Goal: Task Accomplishment & Management: Manage account settings

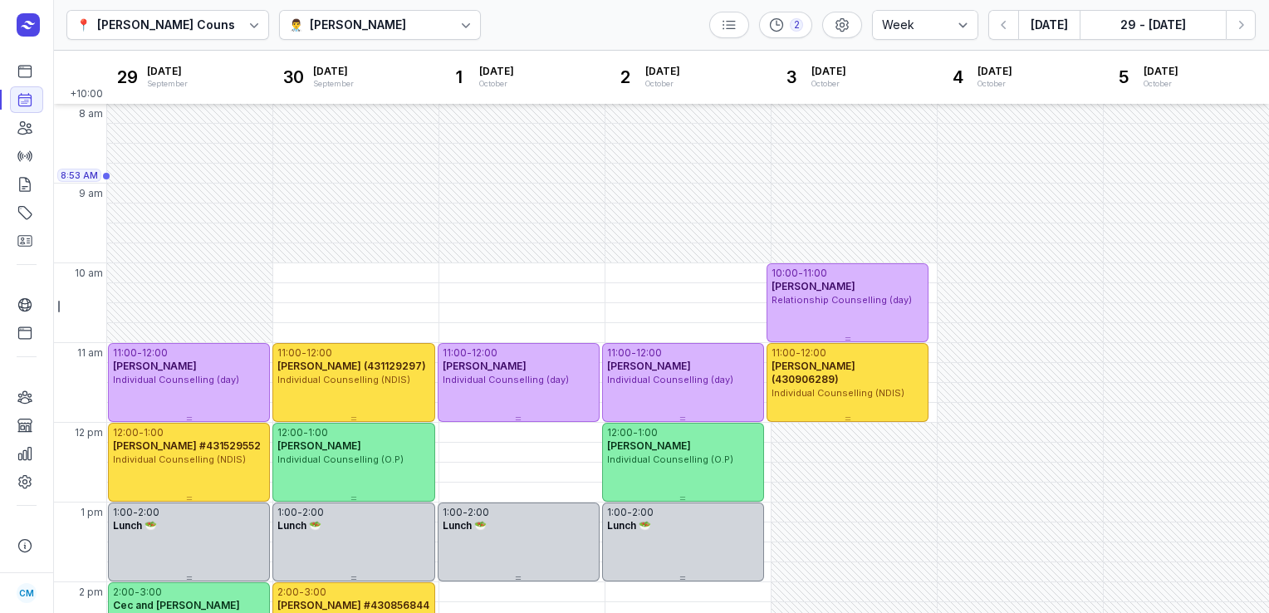
select select "week"
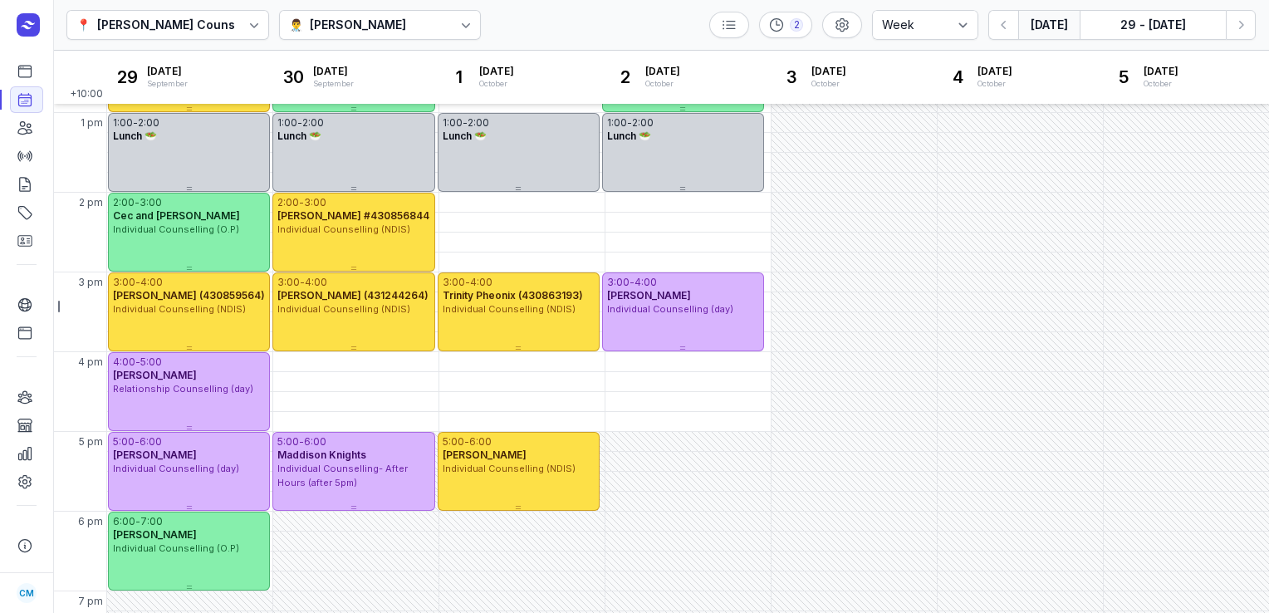
click at [1037, 30] on button "[DATE]" at bounding box center [1048, 25] width 61 height 30
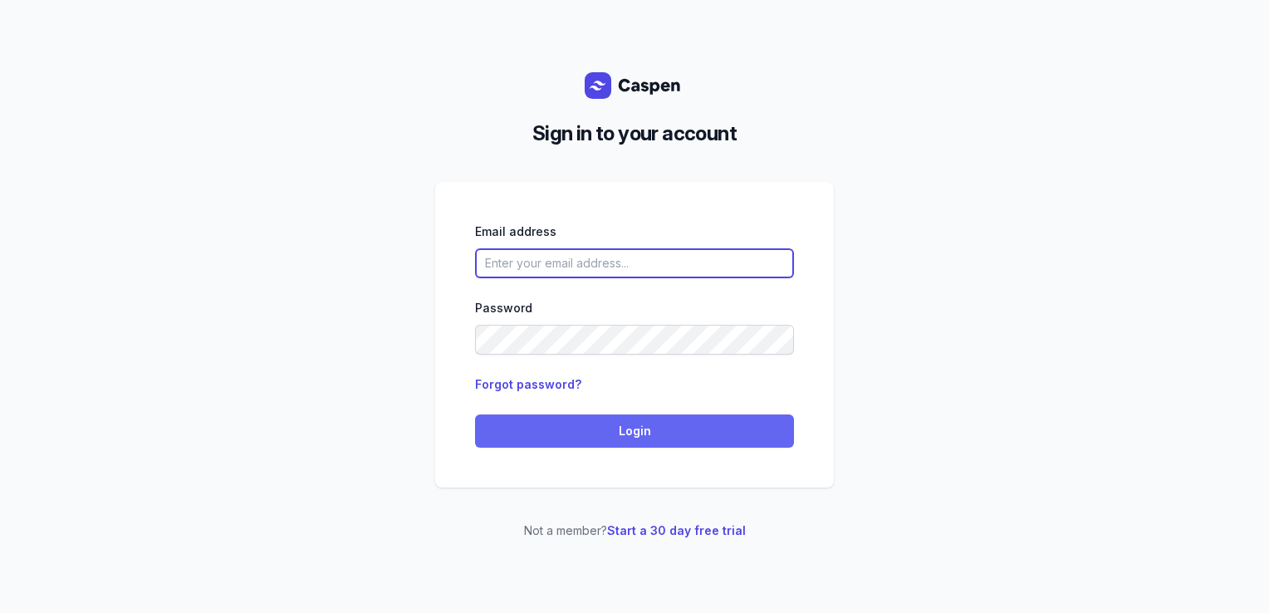
type input "[PERSON_NAME][EMAIL_ADDRESS][DOMAIN_NAME][PERSON_NAME]"
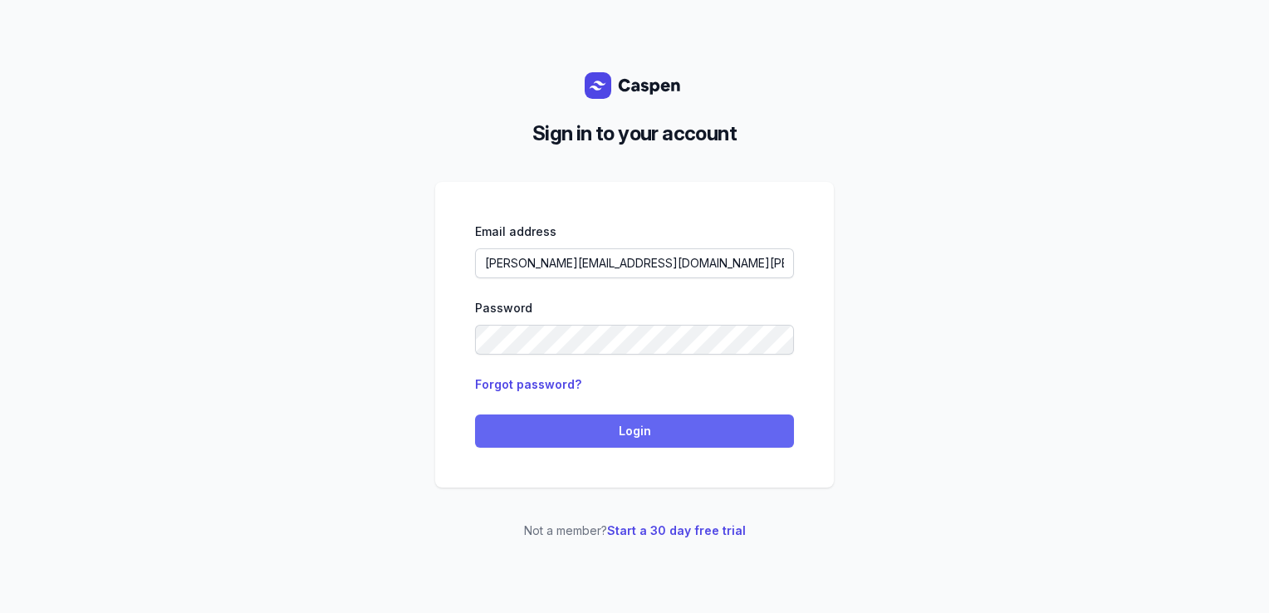
click at [619, 429] on span "Login" at bounding box center [634, 431] width 299 height 20
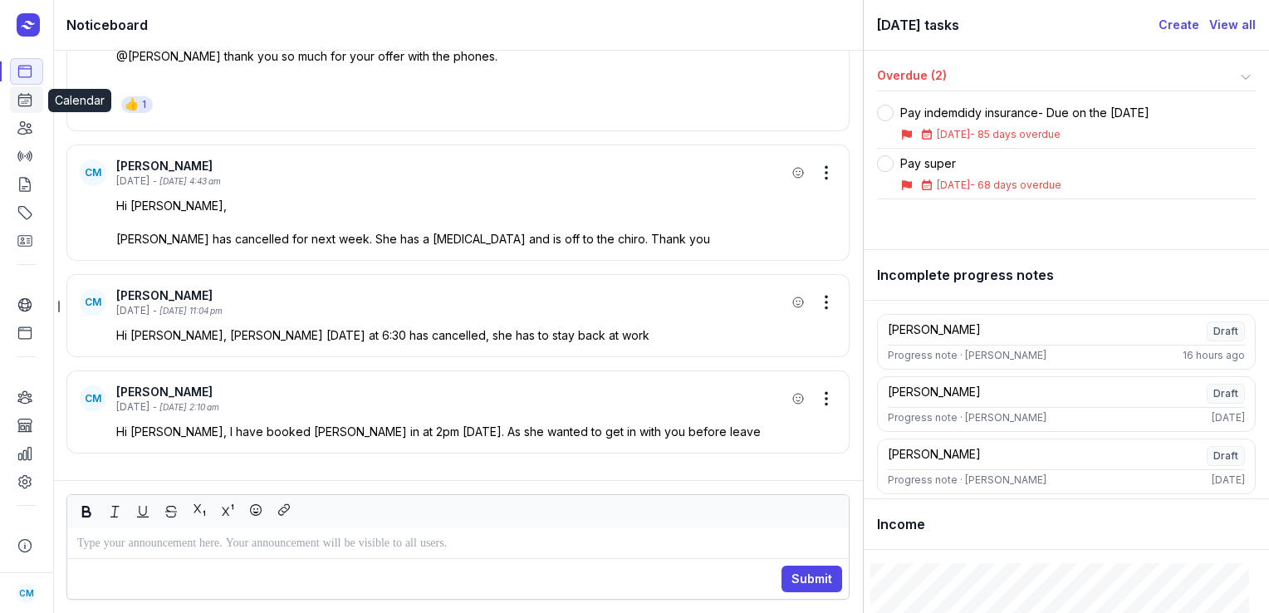
click at [13, 94] on link "Calendar" at bounding box center [26, 99] width 33 height 27
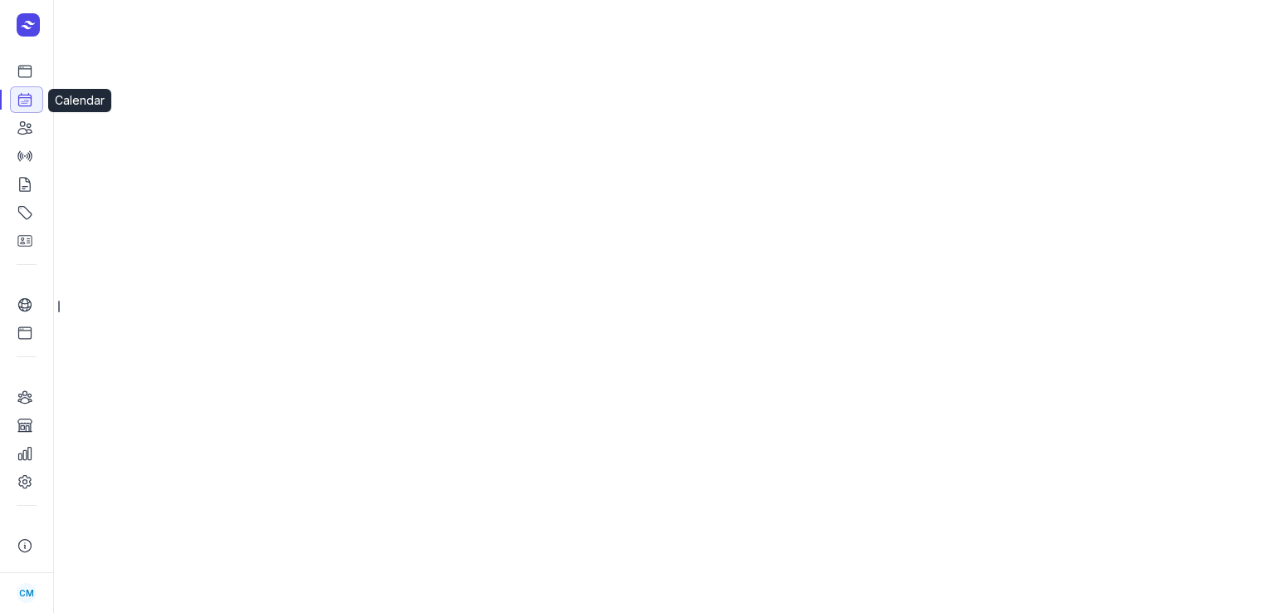
select select "week"
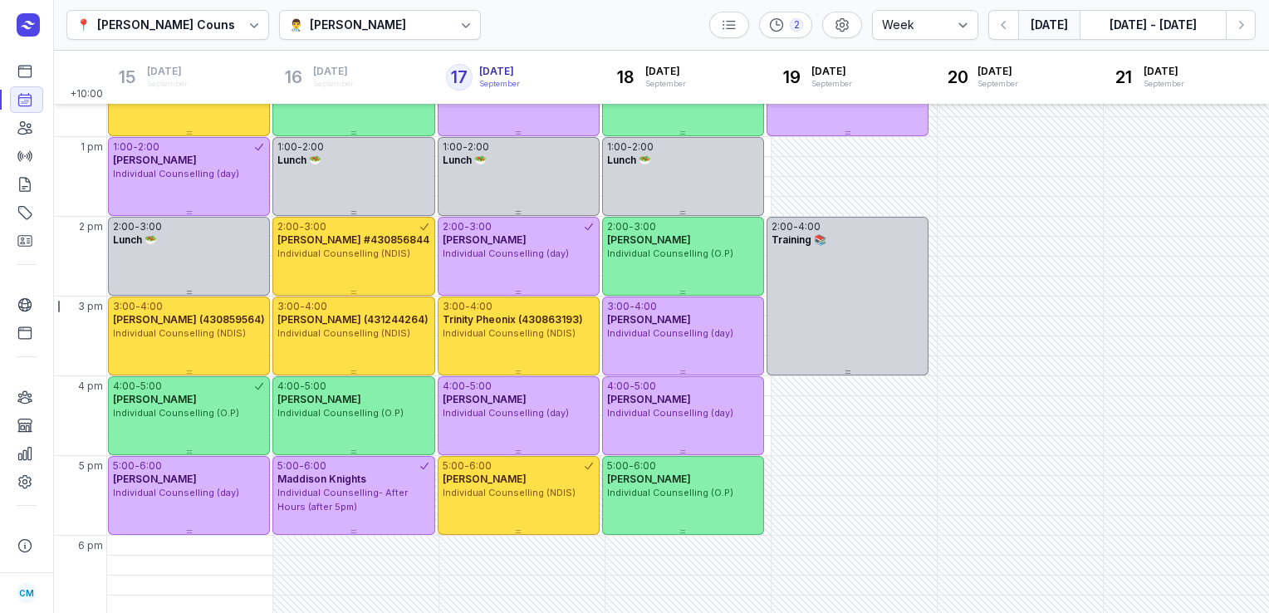
scroll to position [164, 0]
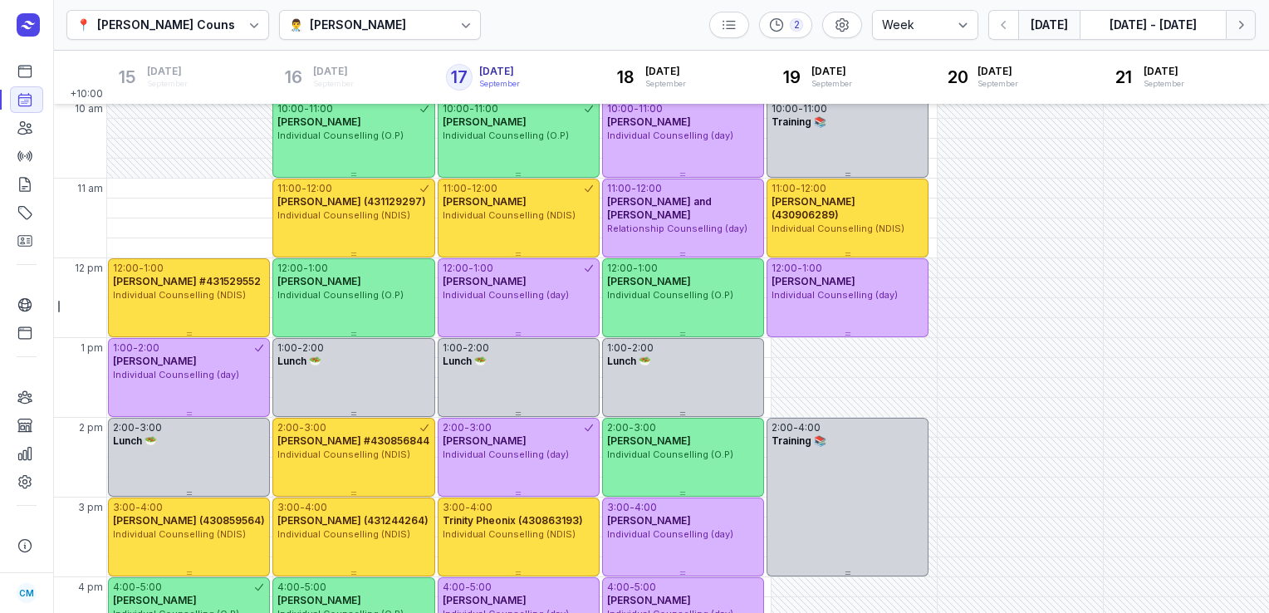
click at [1247, 21] on icon "button" at bounding box center [1240, 25] width 17 height 17
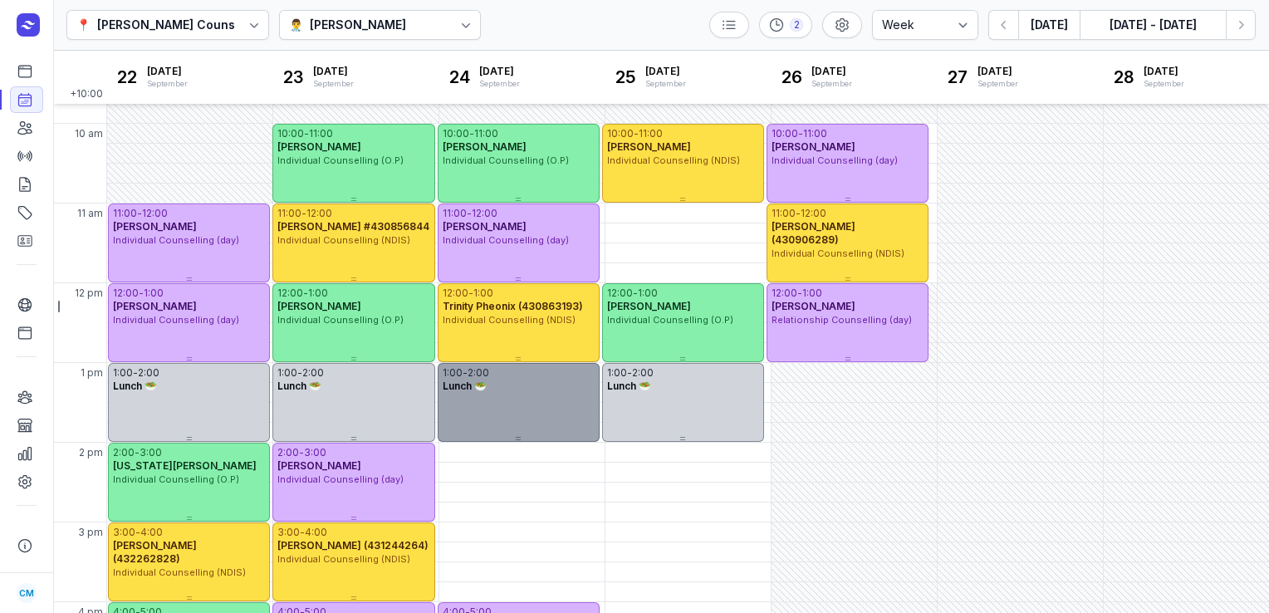
scroll to position [141, 0]
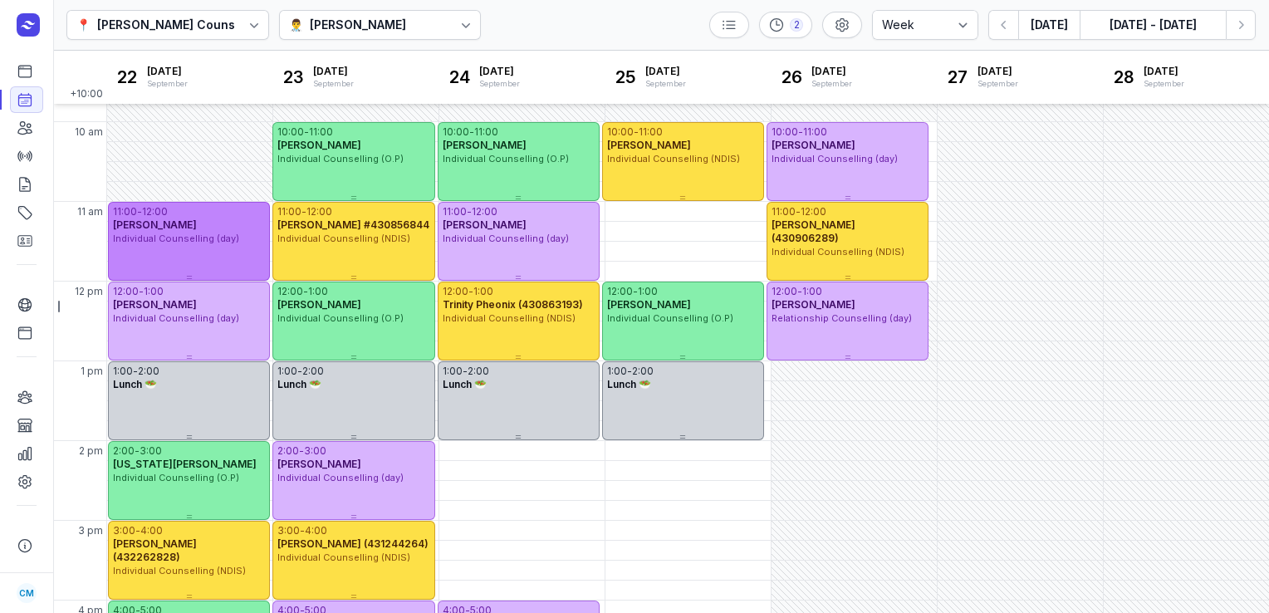
click at [202, 218] on div "[PERSON_NAME]" at bounding box center [189, 224] width 152 height 13
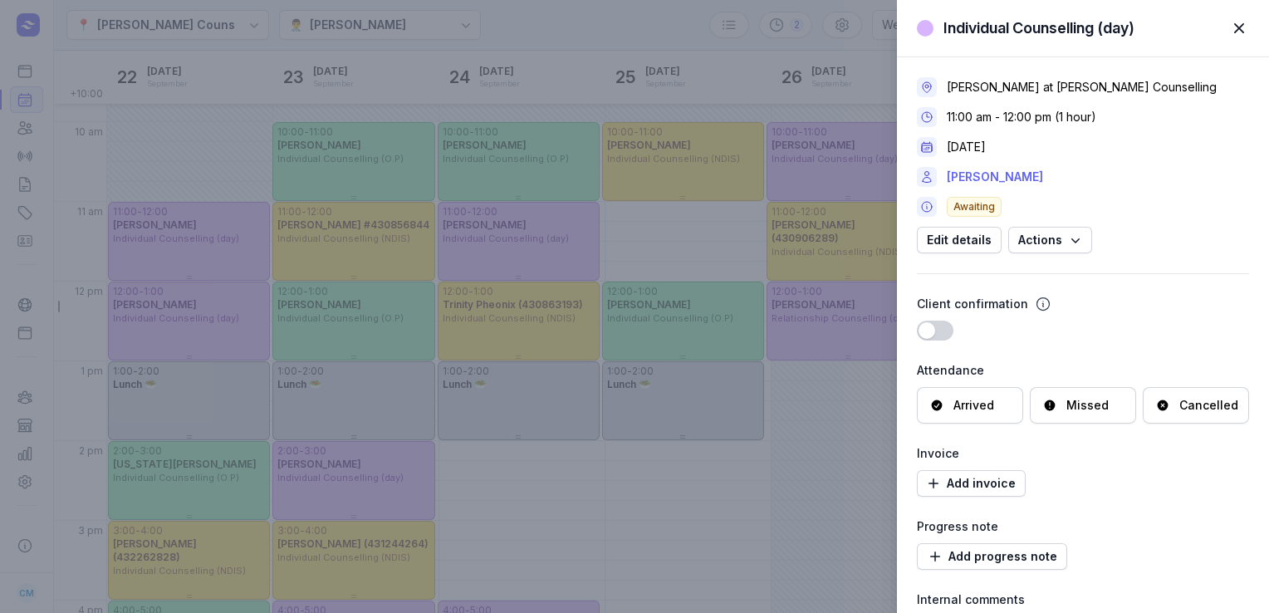
click at [967, 171] on link "[PERSON_NAME]" at bounding box center [995, 177] width 96 height 20
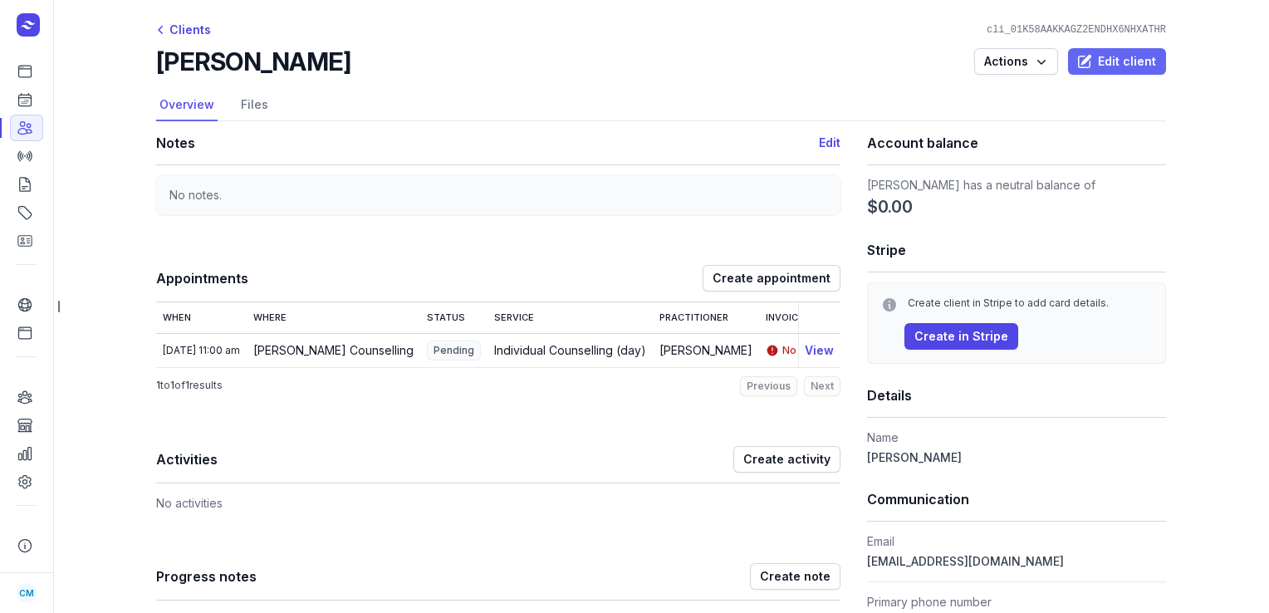
click at [1110, 55] on span "Edit client" at bounding box center [1117, 61] width 78 height 20
select select
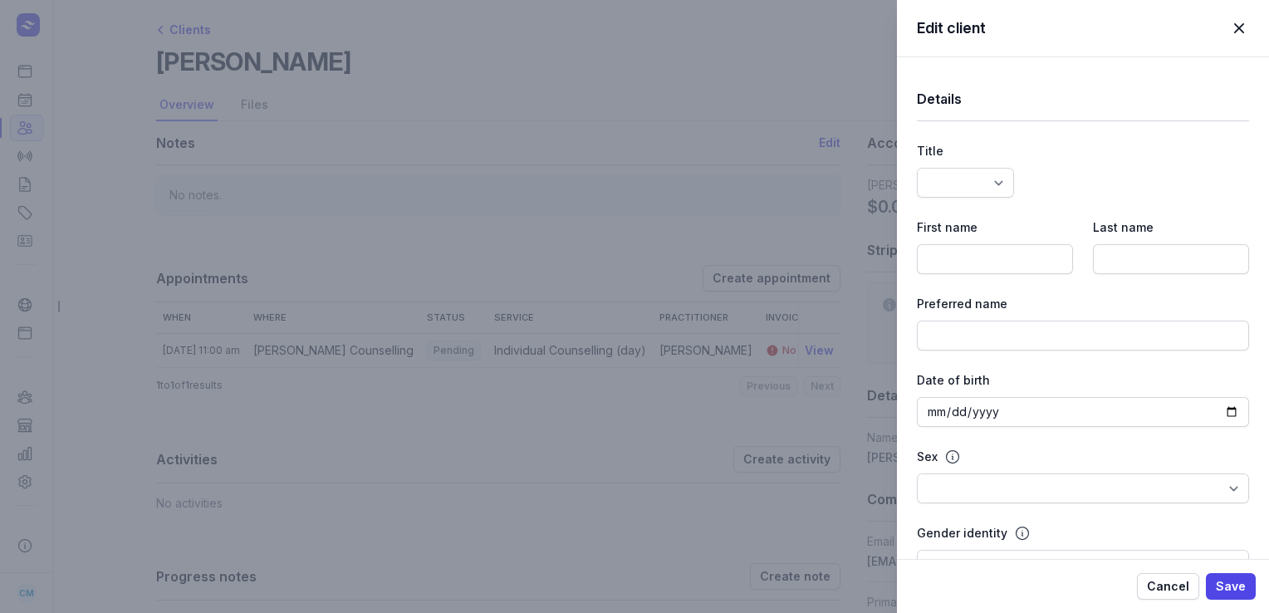
type input "[PERSON_NAME]"
type input "Pike"
type input "[EMAIL_ADDRESS][DOMAIN_NAME]"
select select
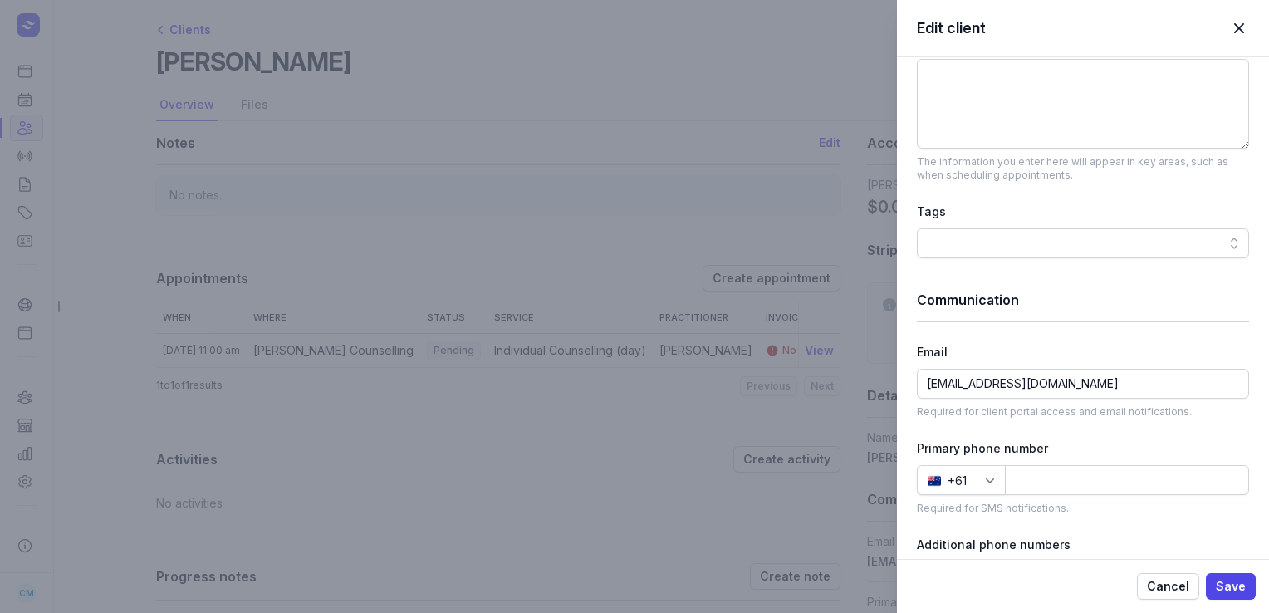
scroll to position [723, 0]
click at [1023, 487] on input at bounding box center [1127, 478] width 244 height 30
paste input "433126580"
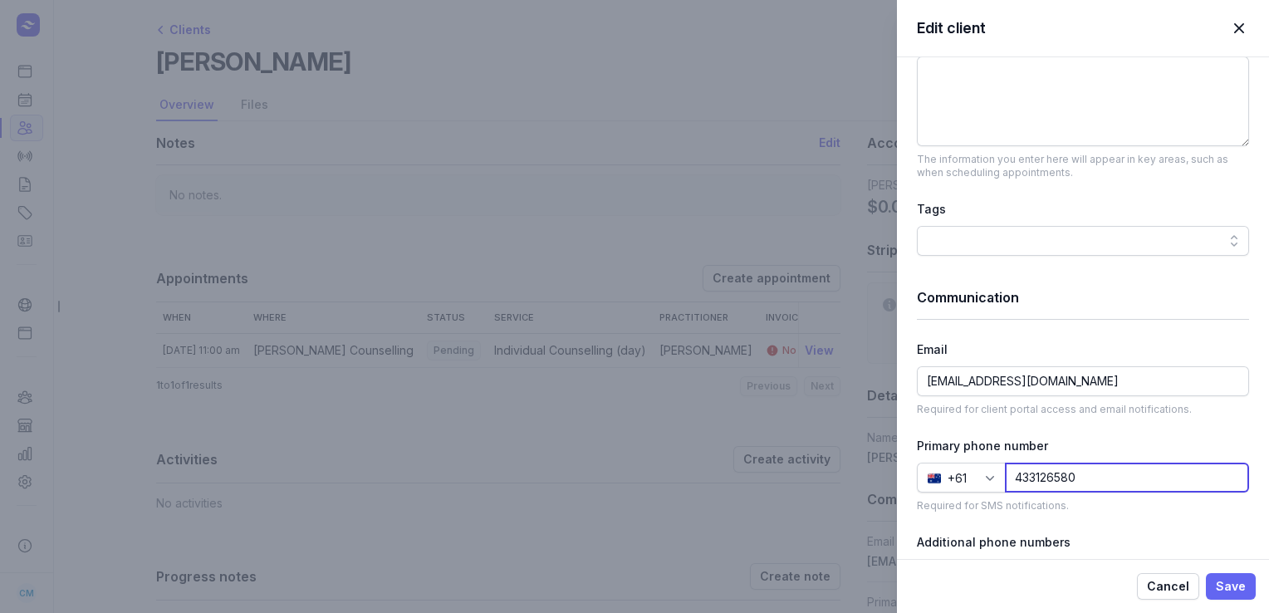
type input "433126580"
click at [1220, 584] on span "Save" at bounding box center [1231, 586] width 30 height 20
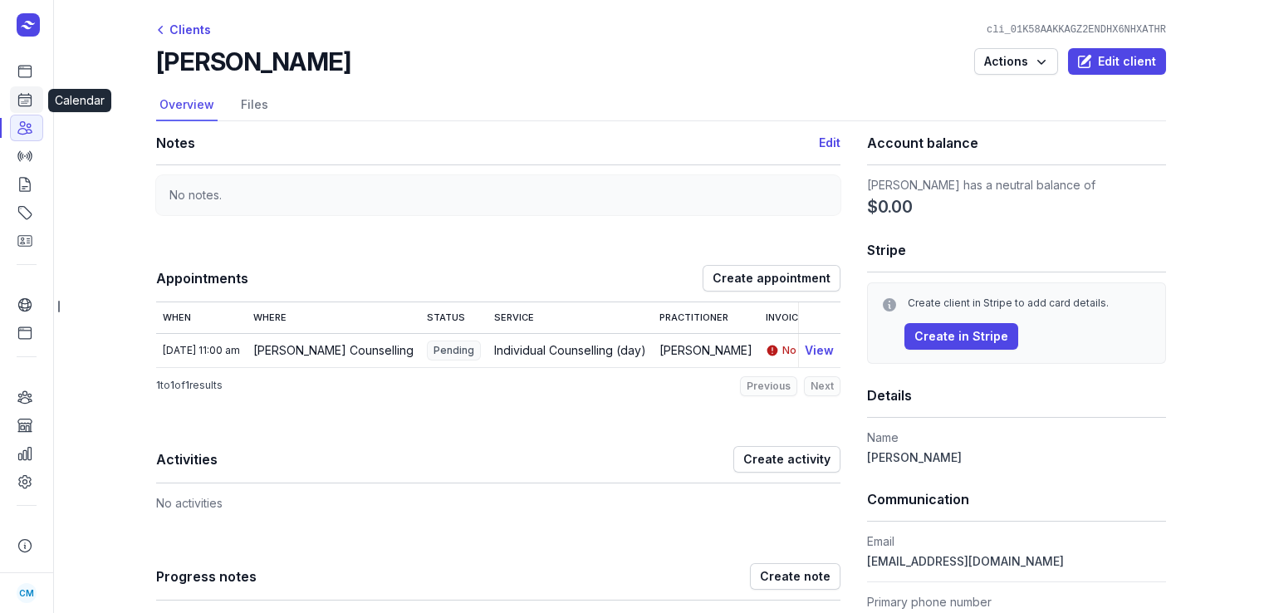
click at [21, 95] on icon at bounding box center [25, 100] width 12 height 12
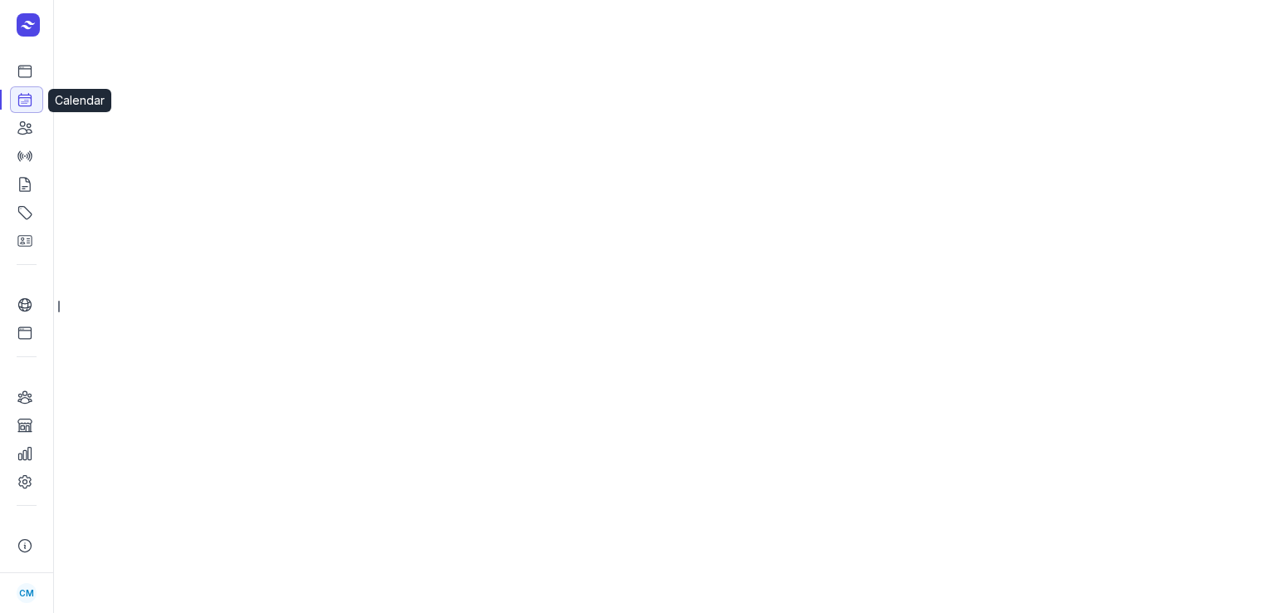
select select "week"
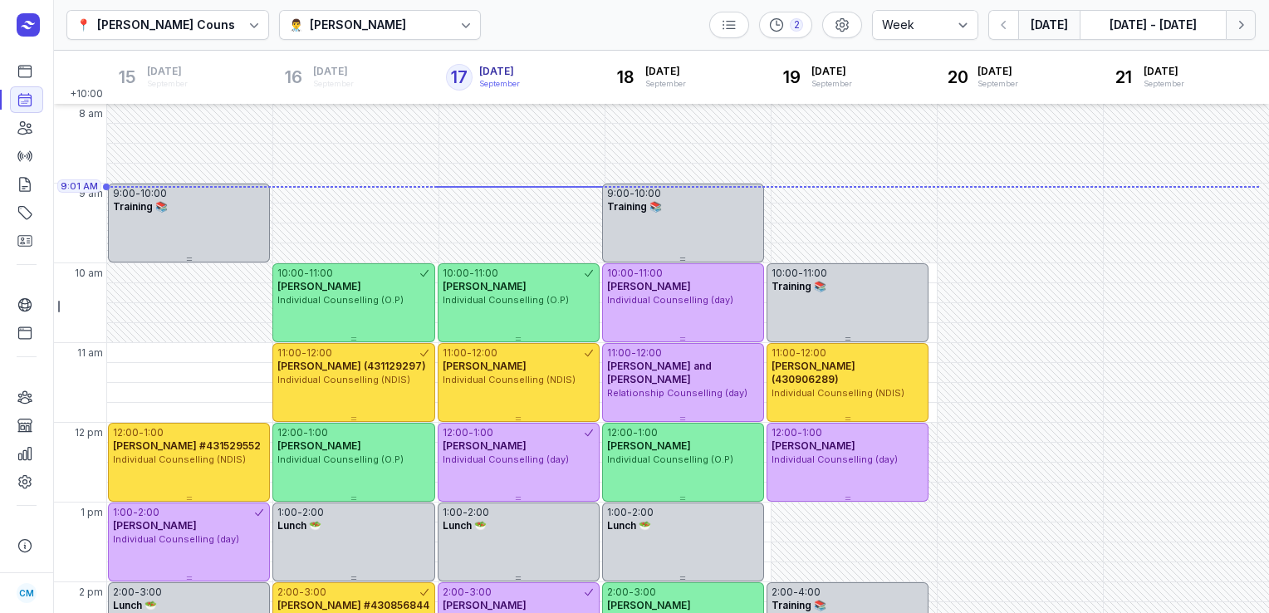
click at [1240, 27] on icon "button" at bounding box center [1241, 25] width 5 height 8
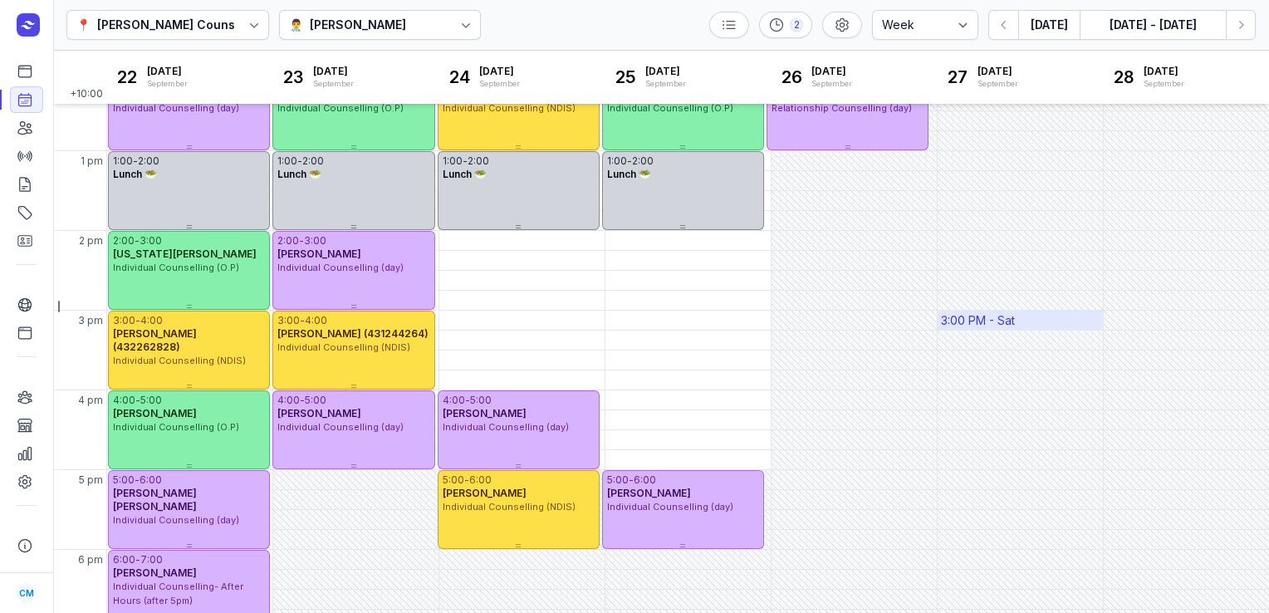
scroll to position [350, 0]
click at [1056, 27] on button "[DATE]" at bounding box center [1048, 25] width 61 height 30
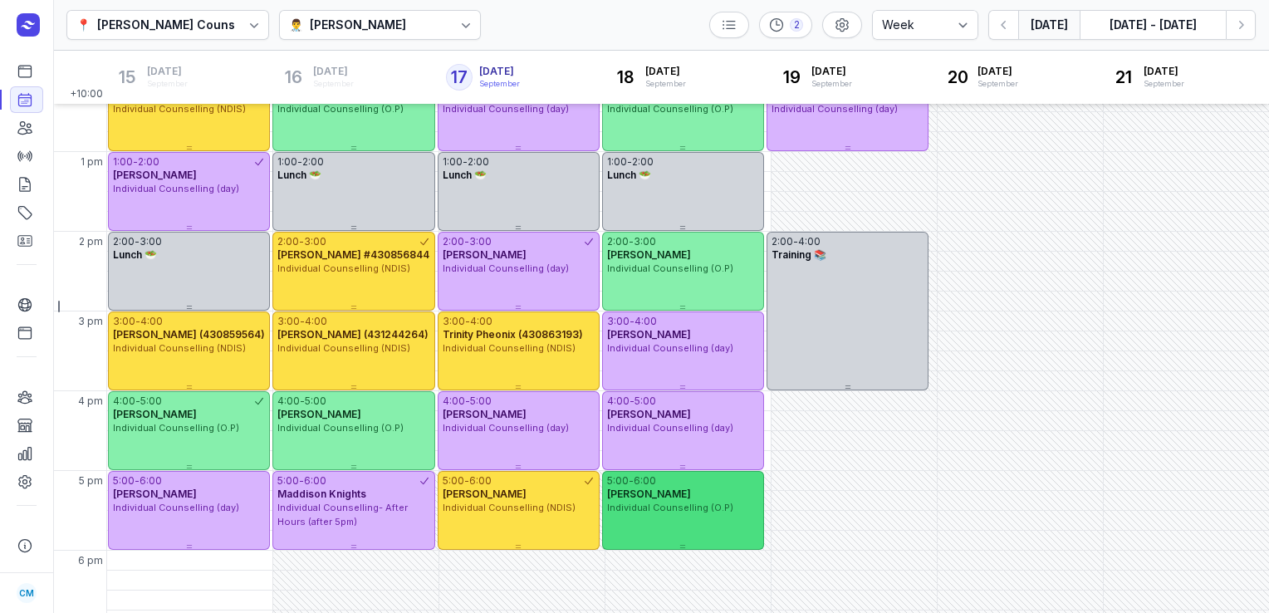
click at [713, 484] on div "5:00 - 6:00" at bounding box center [683, 480] width 152 height 13
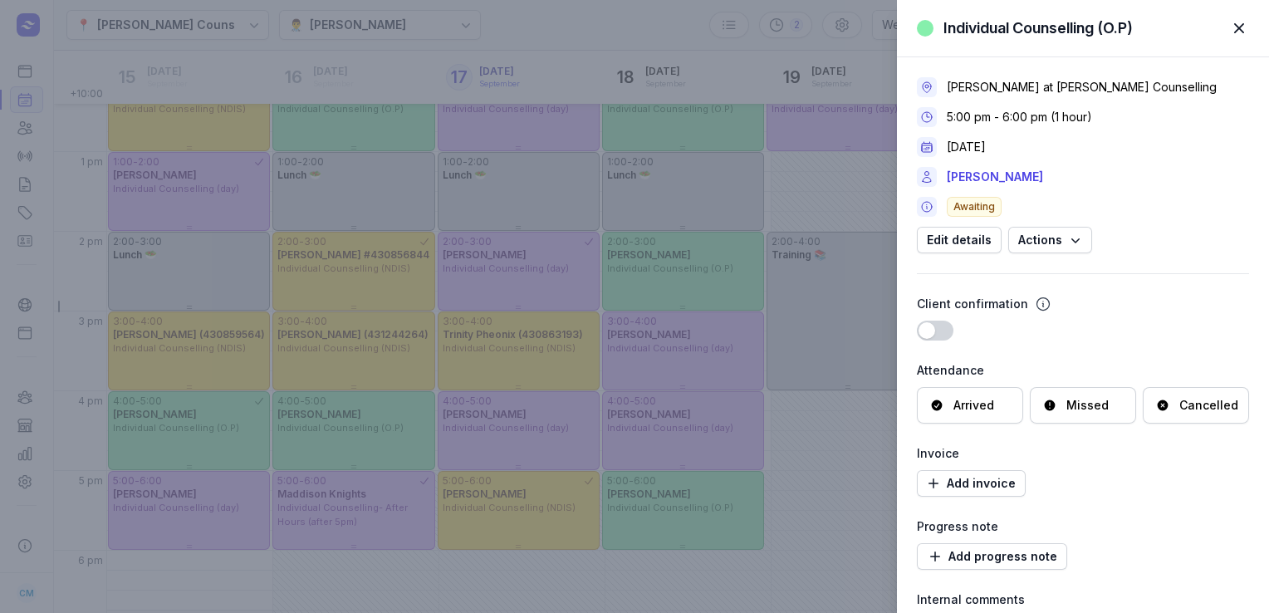
click at [1218, 400] on div "Cancelled" at bounding box center [1208, 405] width 59 height 17
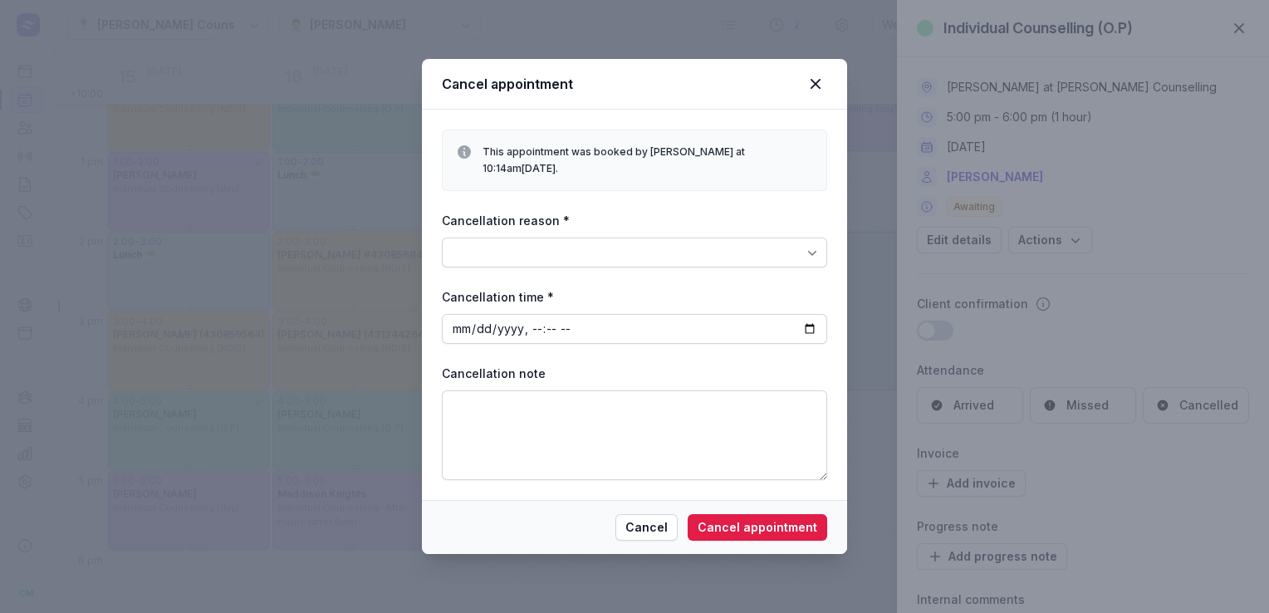
click at [804, 249] on icon at bounding box center [812, 252] width 17 height 17
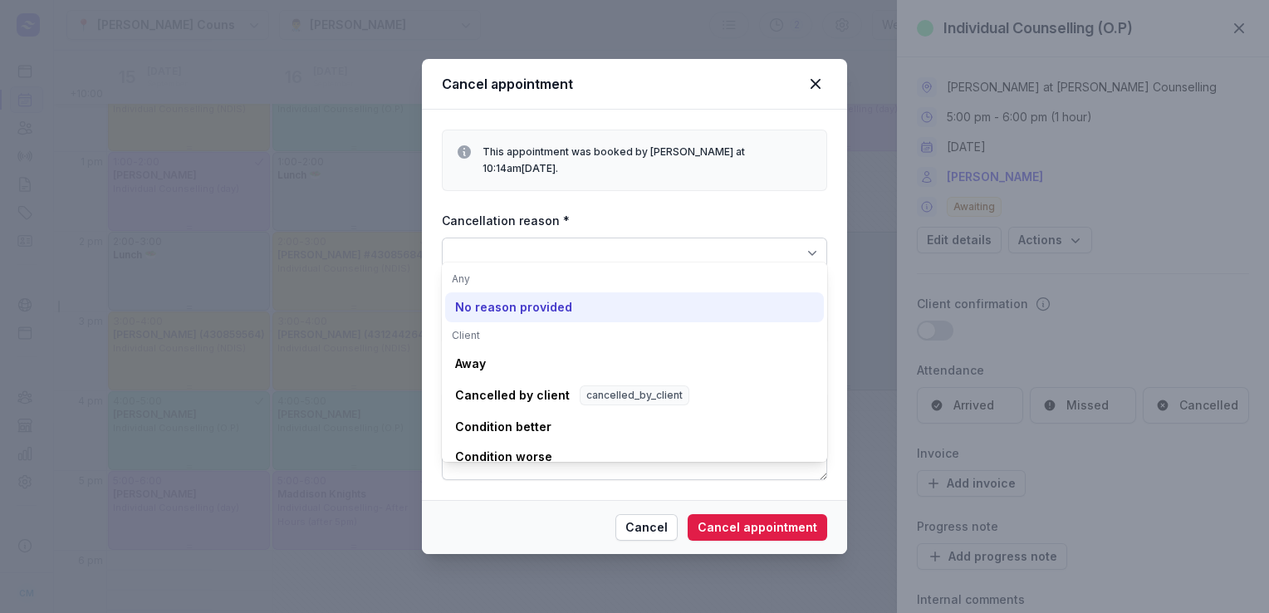
click at [551, 315] on div "No reason provided" at bounding box center [513, 307] width 117 height 17
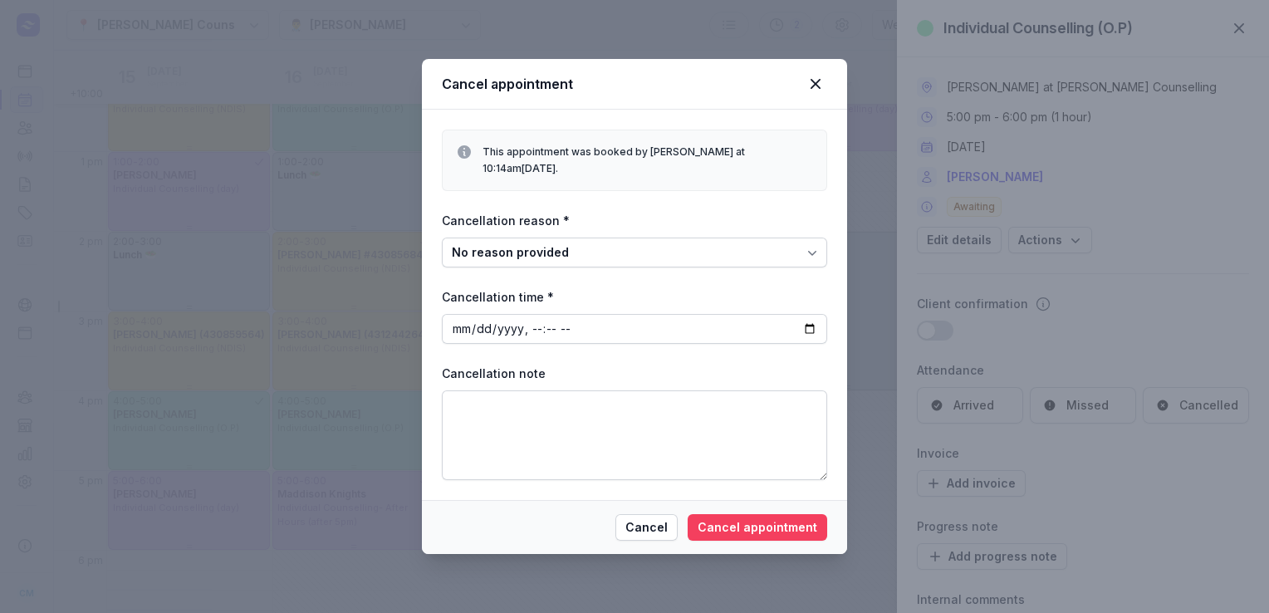
click at [771, 517] on span "Cancel appointment" at bounding box center [758, 527] width 120 height 20
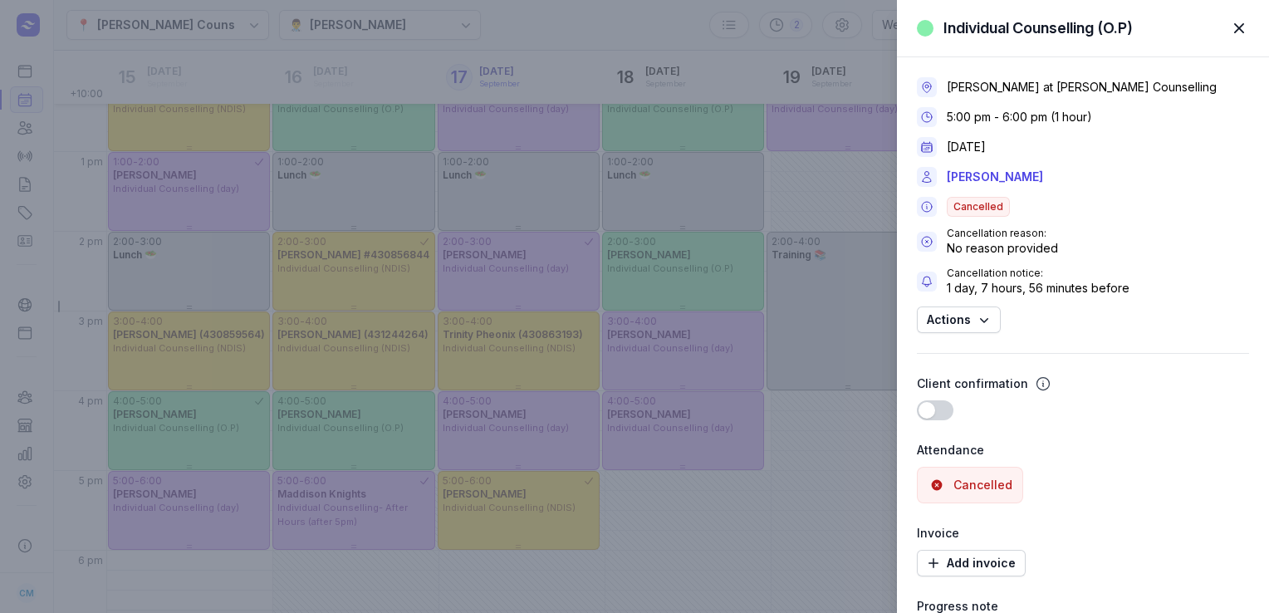
click at [708, 25] on div "Individual Counselling (O.P) Close panel [PERSON_NAME] at [PERSON_NAME] Counsel…" at bounding box center [634, 306] width 1269 height 613
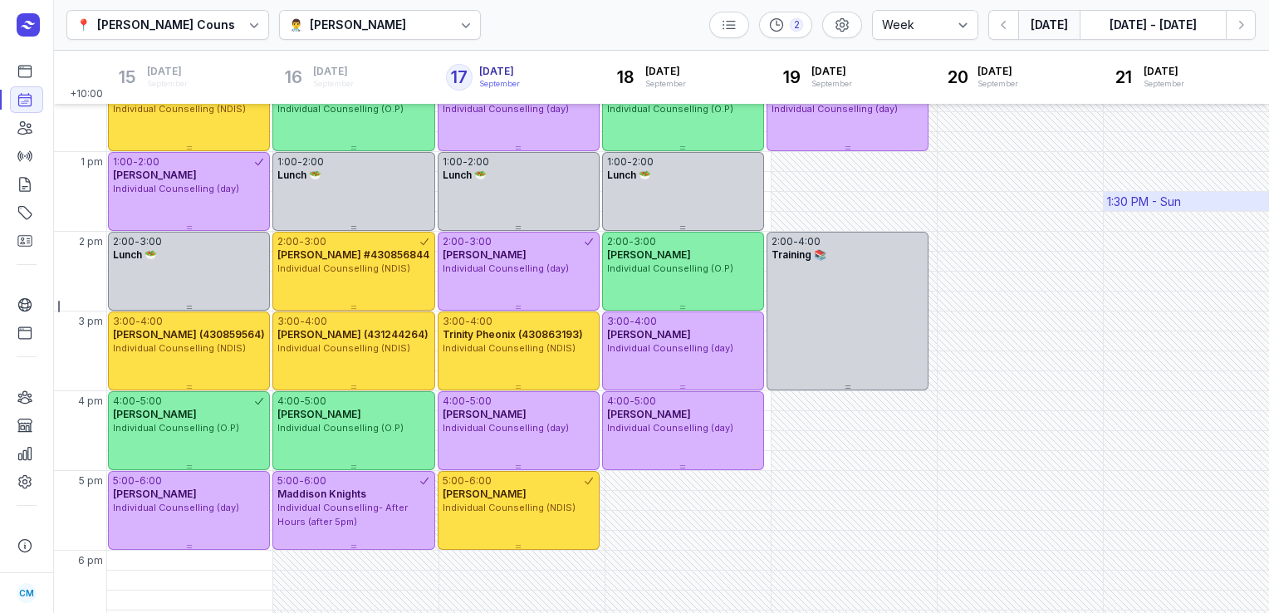
scroll to position [236, 0]
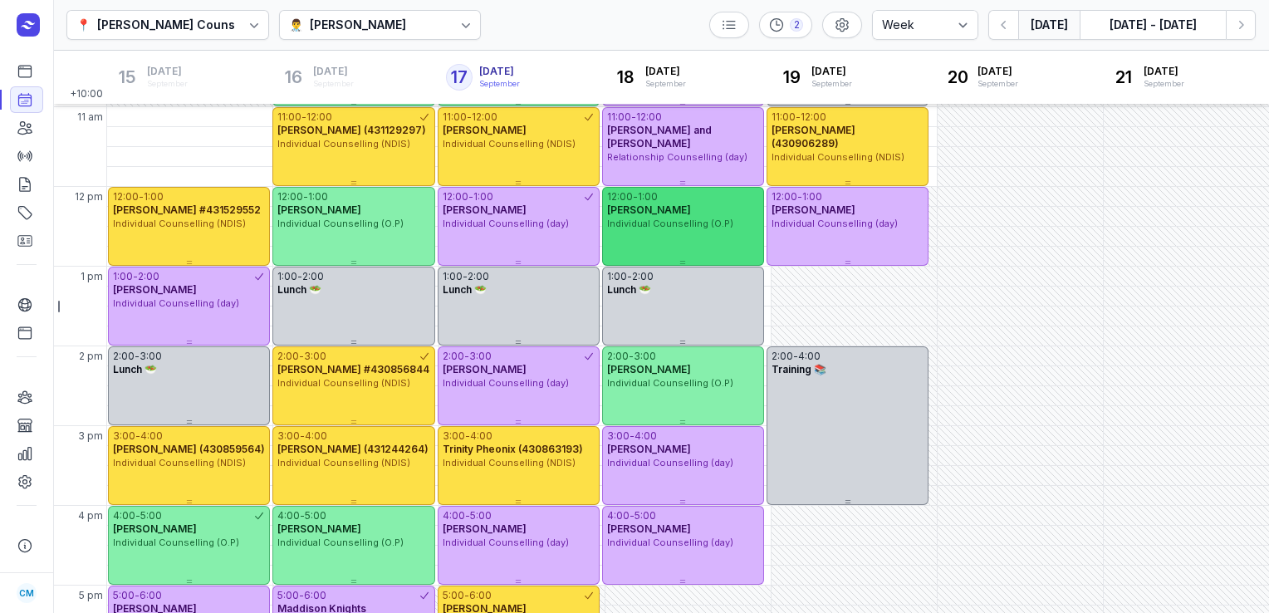
click at [698, 230] on div "12:00 - 1:00 [PERSON_NAME] Individual Counselling (O.P)" at bounding box center [683, 226] width 162 height 79
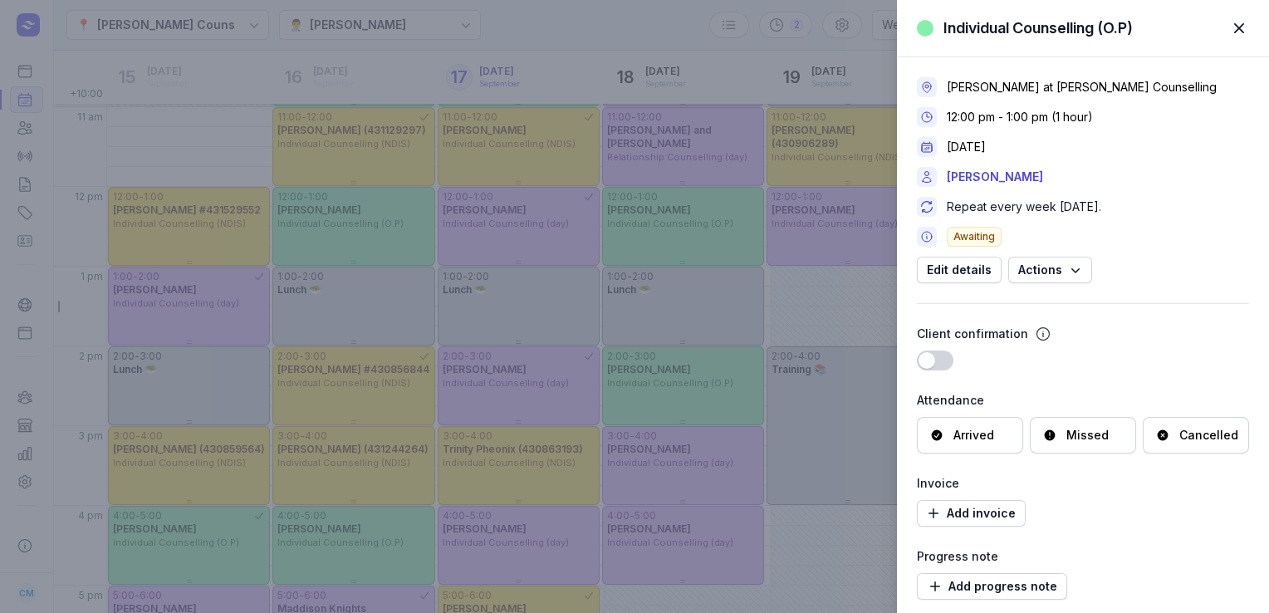
click at [1221, 439] on div "Cancelled" at bounding box center [1208, 435] width 59 height 17
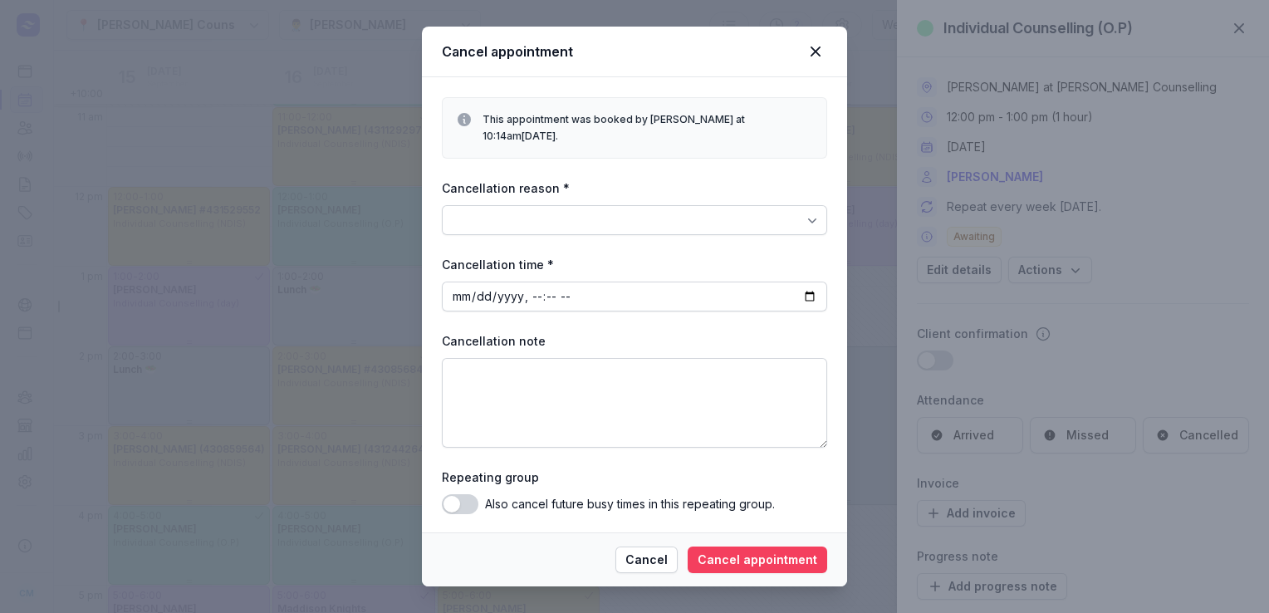
click at [771, 560] on span "Cancel appointment" at bounding box center [758, 560] width 120 height 20
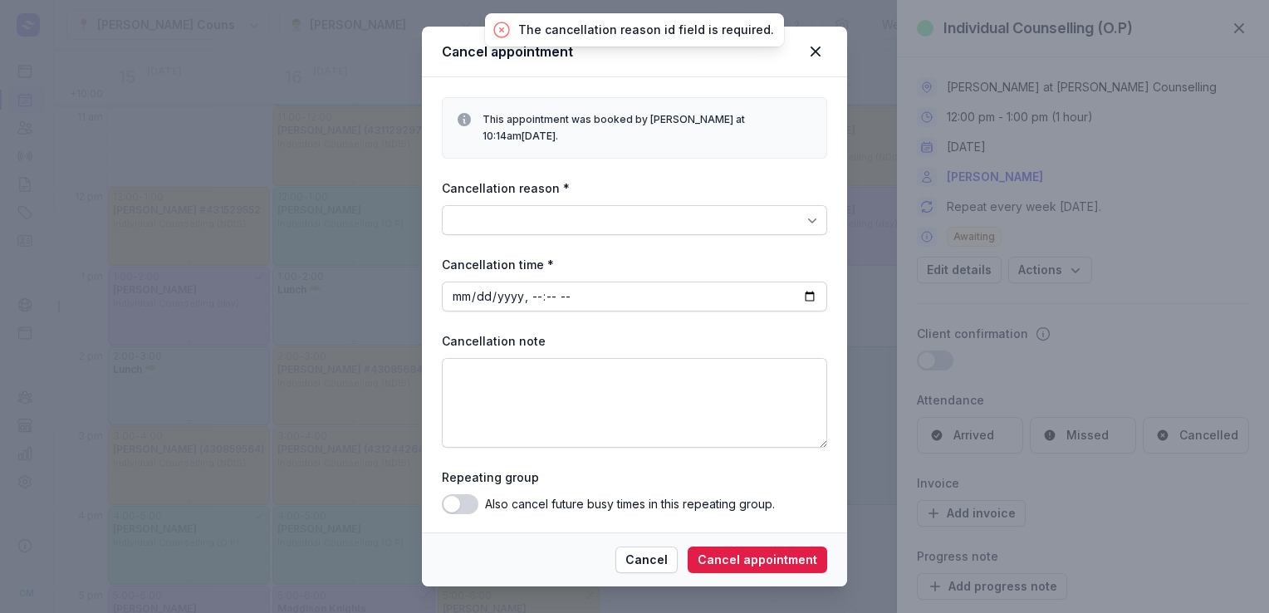
click at [704, 220] on div at bounding box center [634, 220] width 385 height 30
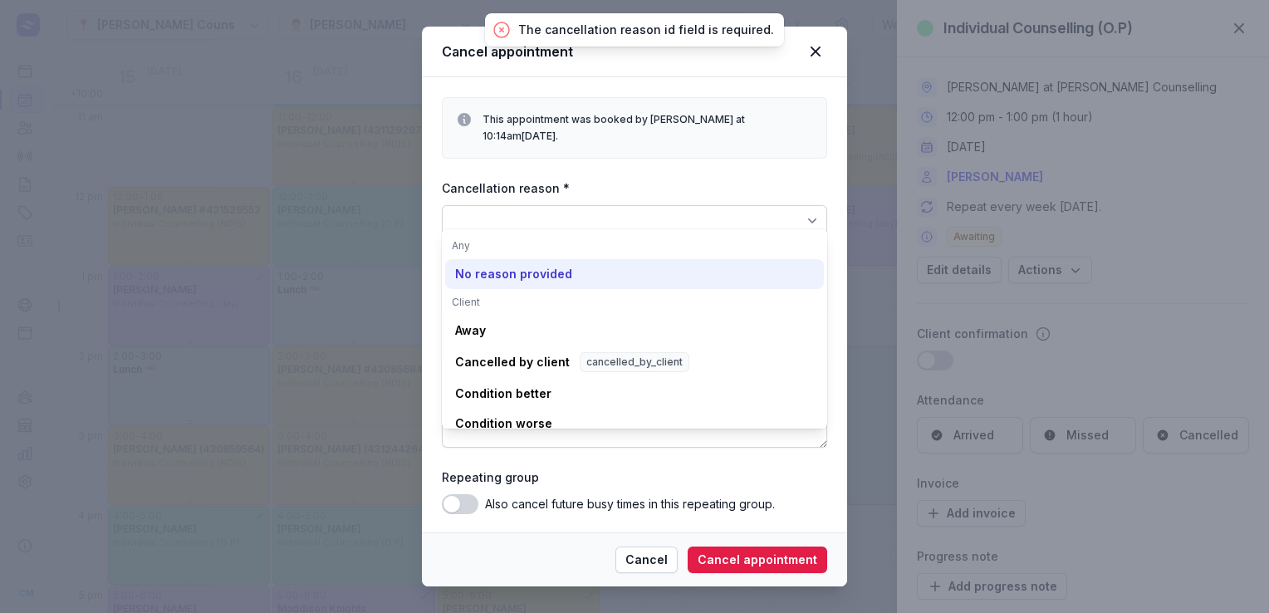
click at [555, 282] on div "No reason provided" at bounding box center [513, 274] width 117 height 17
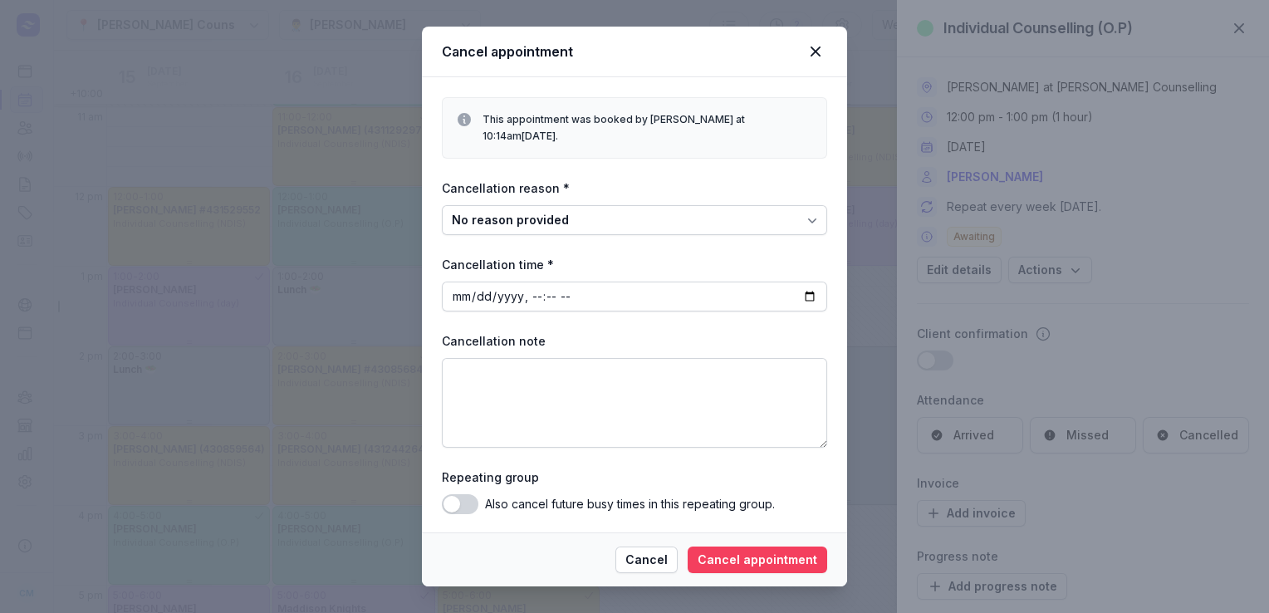
click at [732, 551] on span "Cancel appointment" at bounding box center [758, 560] width 120 height 20
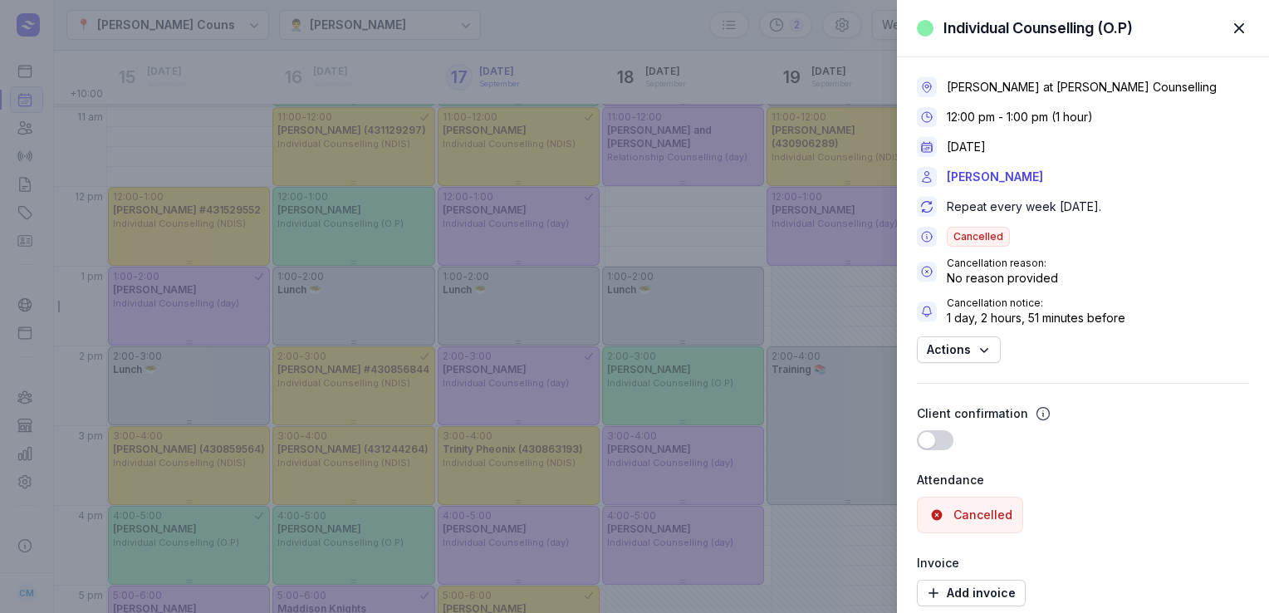
click at [60, 42] on div "Individual Counselling (O.P) Close panel [PERSON_NAME] at [PERSON_NAME] Counsel…" at bounding box center [634, 306] width 1269 height 613
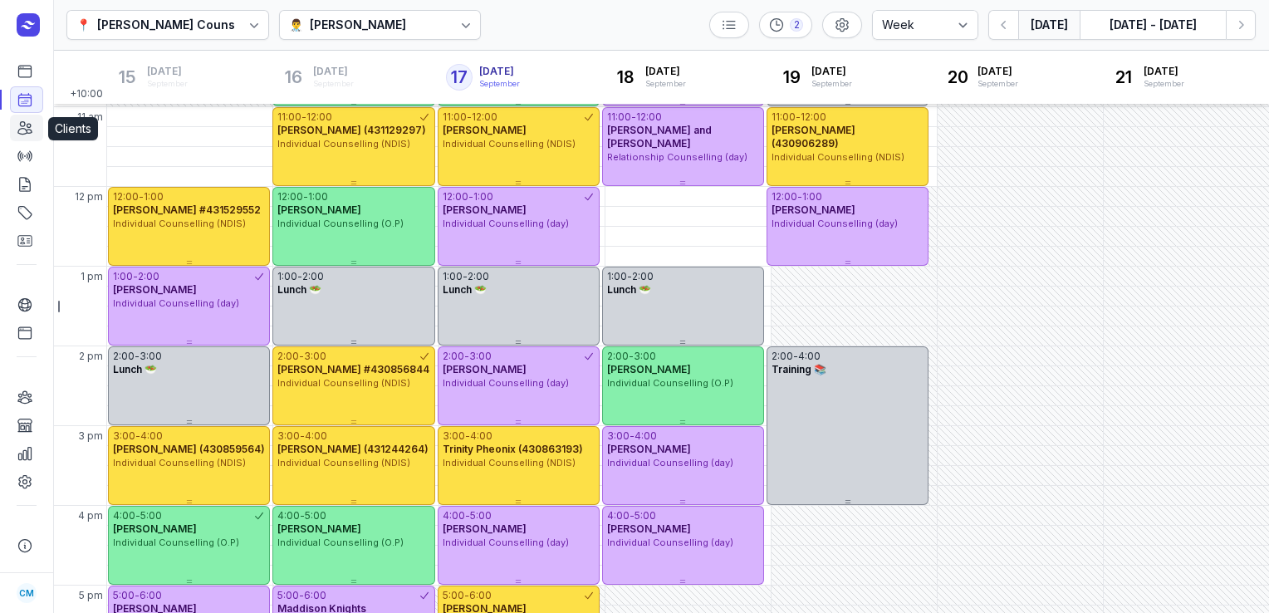
click at [13, 135] on link "Clients" at bounding box center [26, 128] width 33 height 27
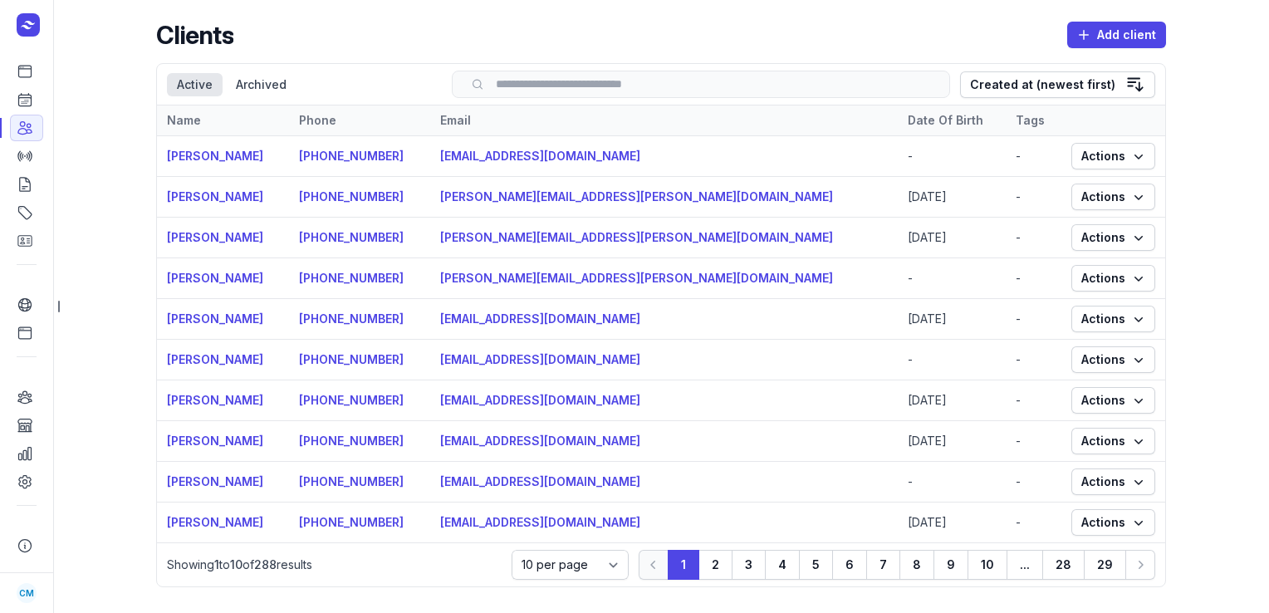
click at [683, 79] on input "search" at bounding box center [700, 84] width 463 height 12
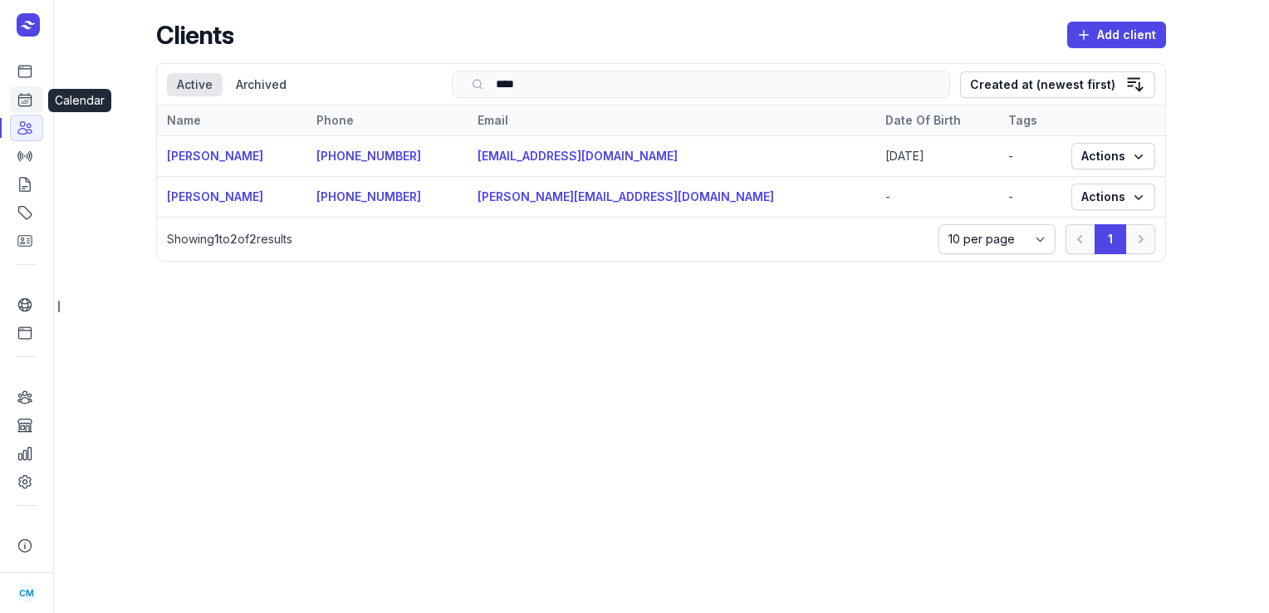
type input "****"
click at [32, 106] on icon at bounding box center [25, 99] width 17 height 17
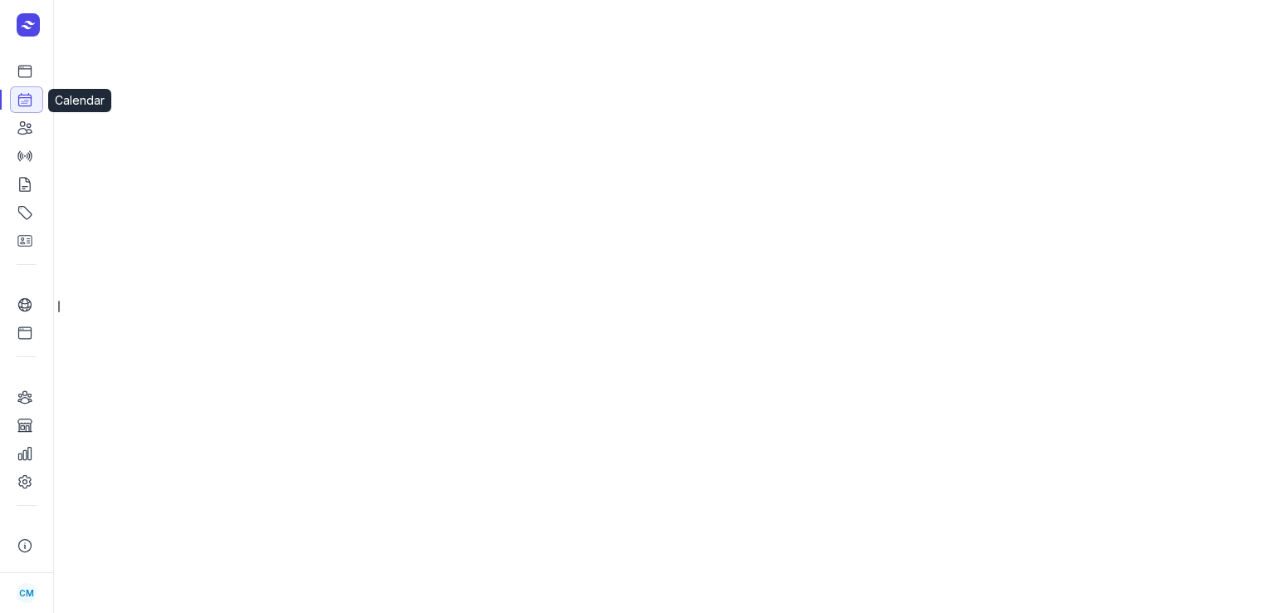
select select "week"
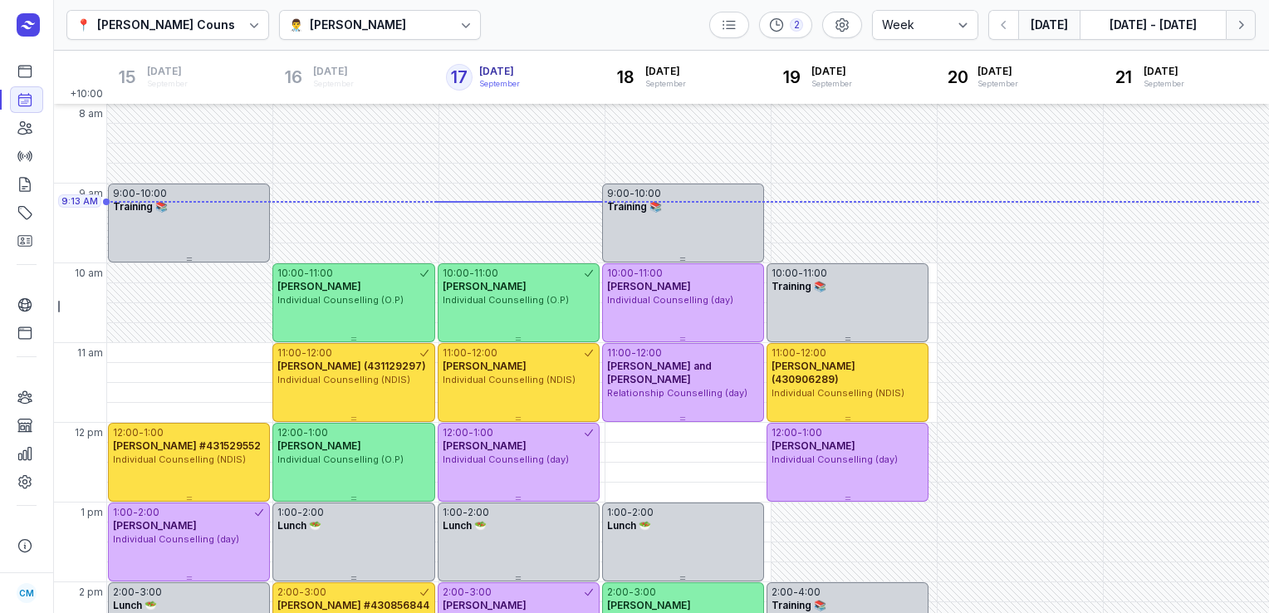
click at [1249, 18] on button "Next week" at bounding box center [1241, 25] width 30 height 30
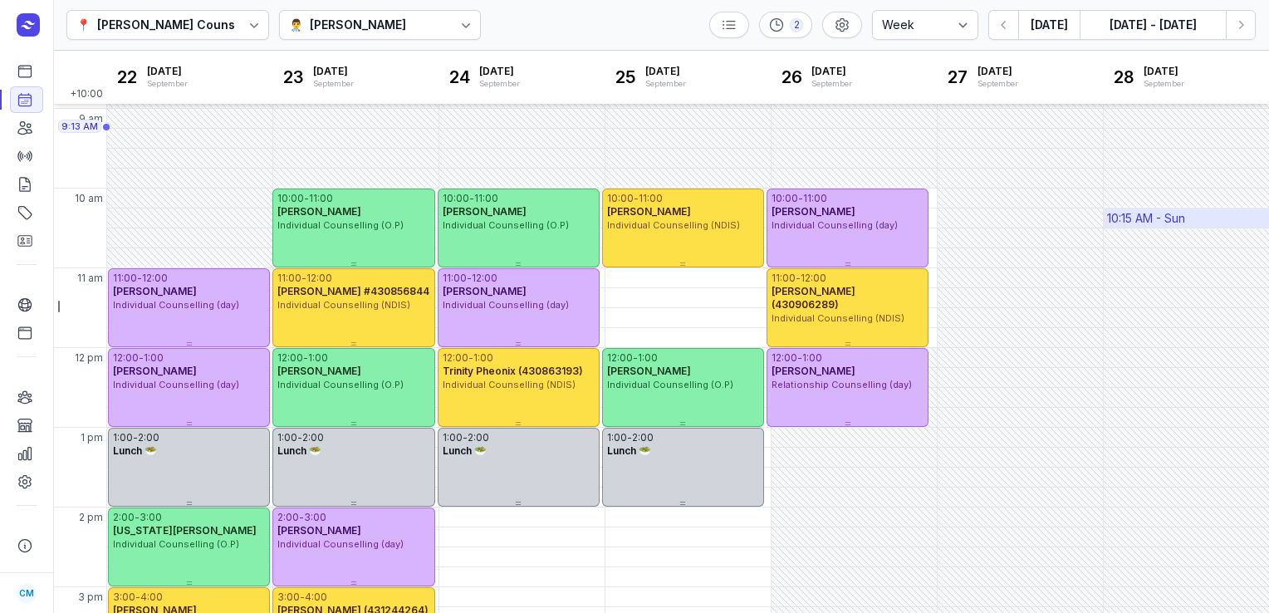
scroll to position [76, 0]
click at [451, 29] on div at bounding box center [466, 25] width 30 height 30
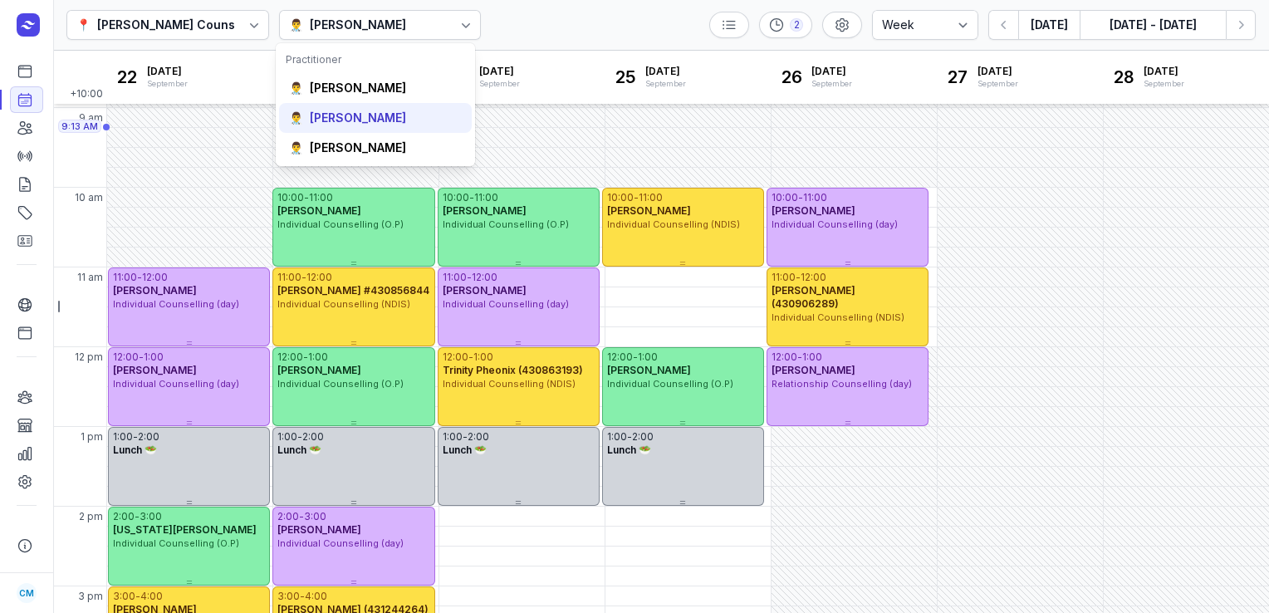
click at [359, 121] on div "[PERSON_NAME]" at bounding box center [358, 118] width 96 height 17
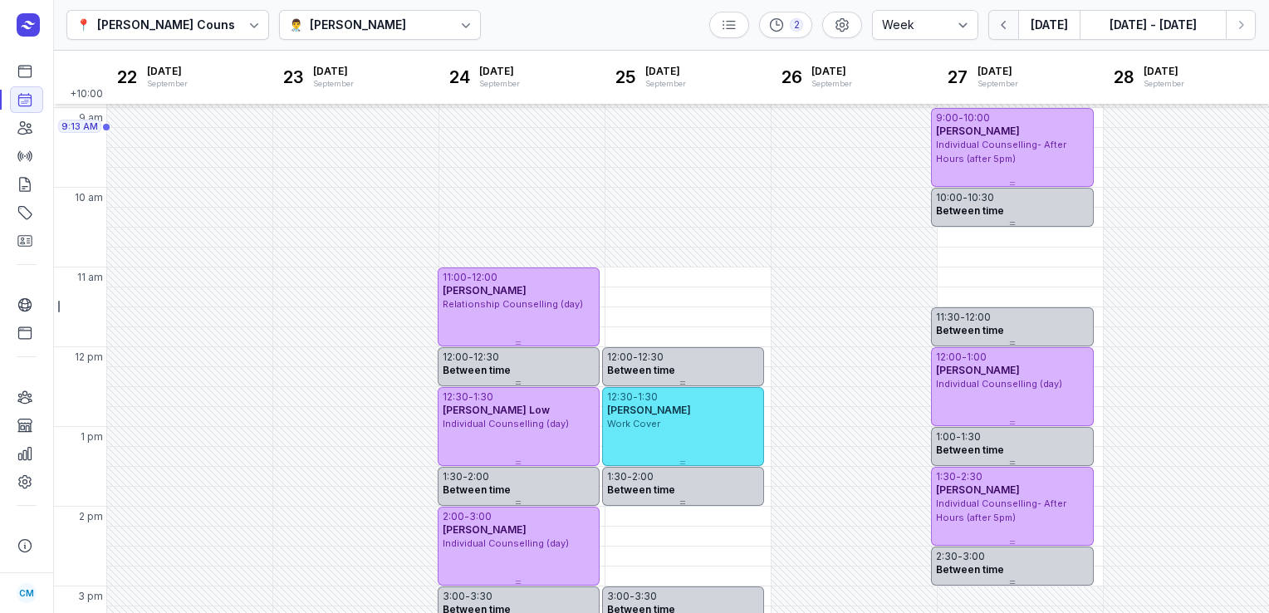
click at [1007, 31] on icon "button" at bounding box center [1004, 25] width 17 height 17
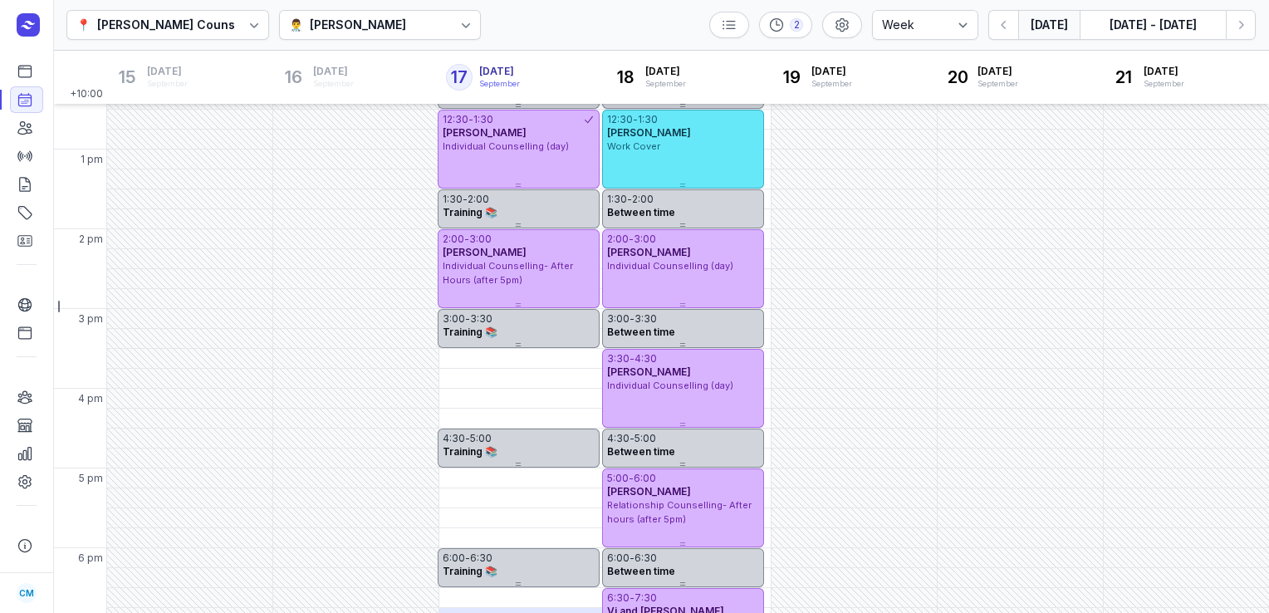
scroll to position [315, 0]
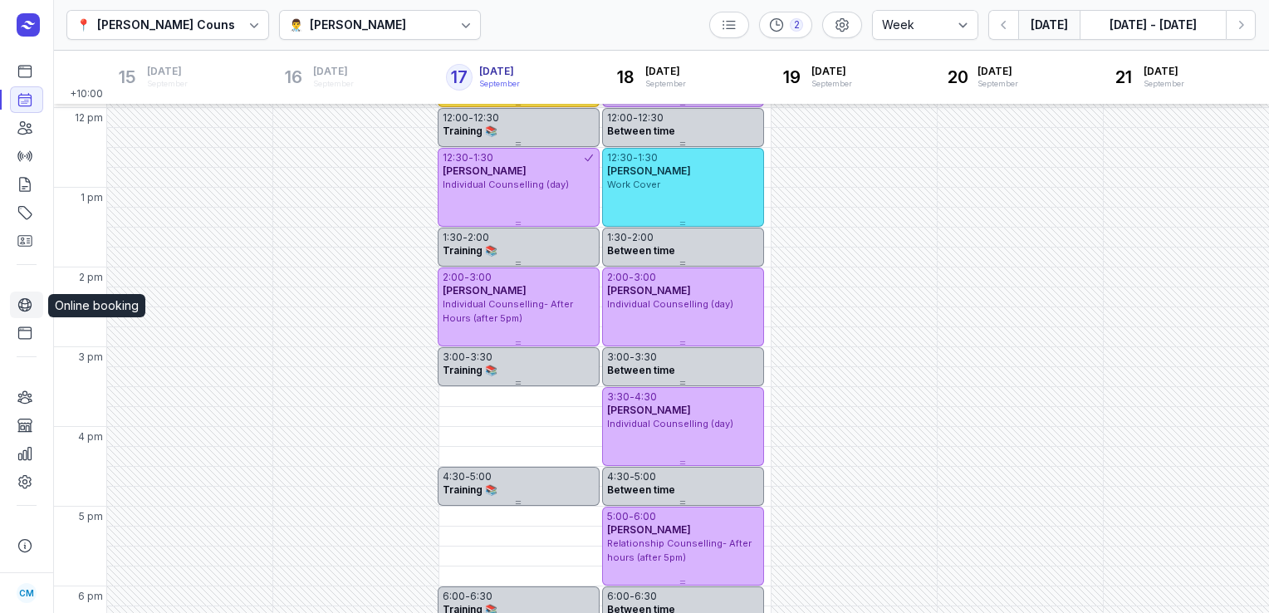
click at [22, 302] on icon at bounding box center [24, 305] width 12 height 12
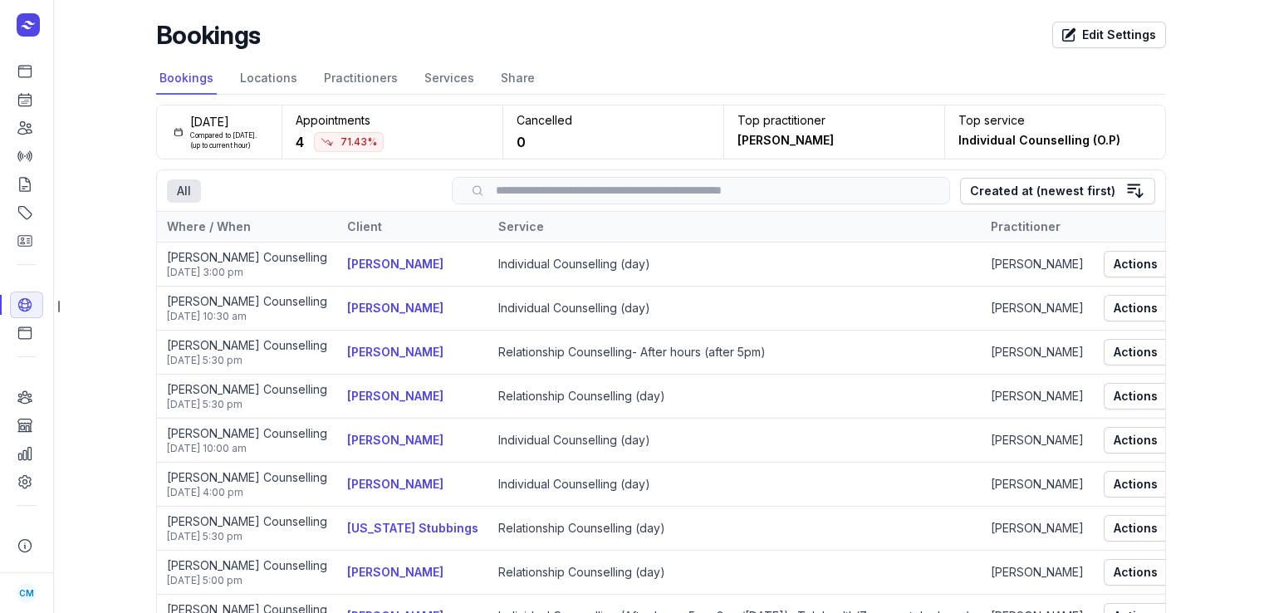
click at [520, 130] on div "Cancelled 0" at bounding box center [613, 131] width 220 height 53
click at [31, 105] on icon at bounding box center [25, 100] width 12 height 12
select select "week"
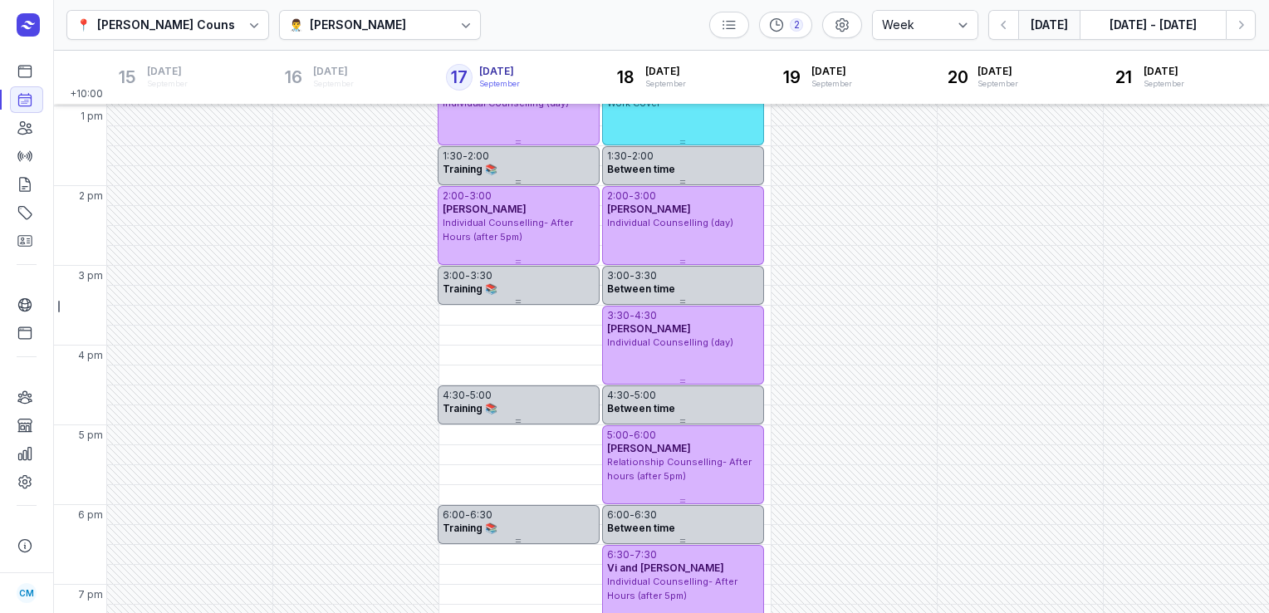
scroll to position [447, 0]
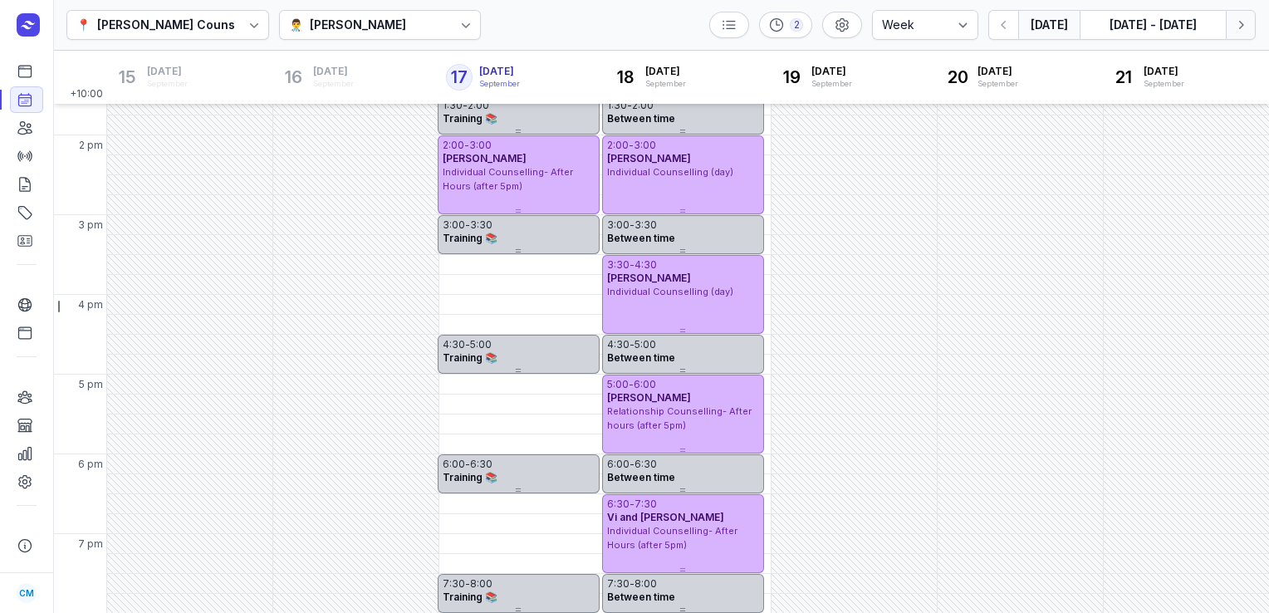
click at [1245, 22] on icon "button" at bounding box center [1240, 25] width 17 height 17
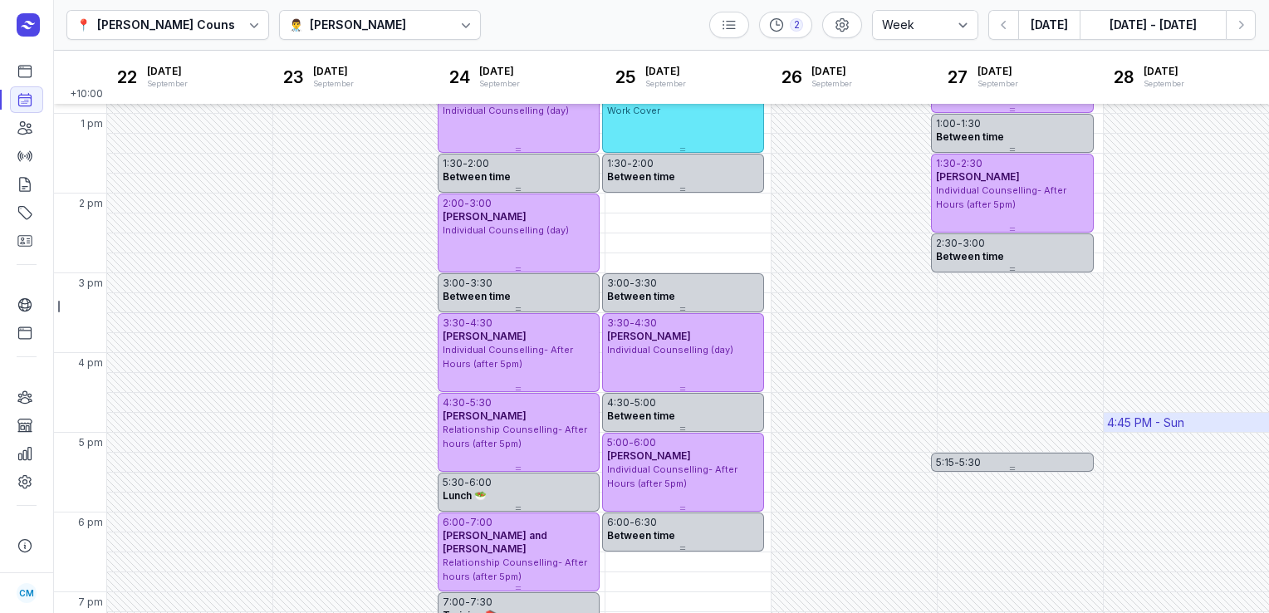
scroll to position [447, 0]
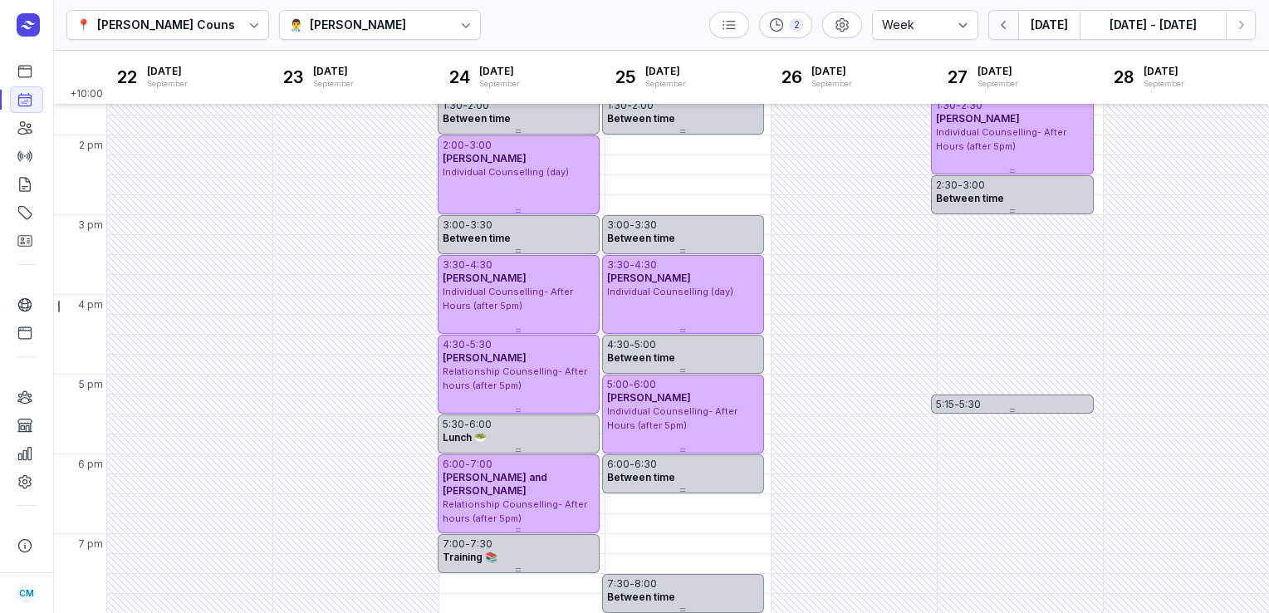
click at [997, 31] on icon "button" at bounding box center [1004, 25] width 17 height 17
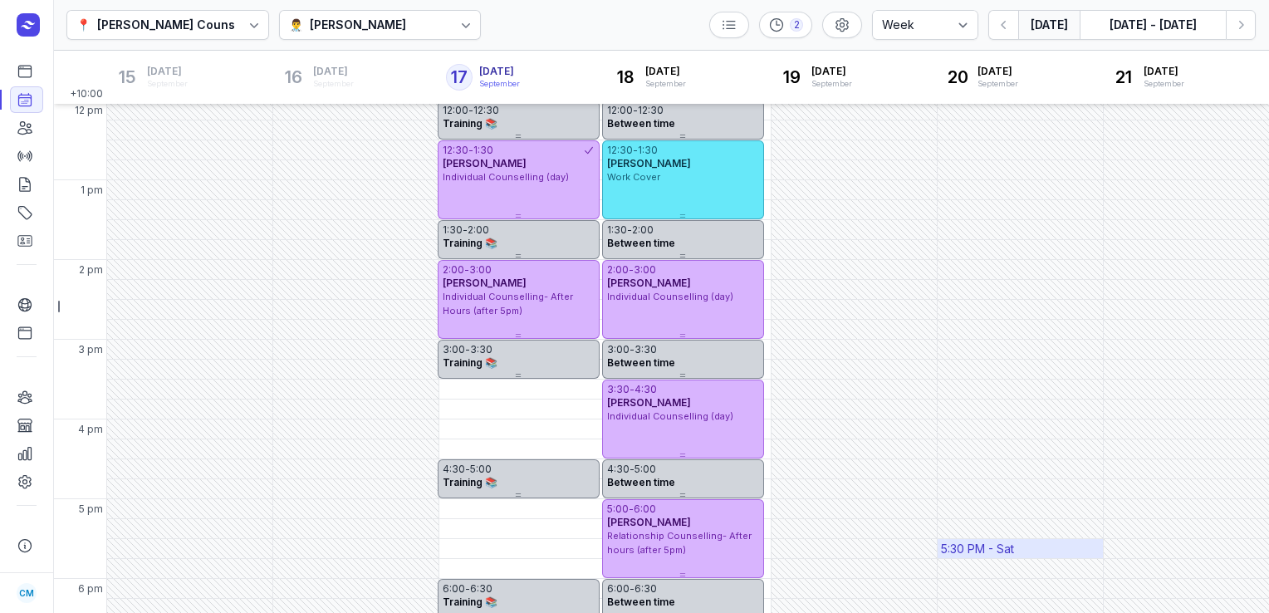
scroll to position [319, 0]
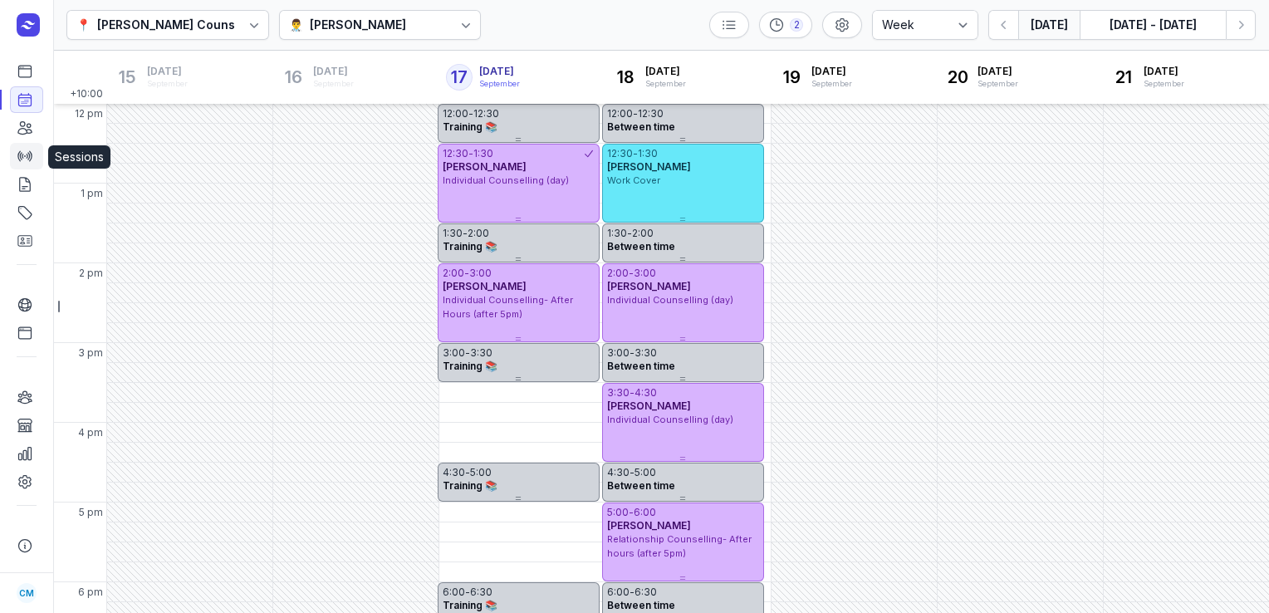
click at [24, 158] on icon at bounding box center [25, 156] width 17 height 17
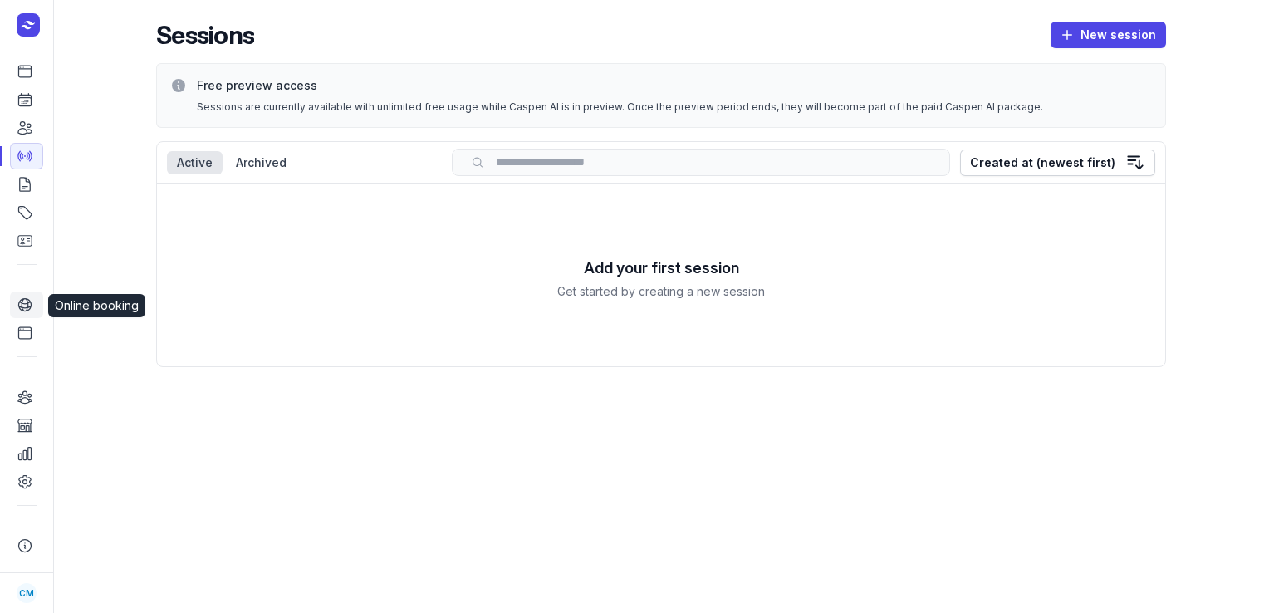
click at [27, 305] on icon at bounding box center [24, 305] width 12 height 12
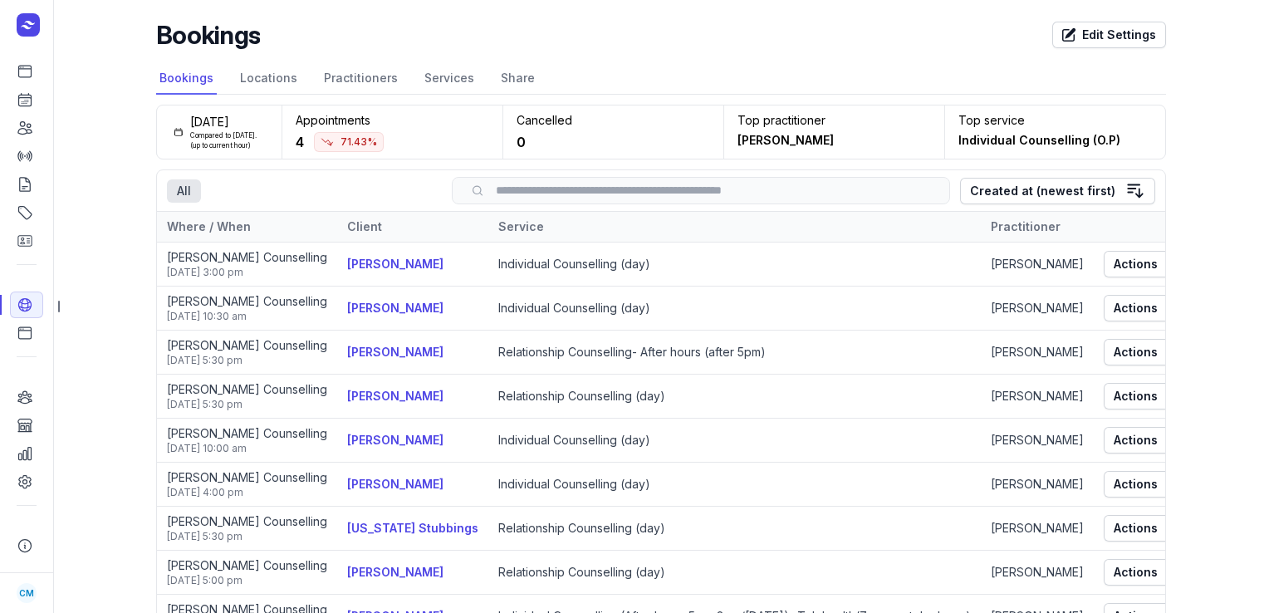
click at [546, 130] on div "Cancelled 0" at bounding box center [613, 131] width 220 height 53
click at [19, 338] on icon at bounding box center [25, 333] width 12 height 12
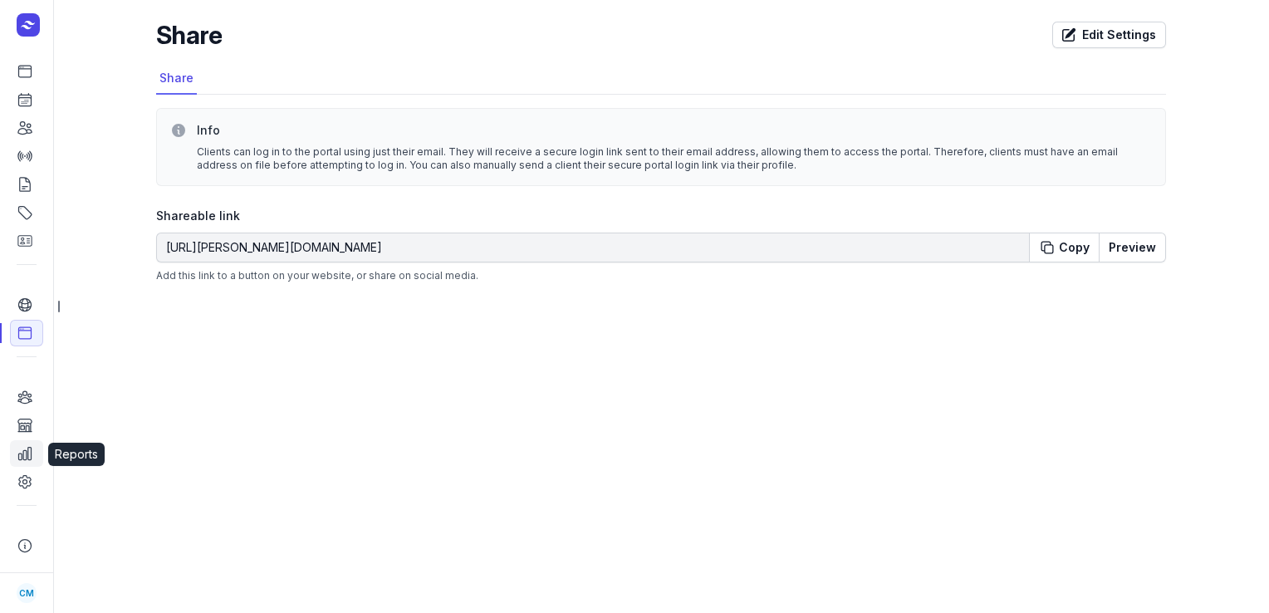
click at [23, 443] on link "Reports" at bounding box center [26, 453] width 33 height 27
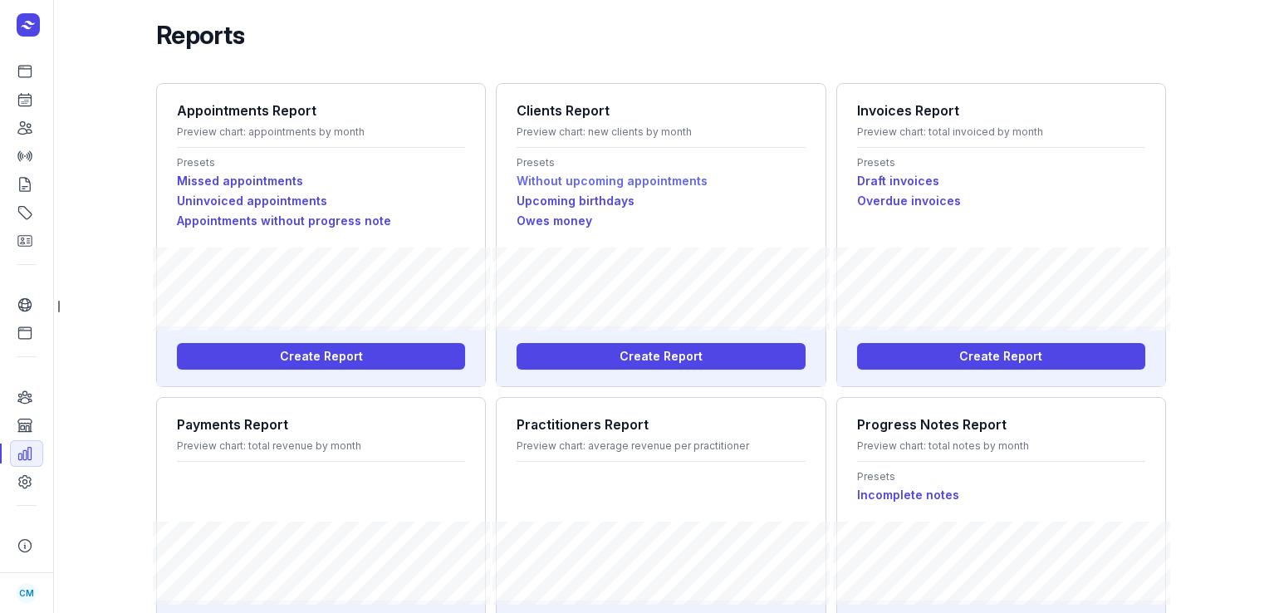
click at [562, 179] on link "Without upcoming appointments" at bounding box center [661, 181] width 288 height 20
select select "last_appointment"
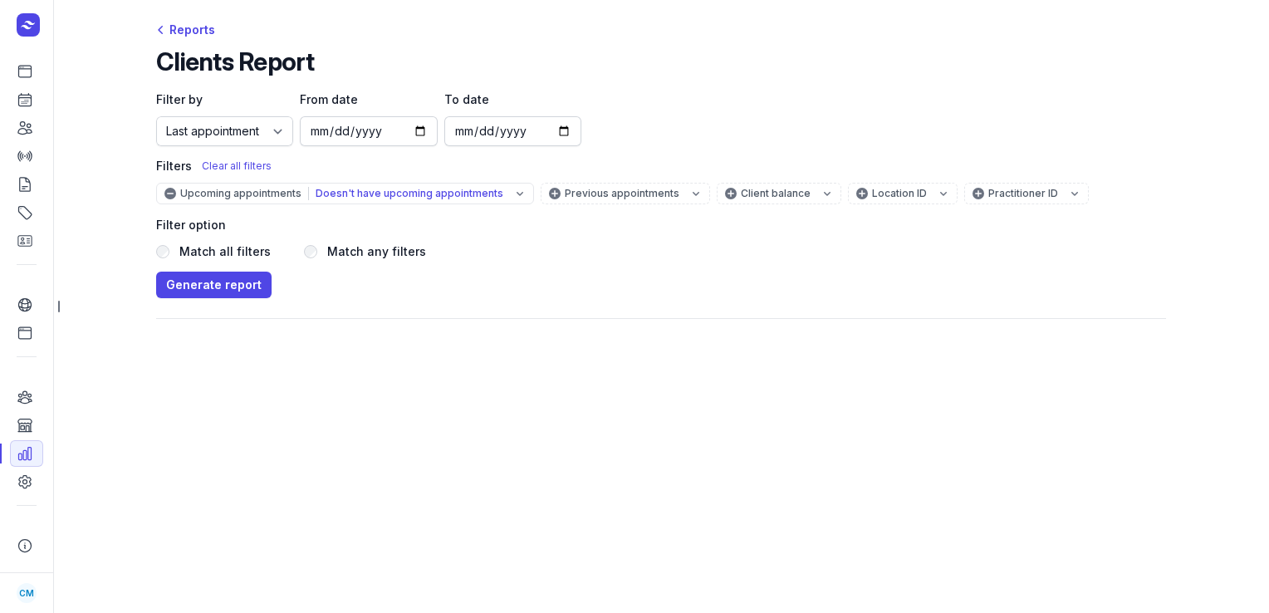
click at [395, 254] on label "Match any filters" at bounding box center [376, 252] width 99 height 20
click at [419, 131] on input "[DATE]" at bounding box center [368, 131] width 137 height 30
type input "[DATE]"
click at [233, 290] on span "Generate report" at bounding box center [214, 285] width 96 height 20
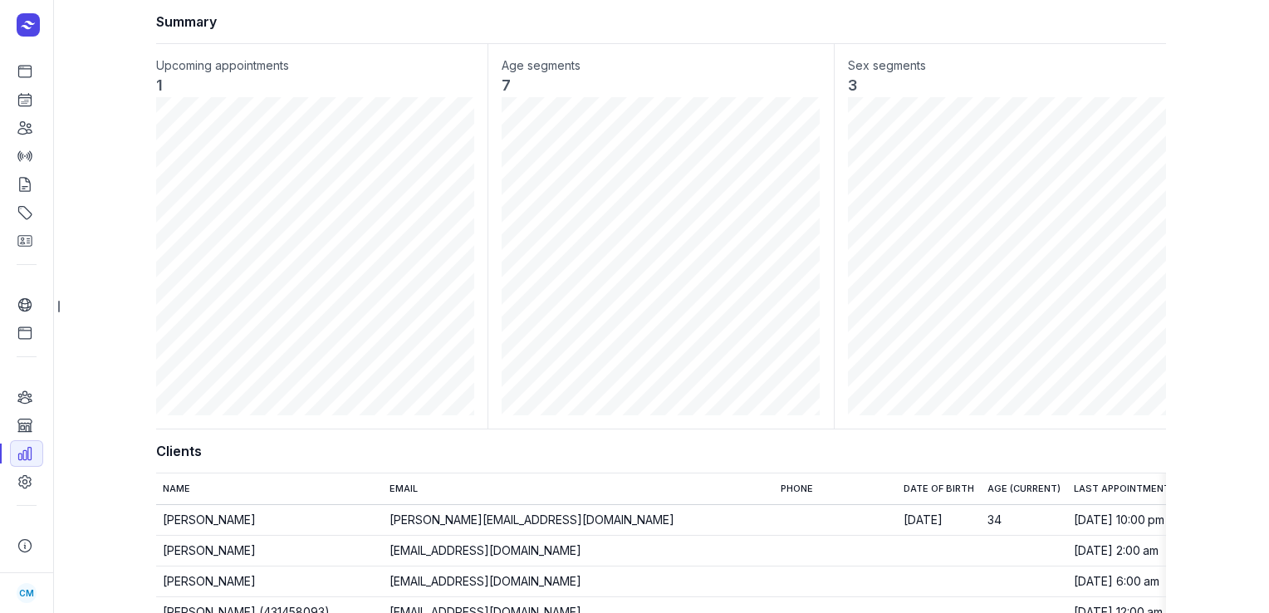
scroll to position [93, 0]
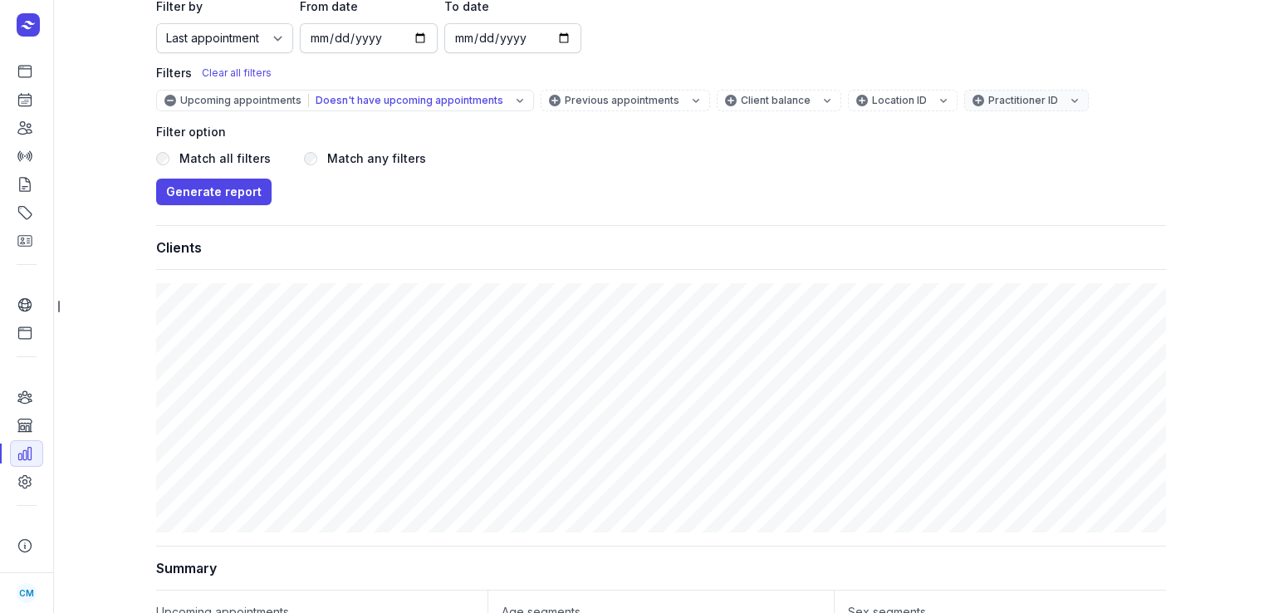
click at [1068, 104] on icon "button" at bounding box center [1074, 100] width 13 height 13
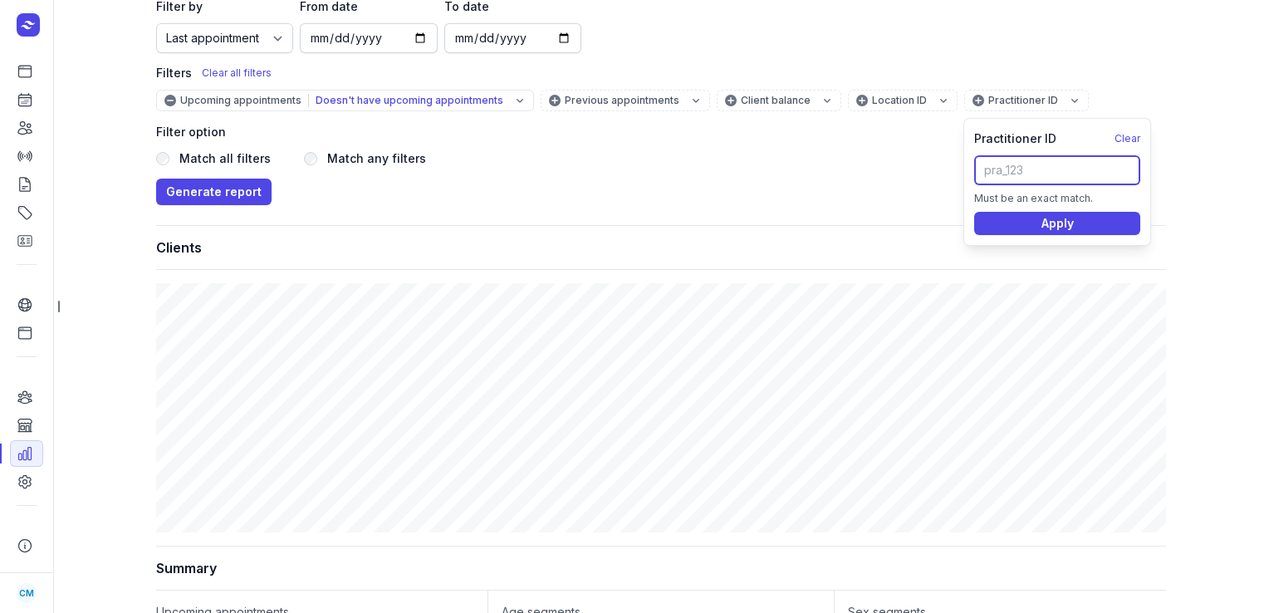
click at [1020, 166] on input "text" at bounding box center [1057, 170] width 166 height 30
click at [1083, 76] on div "Filters Clear all filters" at bounding box center [661, 73] width 1010 height 20
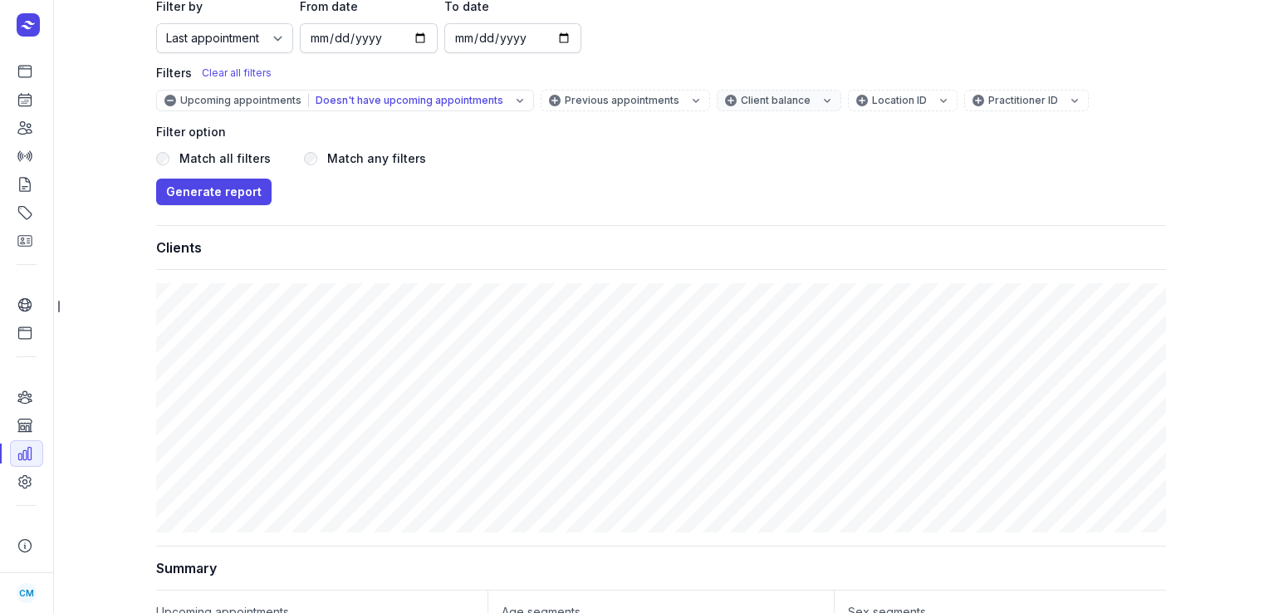
click at [762, 105] on div "Client balance" at bounding box center [787, 100] width 93 height 13
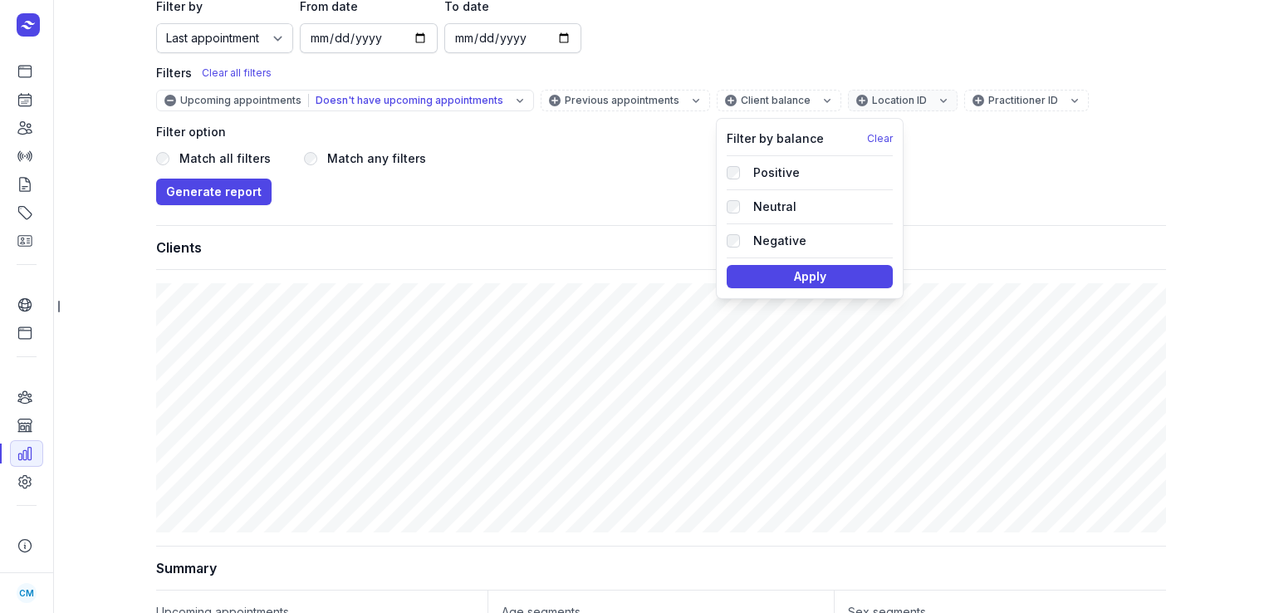
click at [872, 100] on div "Location ID" at bounding box center [911, 100] width 78 height 13
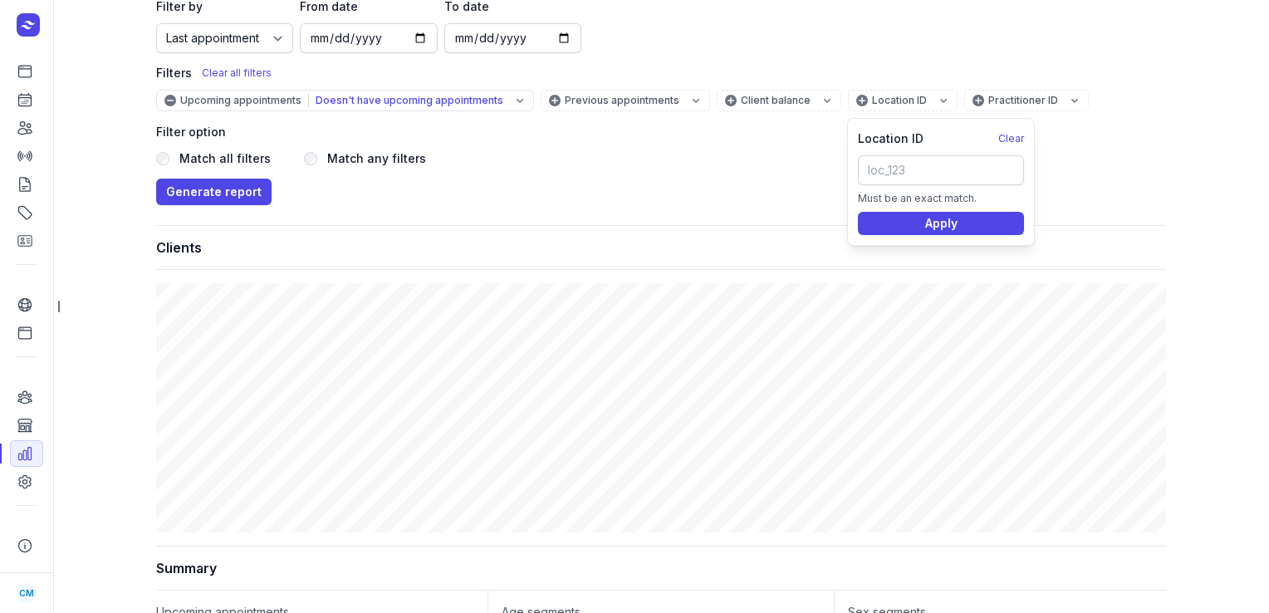
click at [713, 150] on div "Match all filters Match any filters" at bounding box center [661, 159] width 1010 height 20
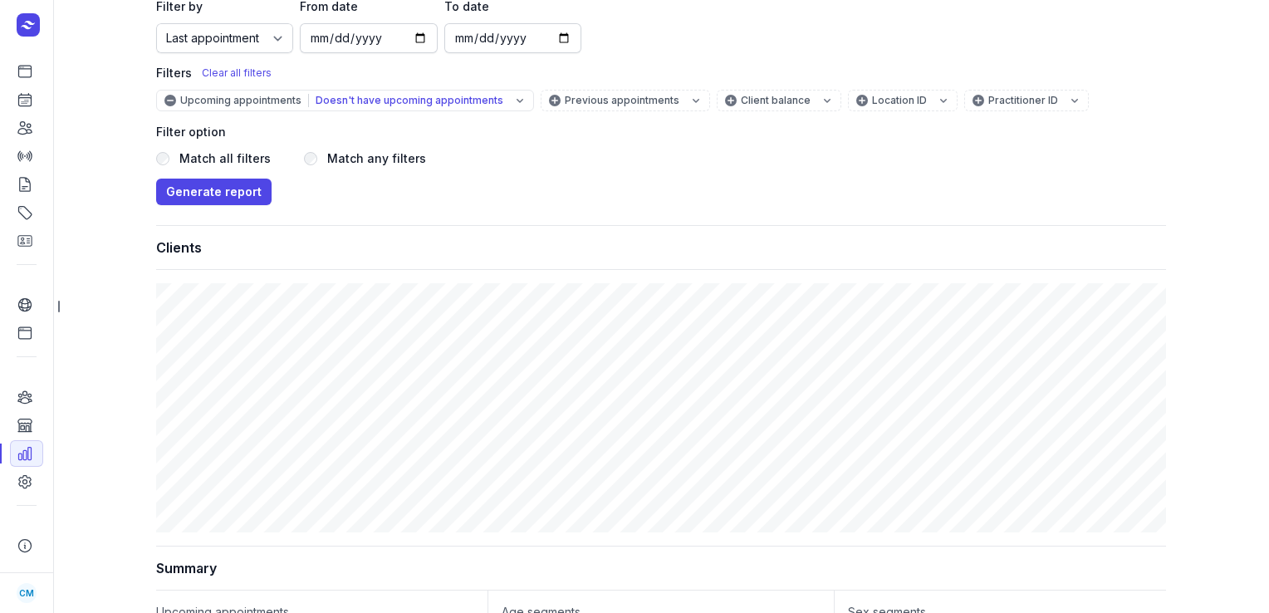
click at [206, 158] on label "Match all filters" at bounding box center [224, 159] width 91 height 20
click at [185, 203] on button "Generate report" at bounding box center [213, 192] width 115 height 27
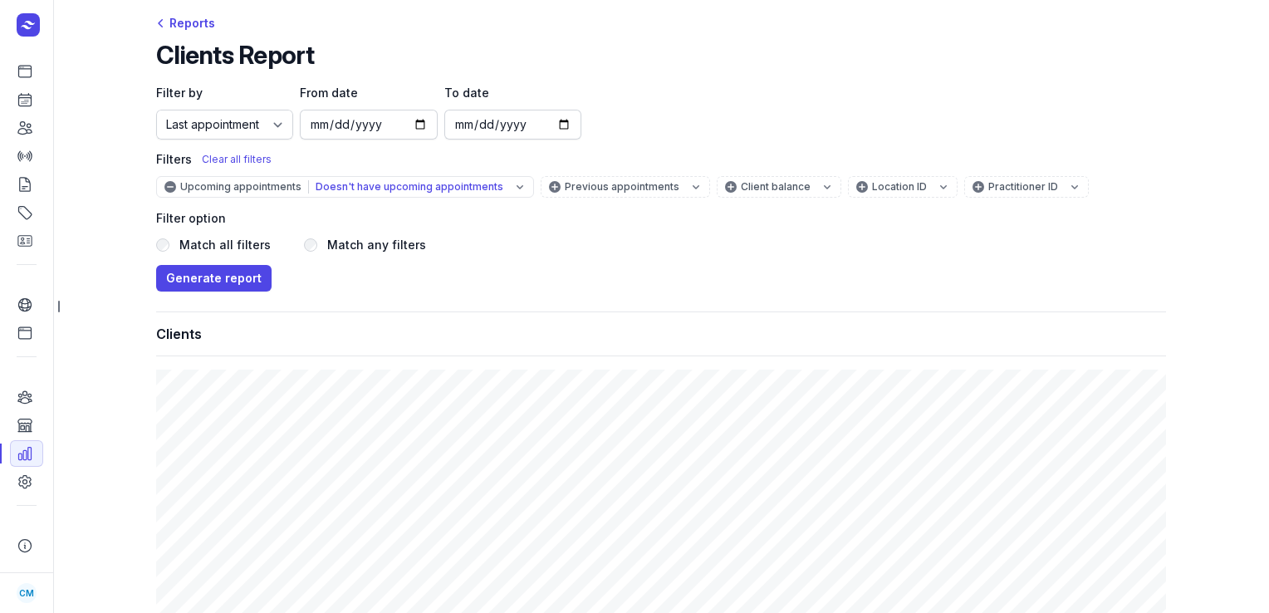
scroll to position [0, 0]
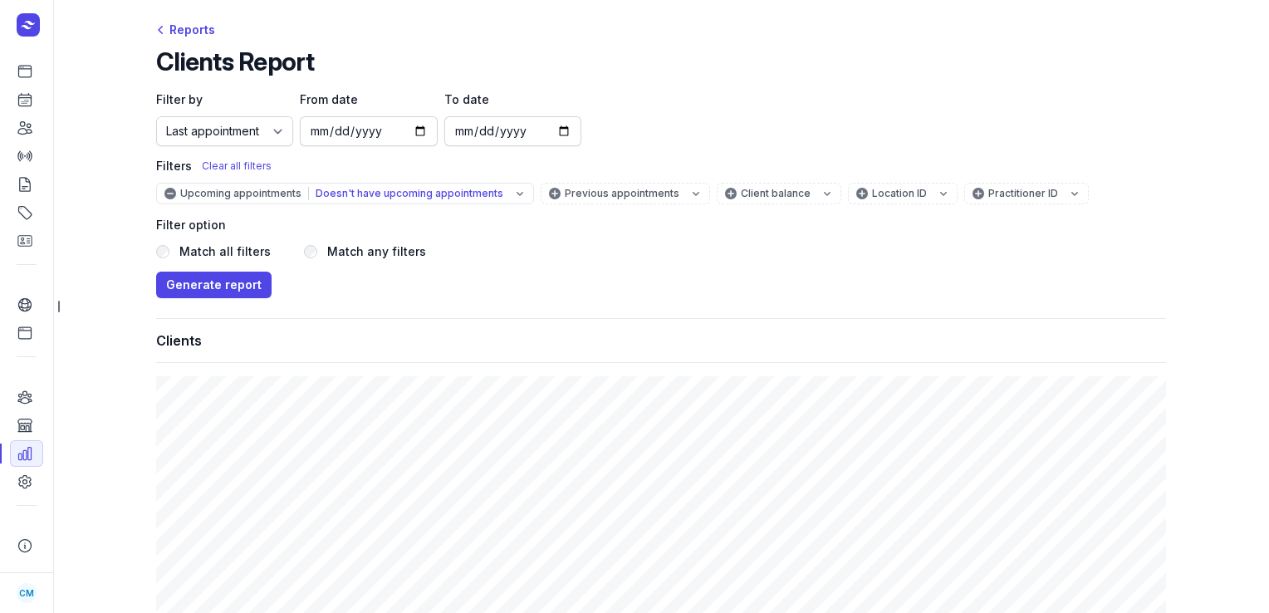
click at [27, 402] on icon at bounding box center [25, 397] width 17 height 17
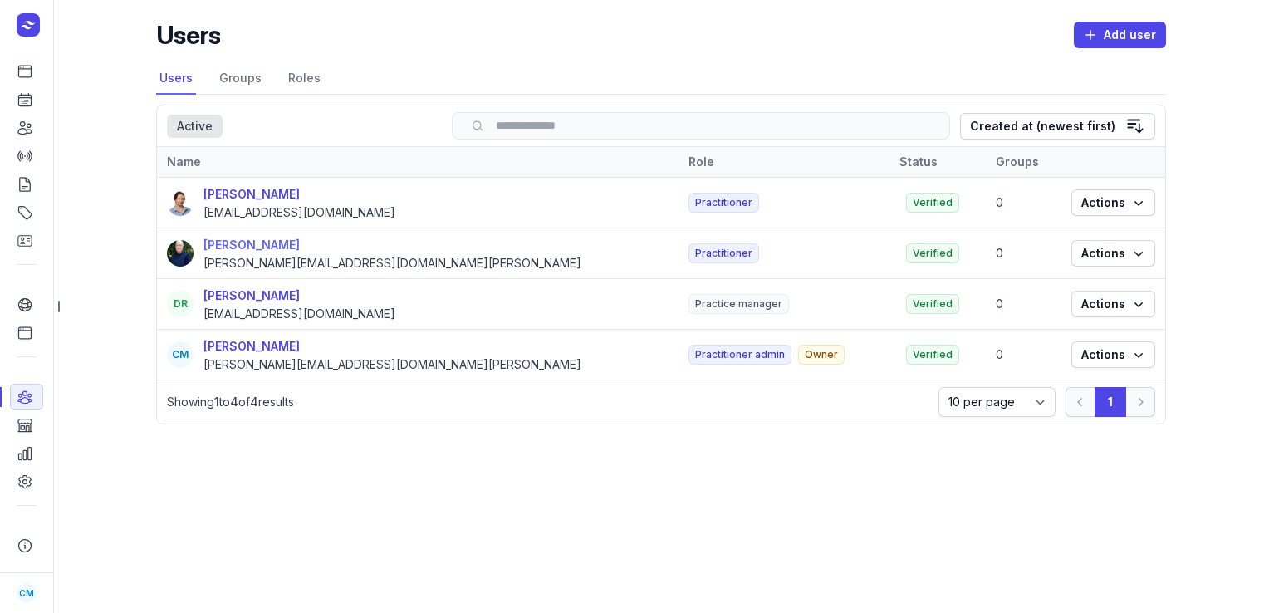
click at [212, 244] on div "[PERSON_NAME]" at bounding box center [392, 245] width 378 height 20
select select
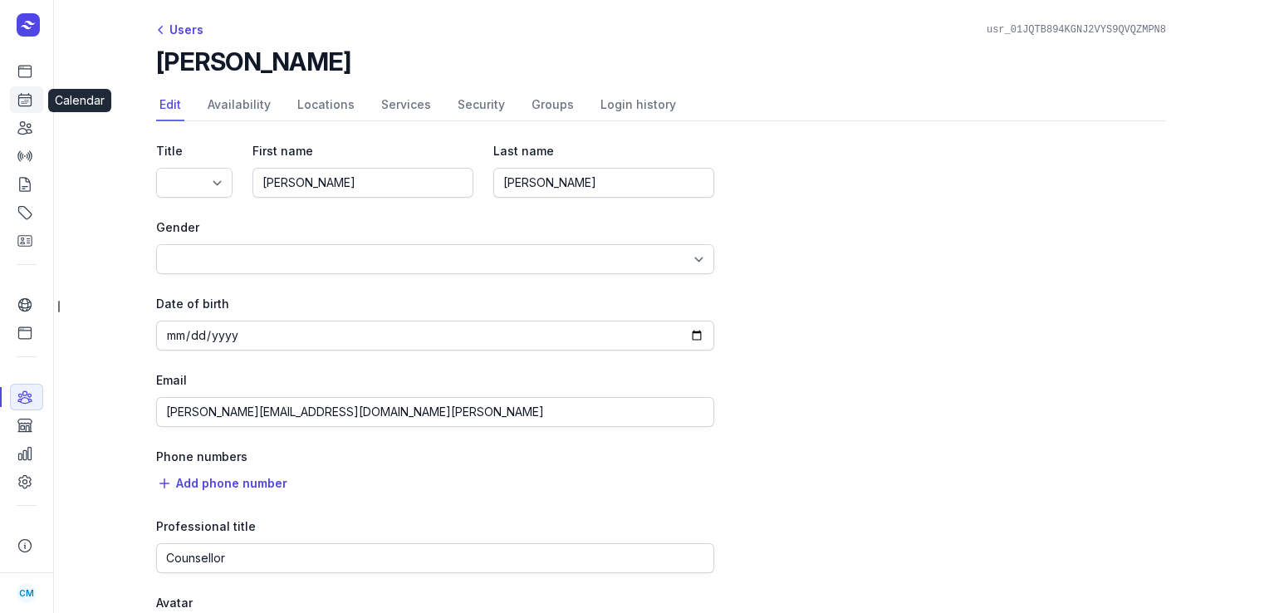
click at [16, 110] on link "Calendar" at bounding box center [26, 99] width 33 height 27
select select "week"
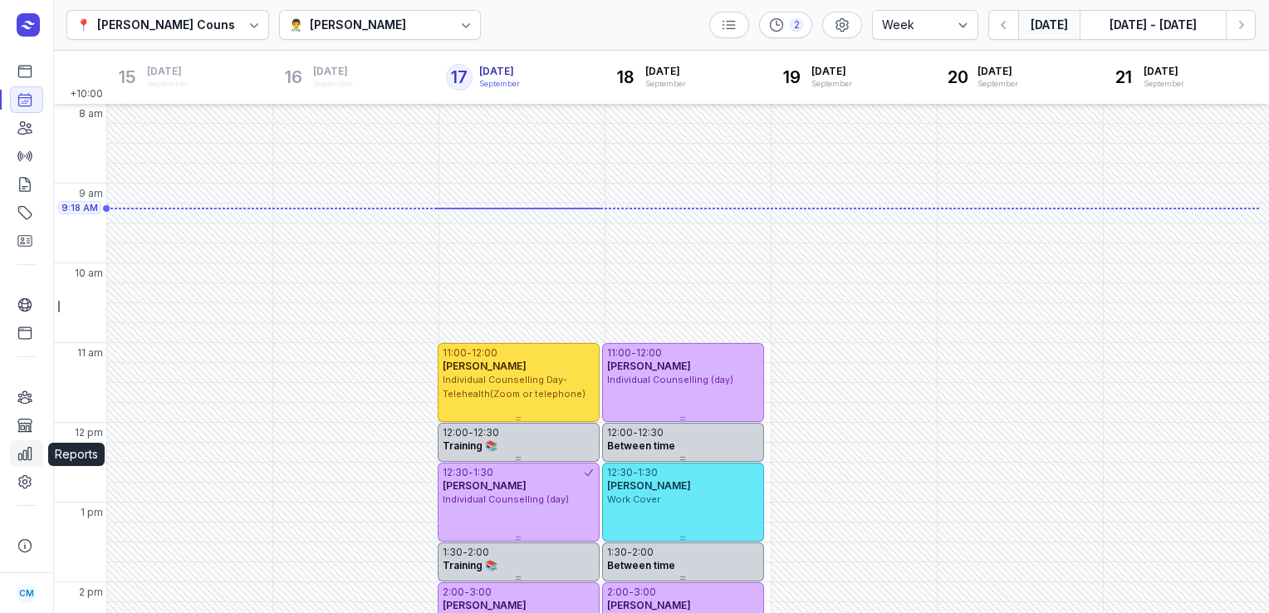
click at [25, 462] on icon at bounding box center [25, 453] width 17 height 17
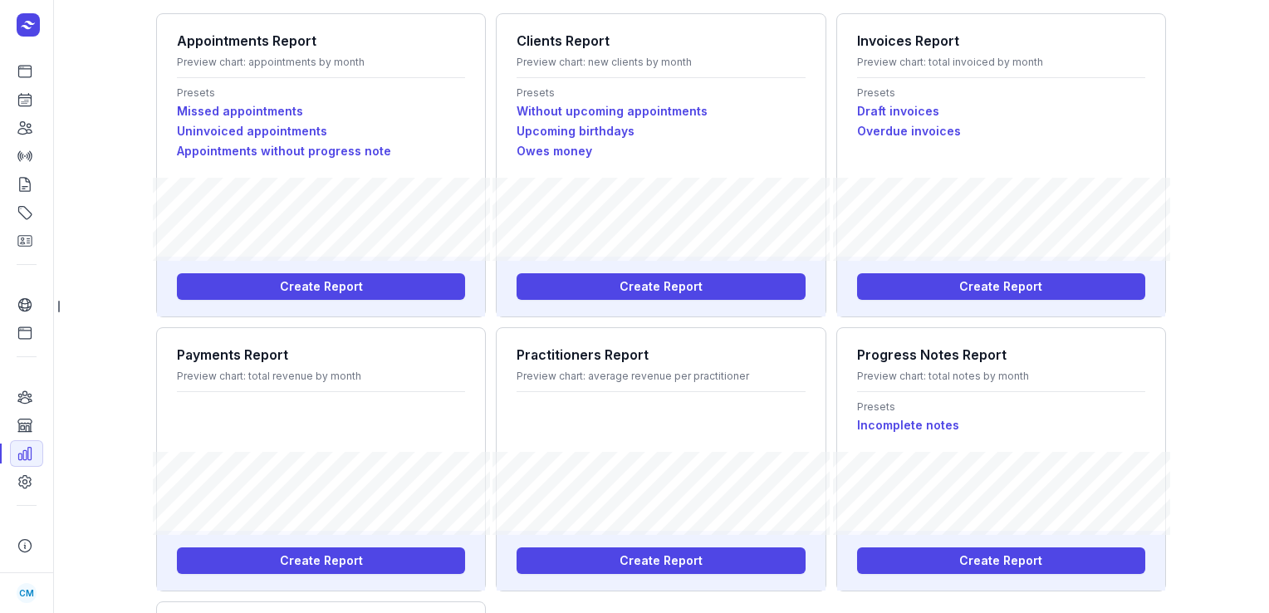
scroll to position [166, 0]
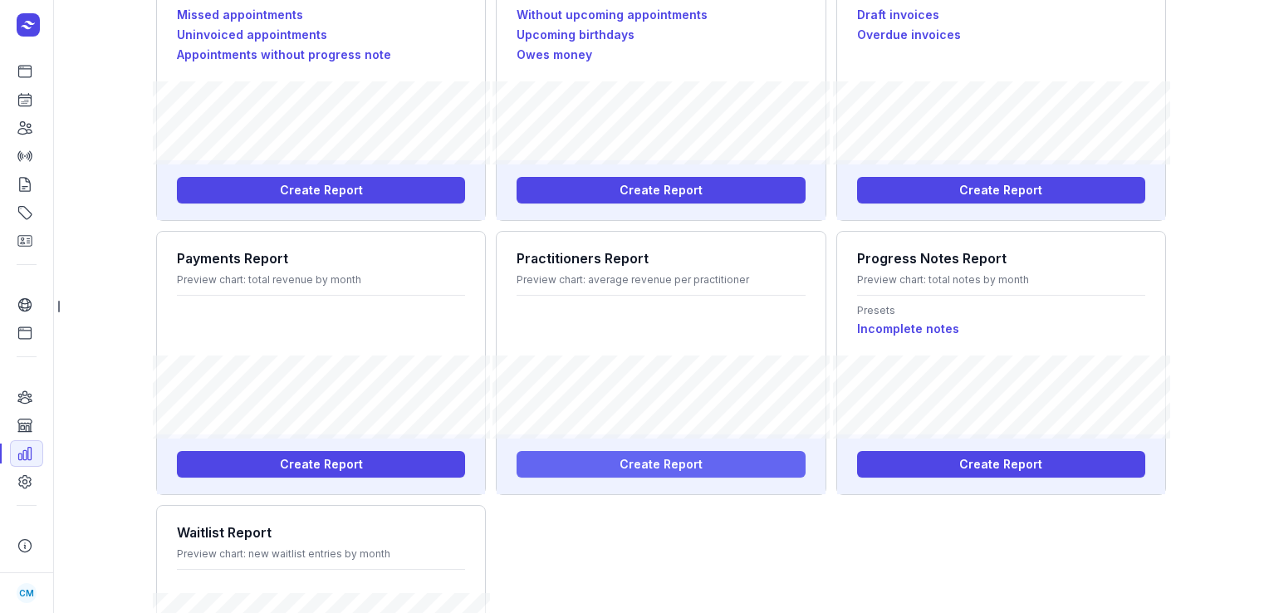
click at [667, 469] on span "Create Report" at bounding box center [661, 464] width 83 height 20
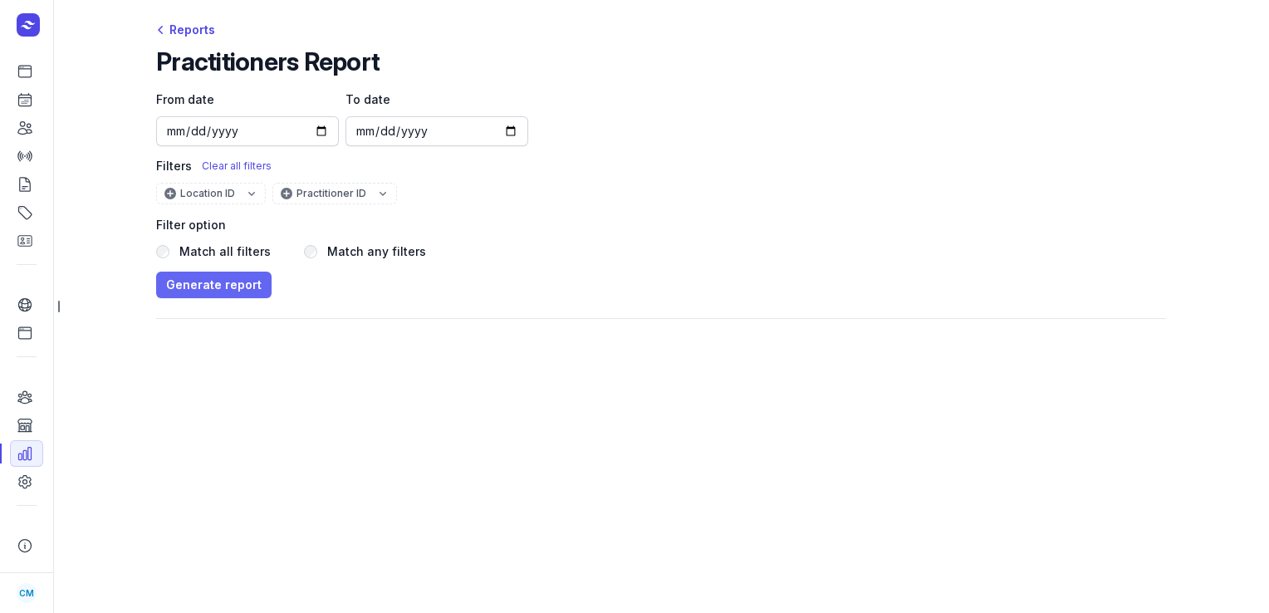
click at [226, 285] on span "Generate report" at bounding box center [214, 285] width 96 height 20
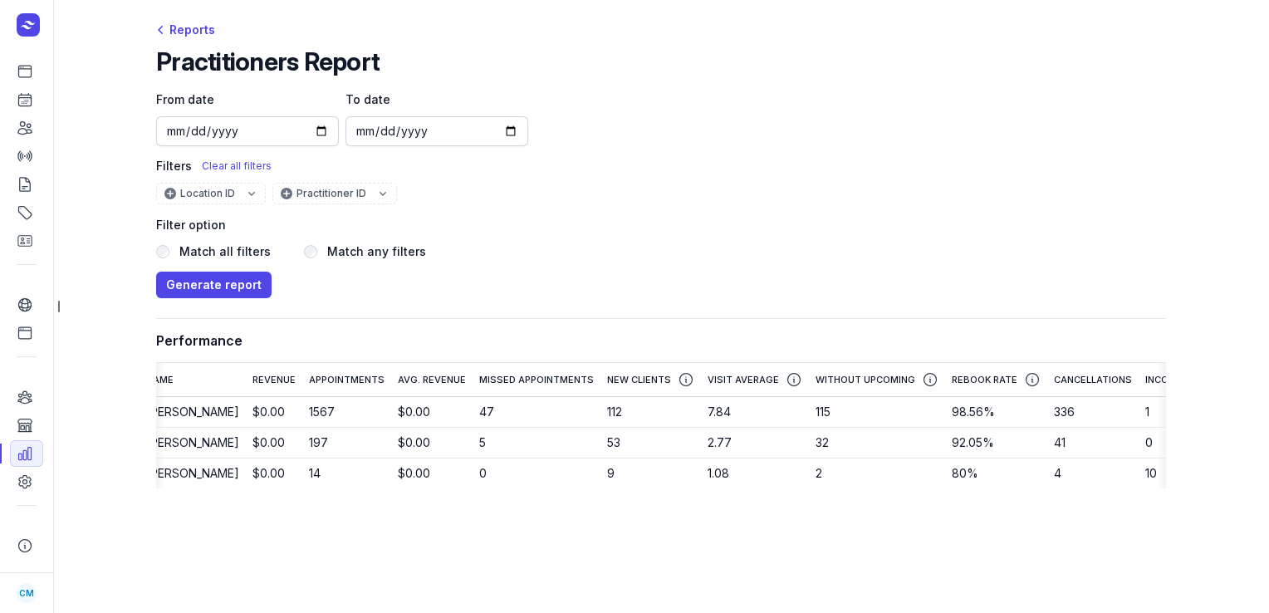
scroll to position [0, 17]
click at [336, 443] on td "197" at bounding box center [346, 443] width 89 height 31
click at [687, 380] on icon "button" at bounding box center [686, 380] width 12 height 12
click at [929, 384] on icon "button" at bounding box center [930, 380] width 12 height 12
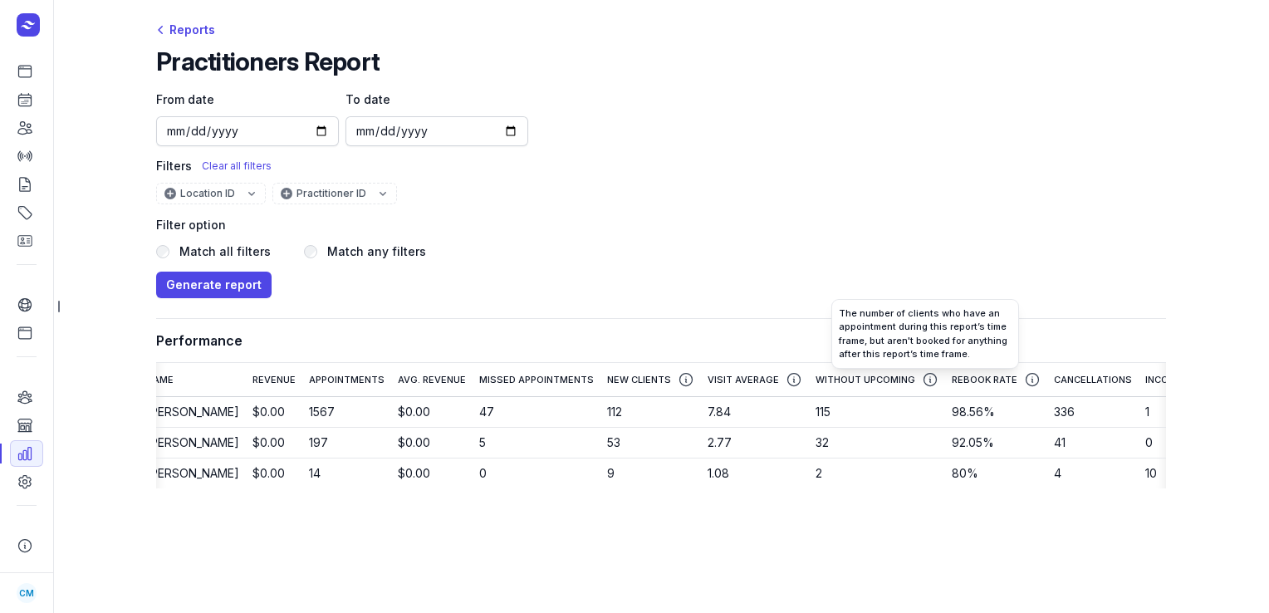
scroll to position [0, 86]
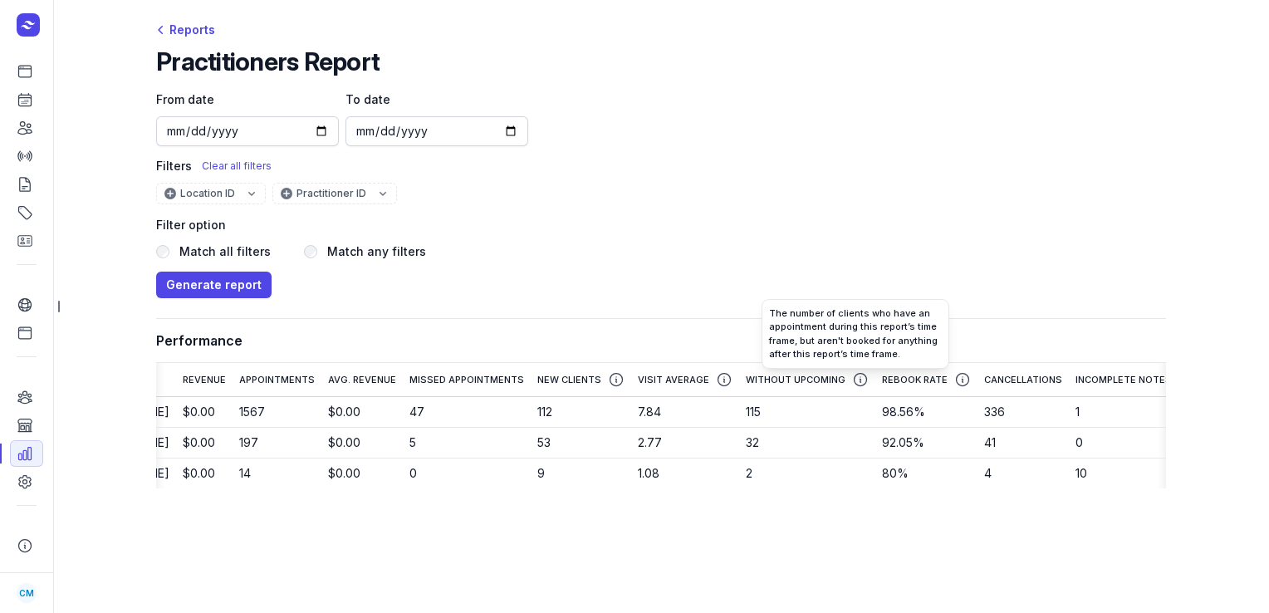
click at [957, 384] on icon "button" at bounding box center [962, 379] width 17 height 17
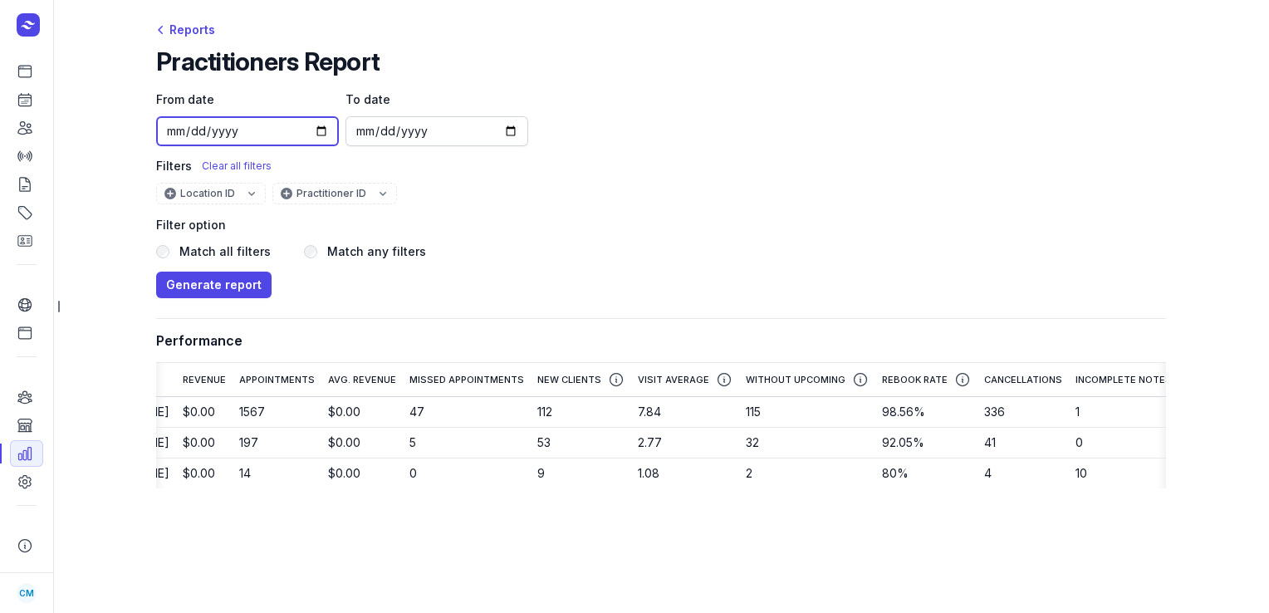
click at [317, 133] on input "[DATE]" at bounding box center [247, 131] width 183 height 30
click at [296, 71] on h2 "Practitioners Report" at bounding box center [267, 62] width 223 height 30
click at [322, 128] on input "[DATE]" at bounding box center [247, 131] width 183 height 30
type input "[DATE]"
click at [229, 277] on span "Generate report" at bounding box center [214, 285] width 96 height 20
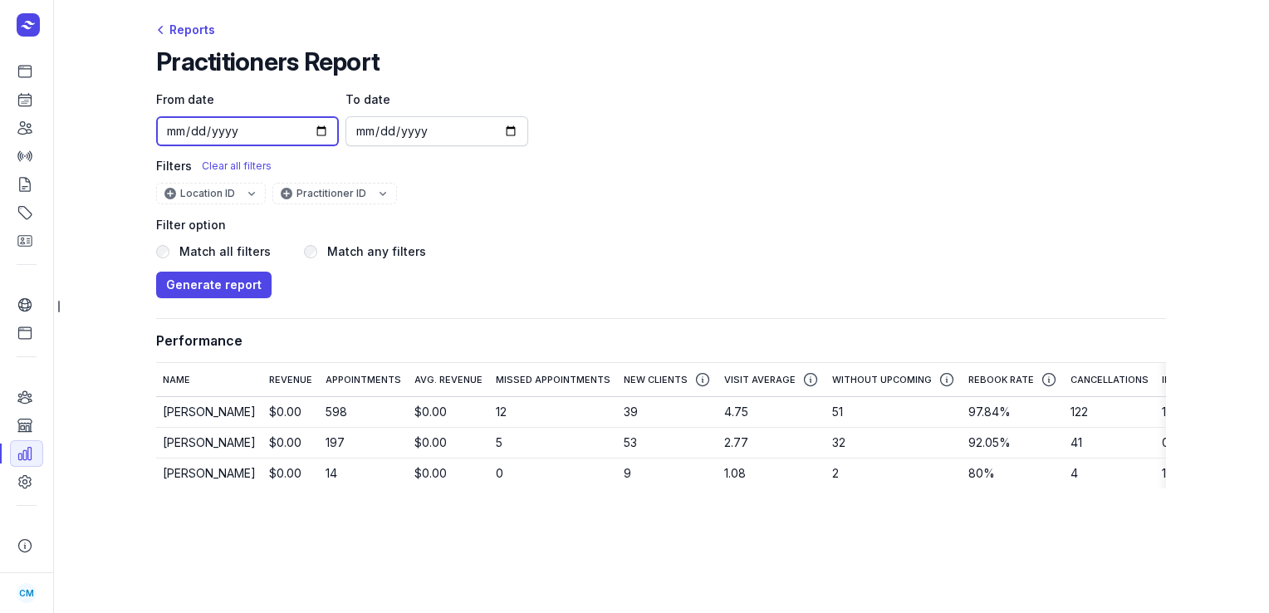
click at [323, 132] on input "[DATE]" at bounding box center [247, 131] width 183 height 30
click at [514, 132] on input "[DATE]" at bounding box center [436, 131] width 183 height 30
type input "[DATE]"
click at [250, 290] on span "Generate report" at bounding box center [214, 285] width 96 height 20
click at [173, 21] on div "Reports" at bounding box center [185, 30] width 59 height 20
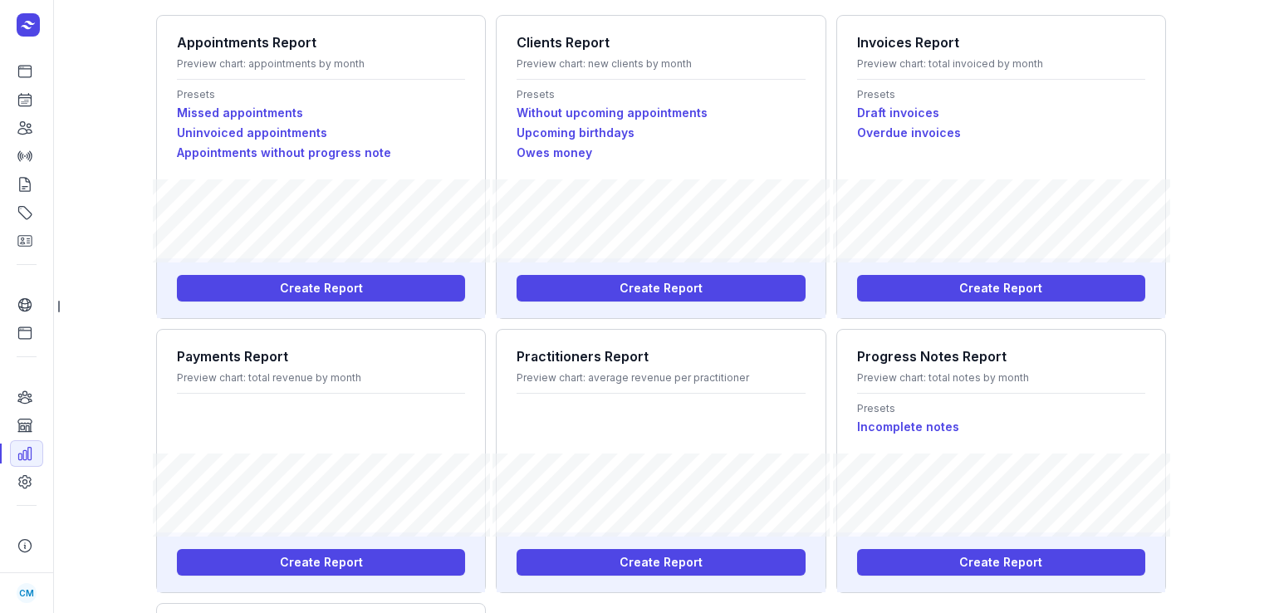
scroll to position [69, 0]
click at [625, 111] on link "Without upcoming appointments" at bounding box center [661, 112] width 288 height 20
select select "last_appointment"
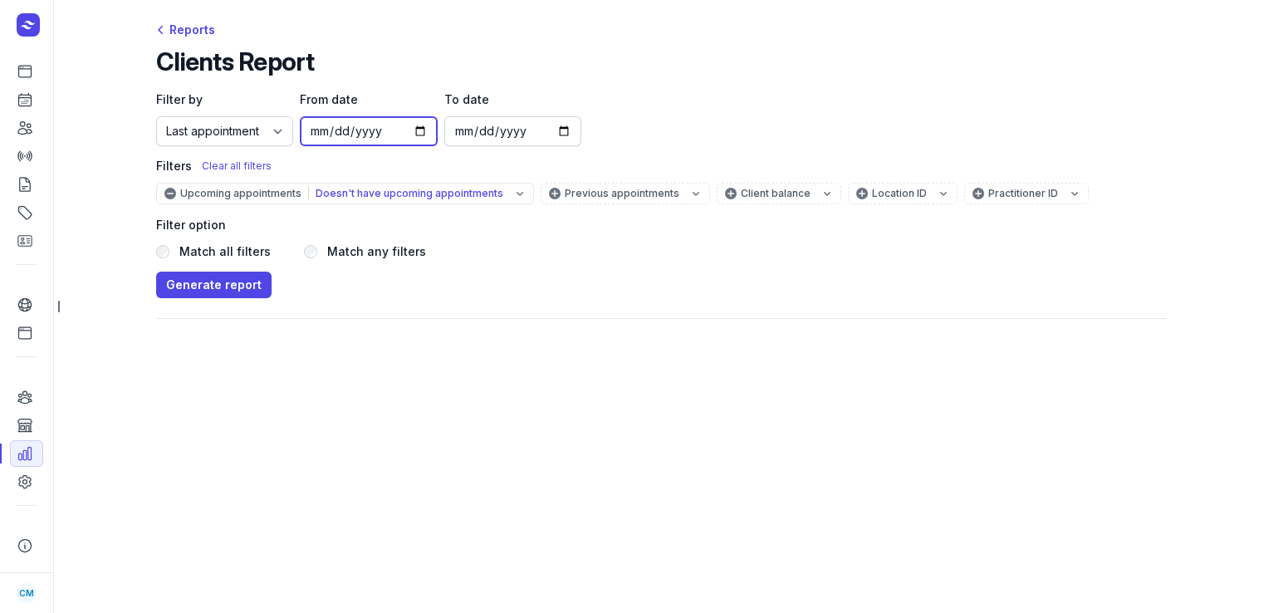
click at [414, 132] on input "[DATE]" at bounding box center [368, 131] width 137 height 30
click at [988, 191] on div "Practitioner ID" at bounding box center [1034, 193] width 93 height 13
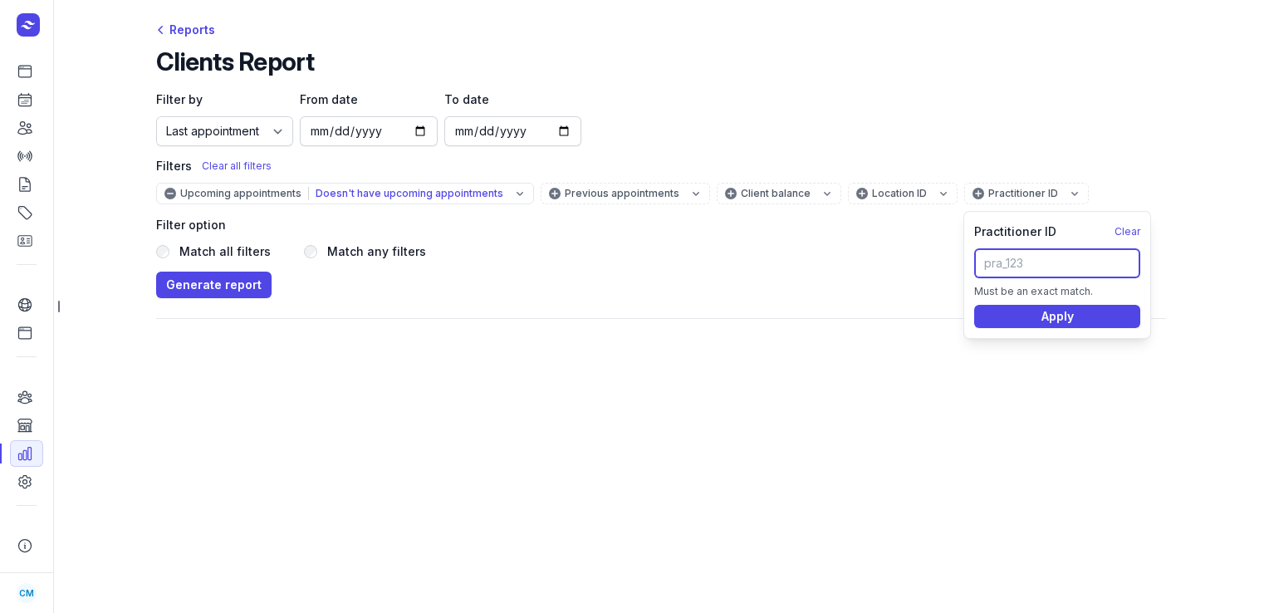
click at [979, 269] on input "text" at bounding box center [1057, 263] width 166 height 30
click at [27, 137] on link "Clients" at bounding box center [26, 128] width 33 height 27
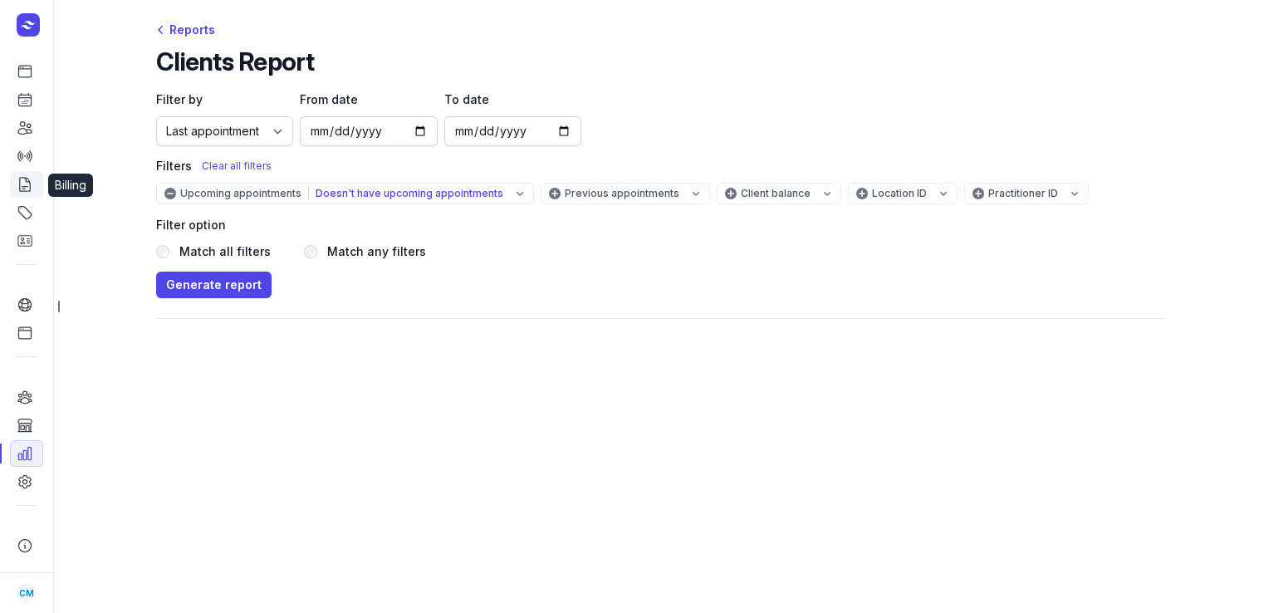
click at [26, 188] on icon at bounding box center [25, 184] width 17 height 17
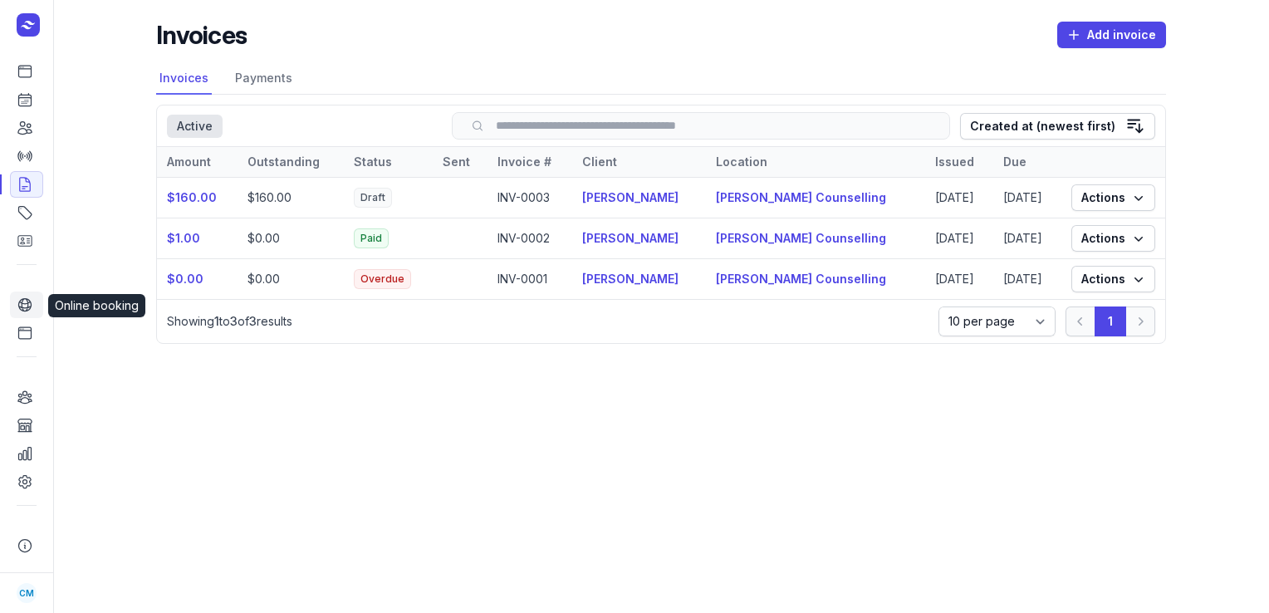
click at [26, 306] on icon at bounding box center [25, 304] width 17 height 17
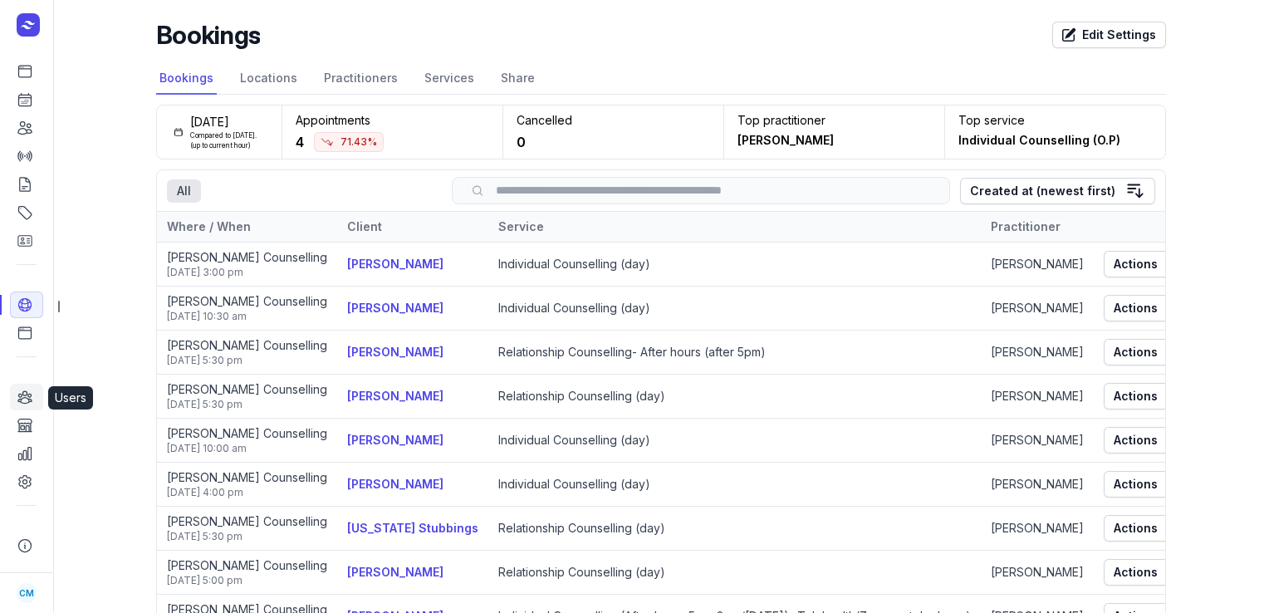
click at [24, 403] on icon at bounding box center [24, 397] width 13 height 12
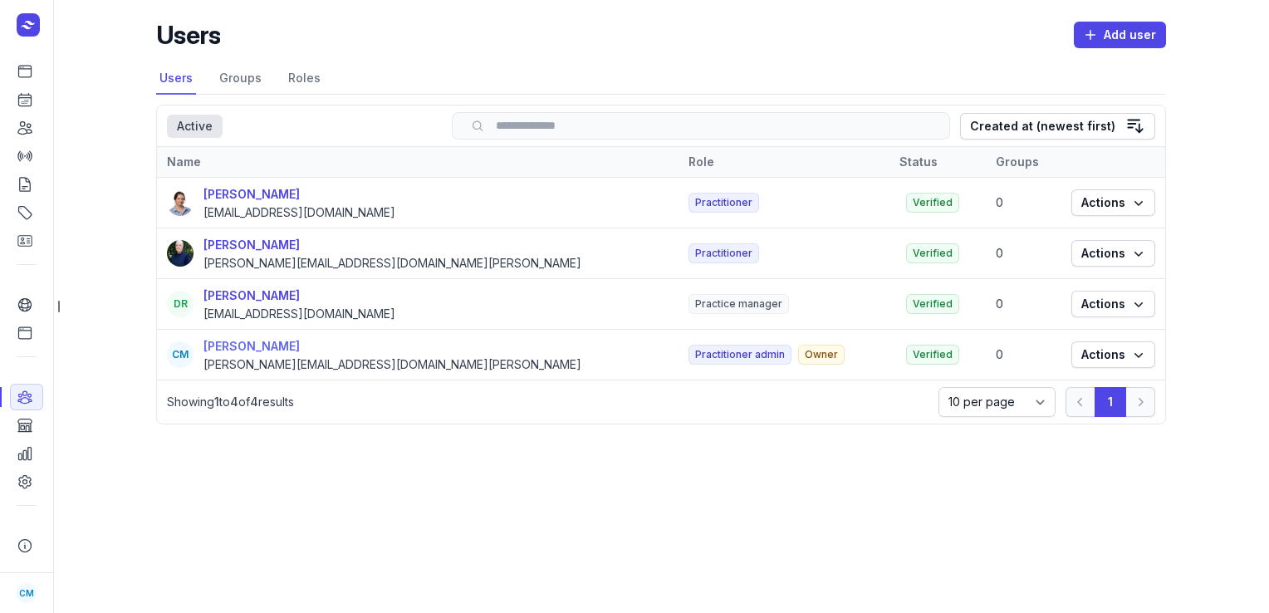
click at [252, 354] on div "[PERSON_NAME]" at bounding box center [392, 346] width 378 height 20
select select
select select "+61"
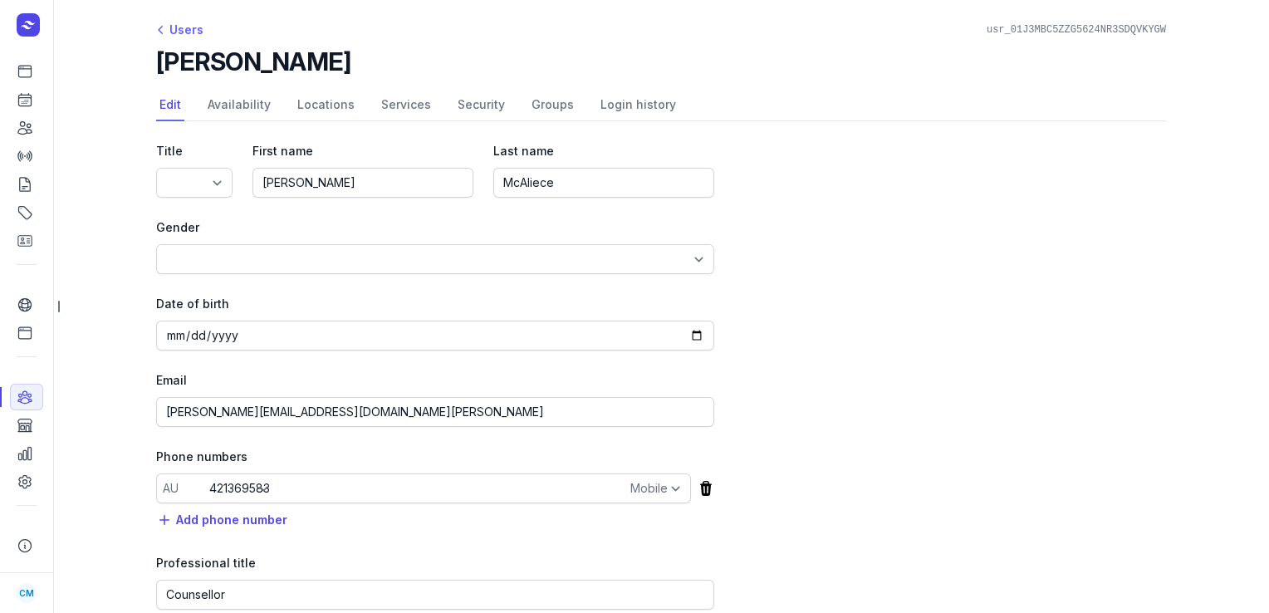
click at [181, 22] on div "Users" at bounding box center [179, 30] width 47 height 20
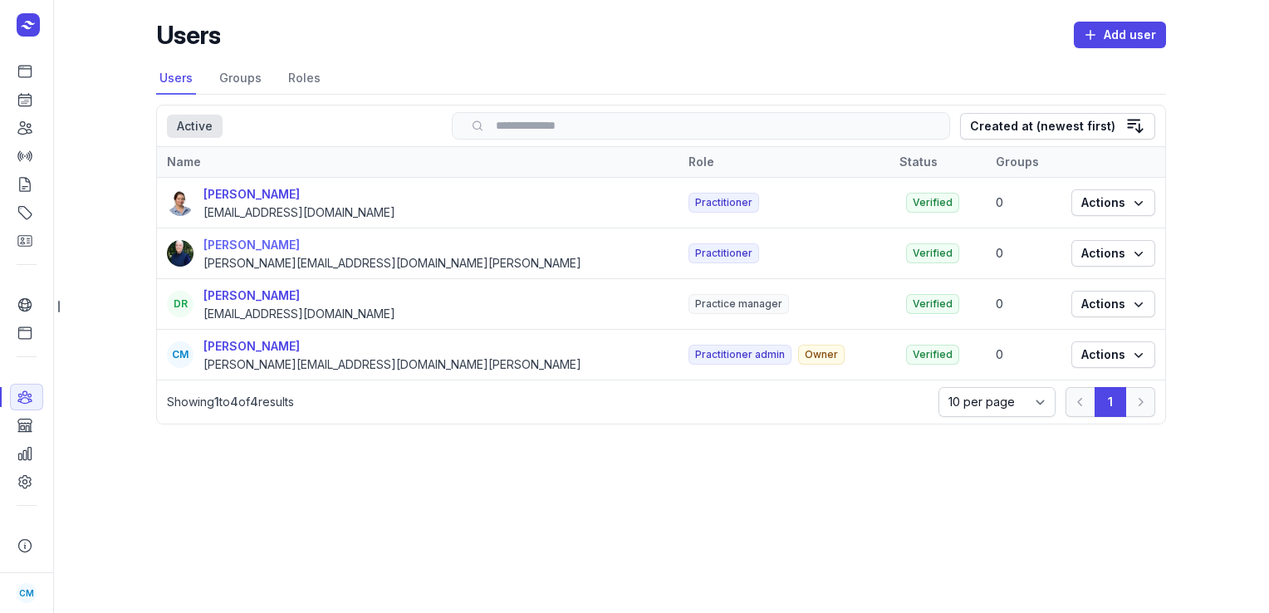
click at [235, 244] on div "[PERSON_NAME]" at bounding box center [392, 245] width 378 height 20
select select
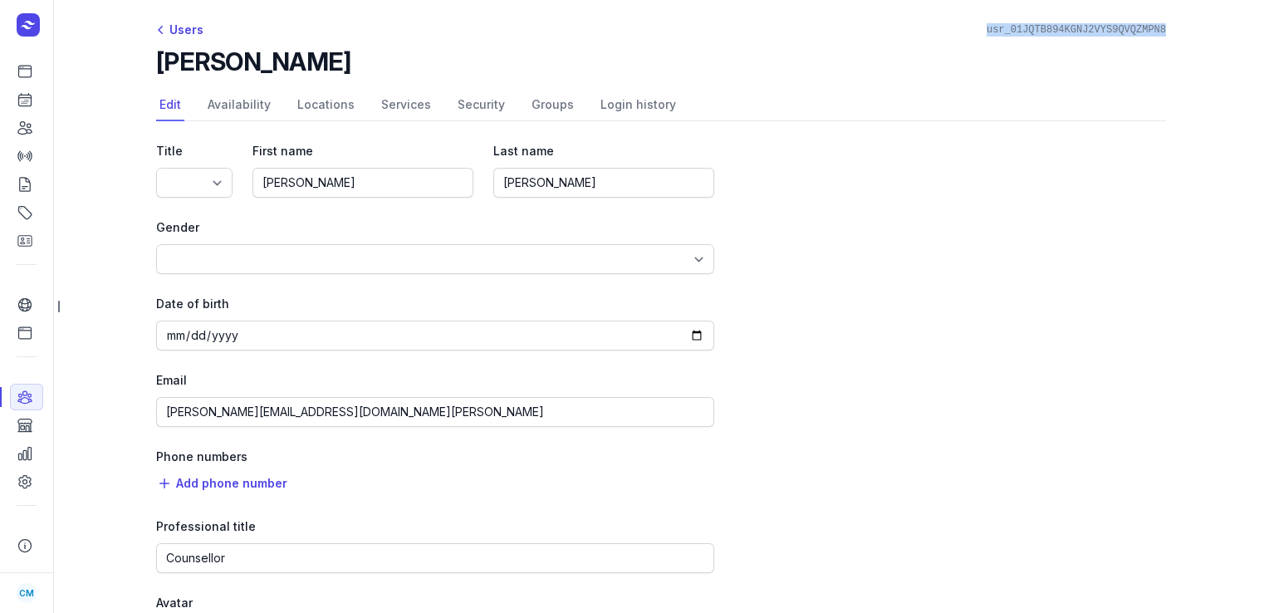
drag, startPoint x: 1166, startPoint y: 28, endPoint x: 983, endPoint y: 37, distance: 182.9
click at [983, 37] on div "Users usr_01JQTB894KGNJ2VYS9QVQZMPN8" at bounding box center [661, 30] width 1010 height 20
copy div "usr_01JQTB894KGNJ2VYS9QVQZMPN8"
click at [29, 453] on icon at bounding box center [25, 453] width 17 height 17
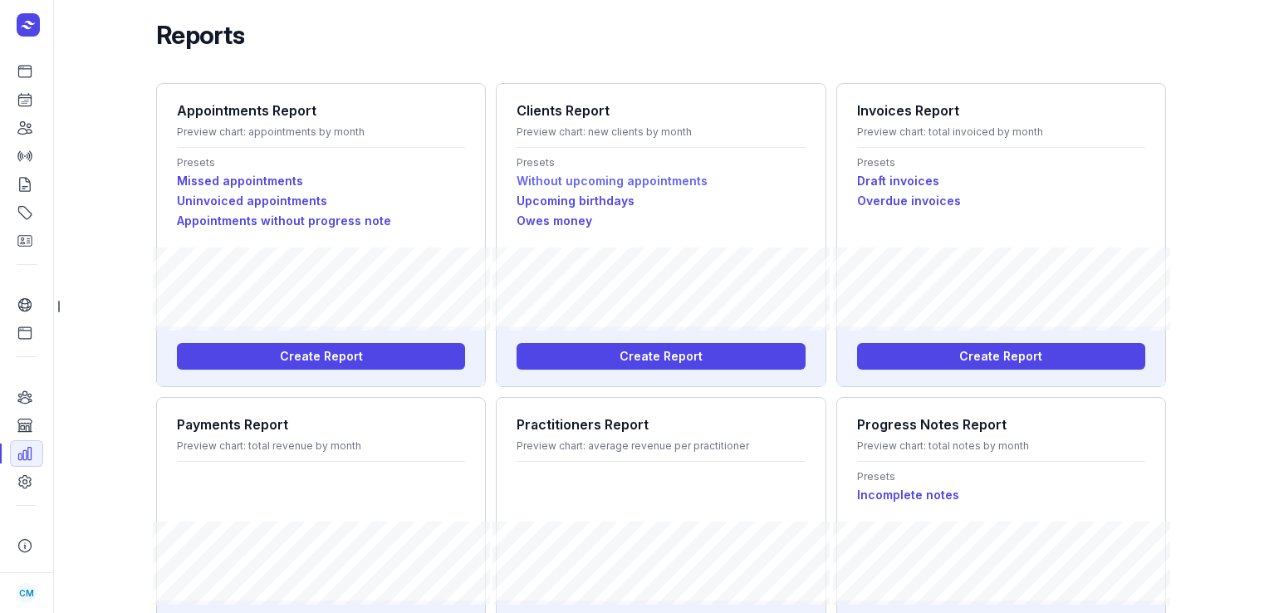
click at [630, 177] on link "Without upcoming appointments" at bounding box center [661, 181] width 288 height 20
select select "last_appointment"
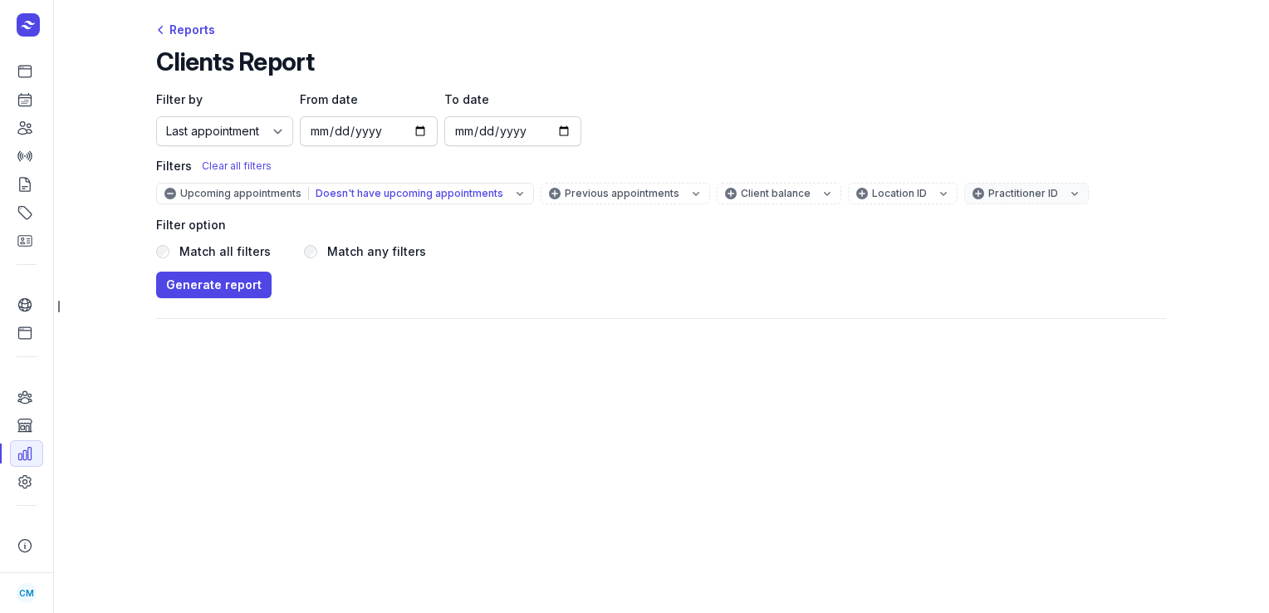
click at [1039, 189] on div "Practitioner ID" at bounding box center [1034, 193] width 93 height 13
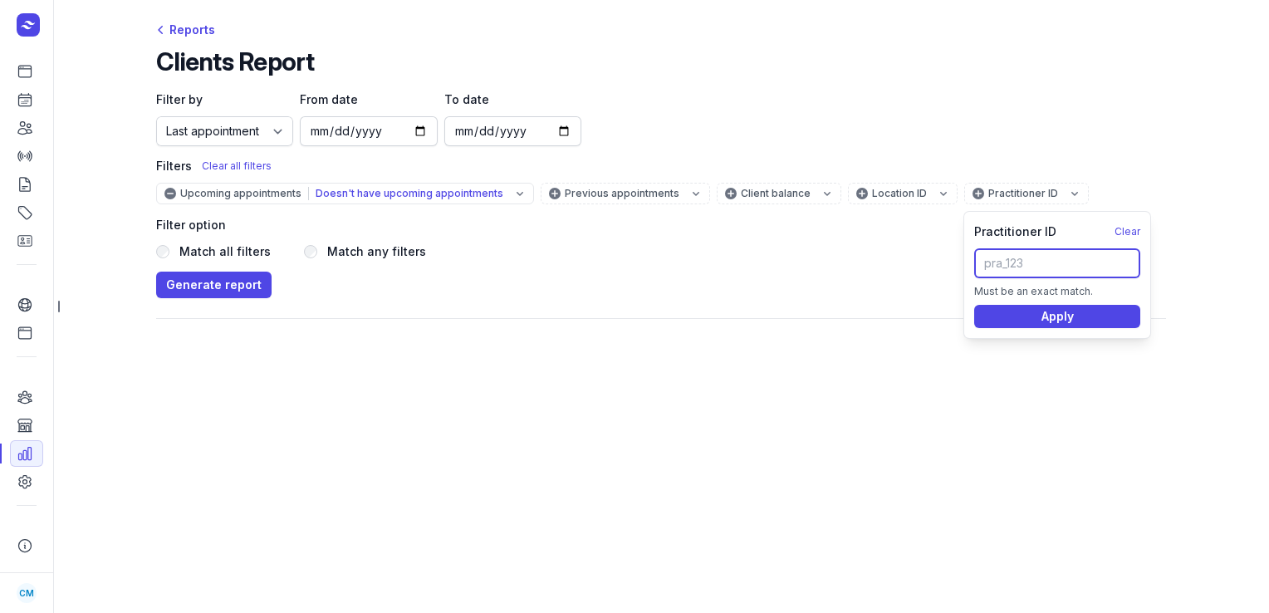
click at [989, 267] on input "text" at bounding box center [1057, 263] width 166 height 30
paste input "usr_01JQTB894KGNJ2VYS9QVQZMPN8"
type input "usr_01JQTB894KGNJ2VYS9QVQZMPN8"
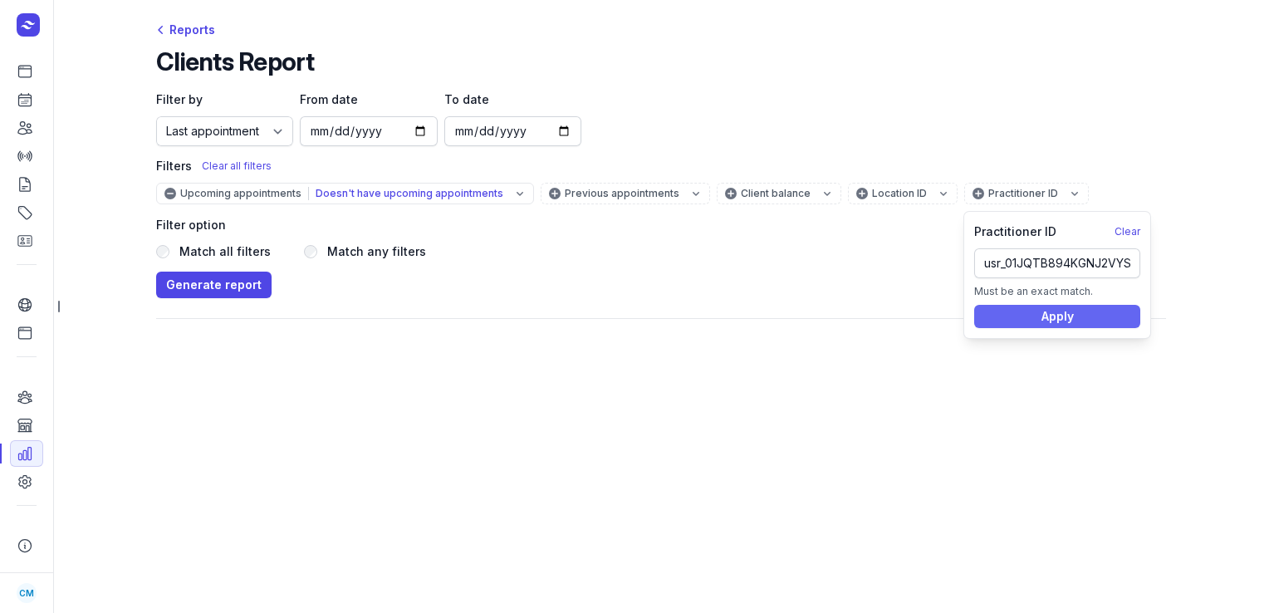
click at [1008, 321] on span "Apply" at bounding box center [1057, 316] width 146 height 20
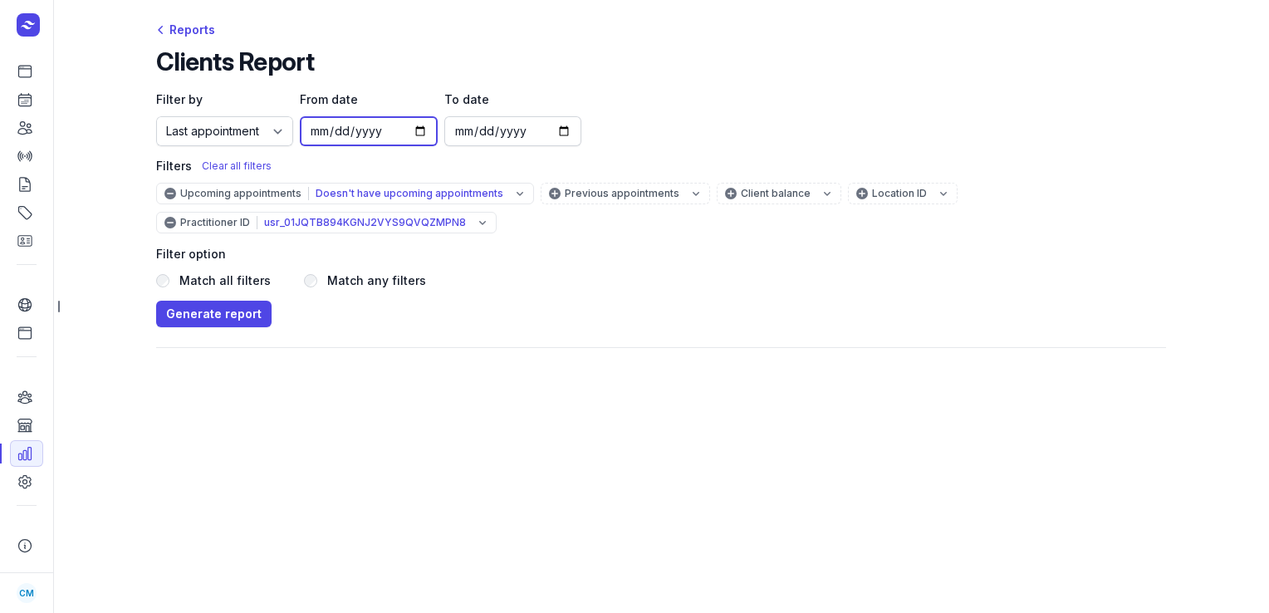
click at [419, 136] on input "[DATE]" at bounding box center [368, 131] width 137 height 30
type input "[DATE]"
click at [566, 251] on div "Filter option" at bounding box center [661, 254] width 1010 height 20
click at [235, 309] on span "Generate report" at bounding box center [214, 314] width 96 height 20
click at [22, 103] on icon at bounding box center [25, 99] width 17 height 17
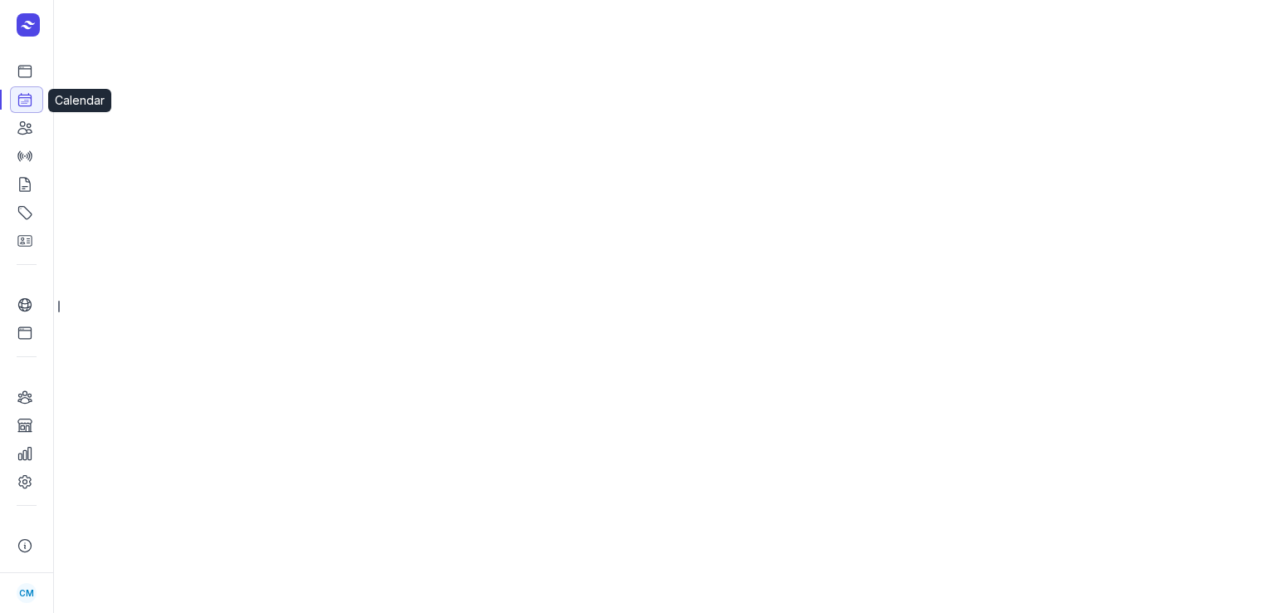
select select "week"
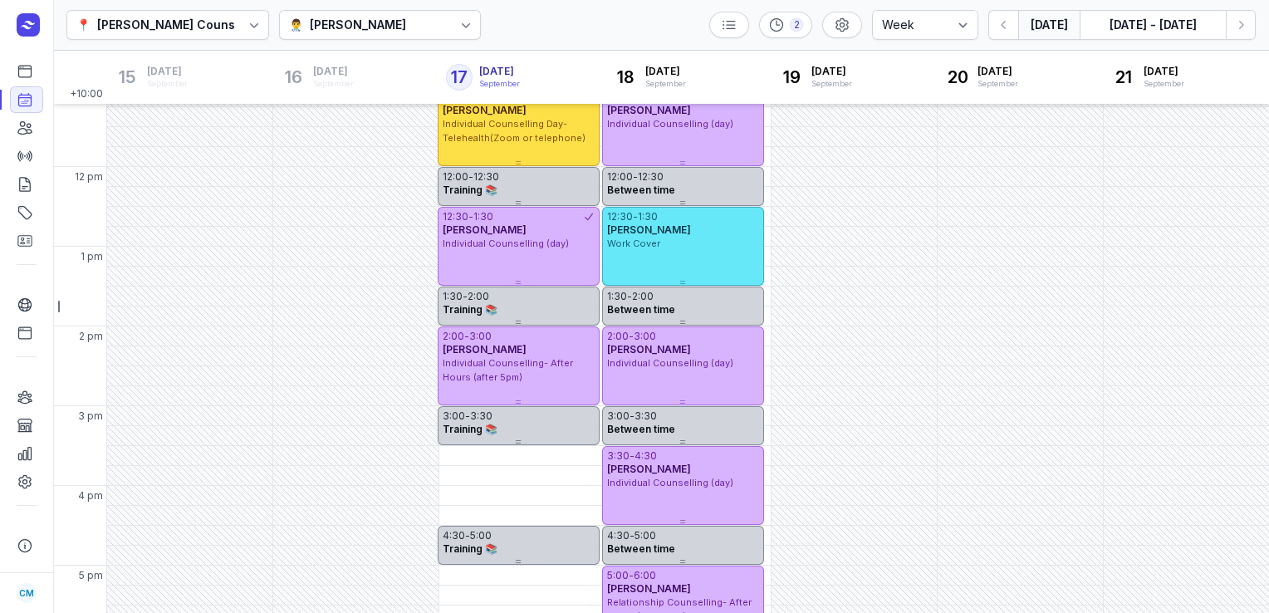
scroll to position [214, 0]
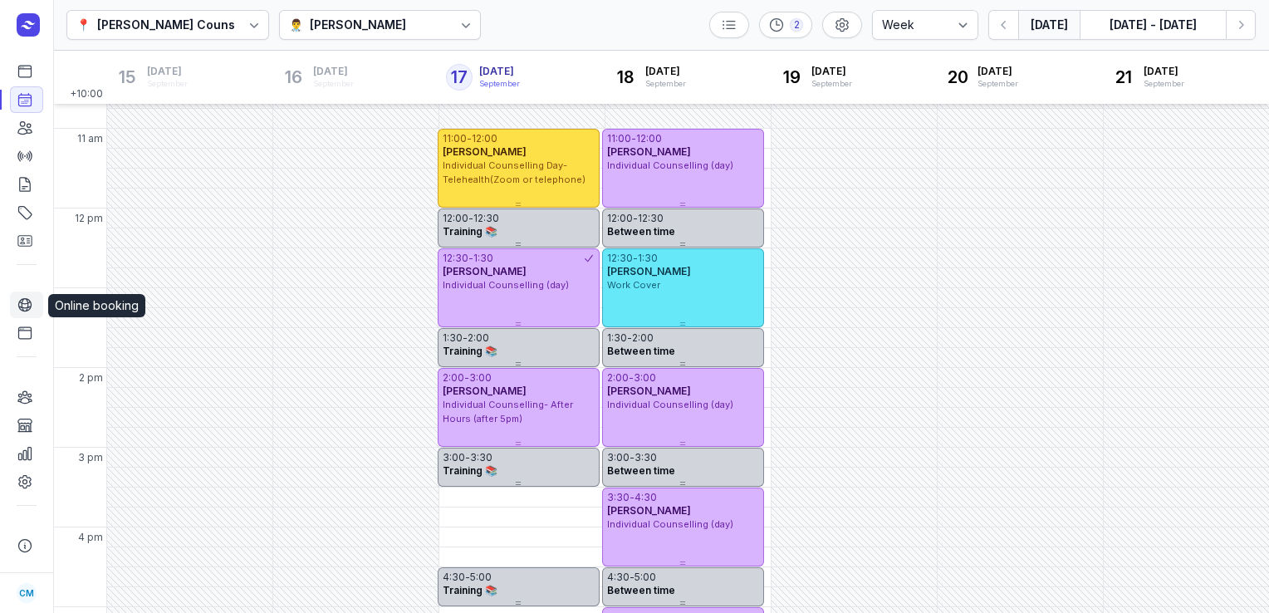
click at [27, 301] on icon at bounding box center [24, 305] width 12 height 12
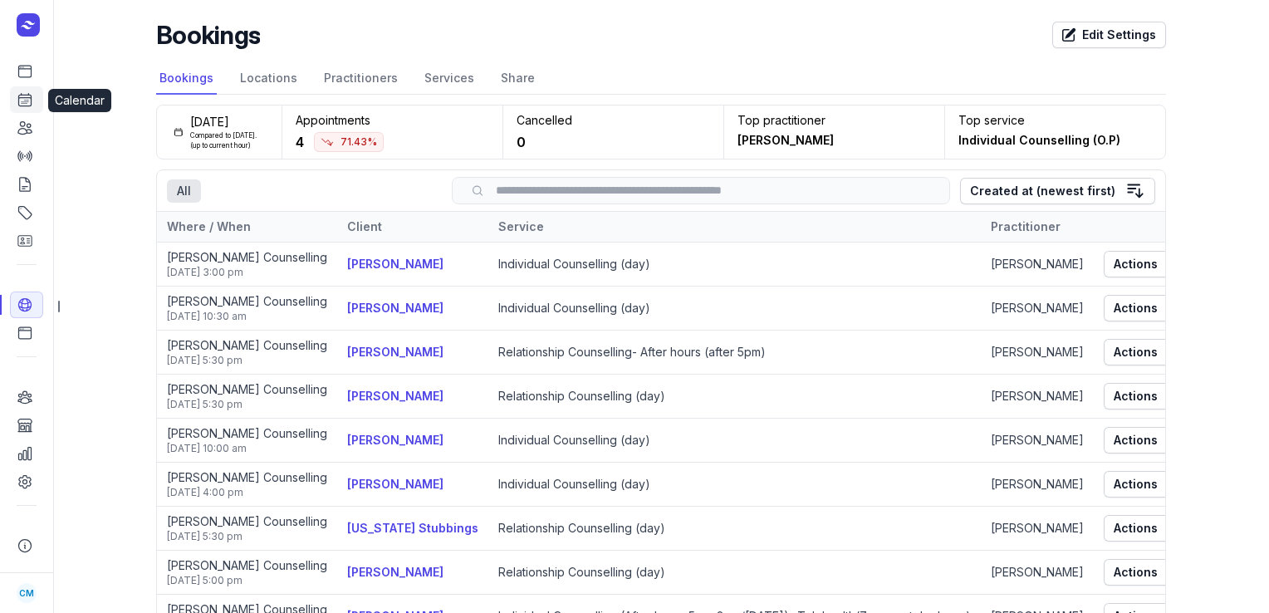
click at [28, 102] on icon at bounding box center [25, 99] width 17 height 17
select select "week"
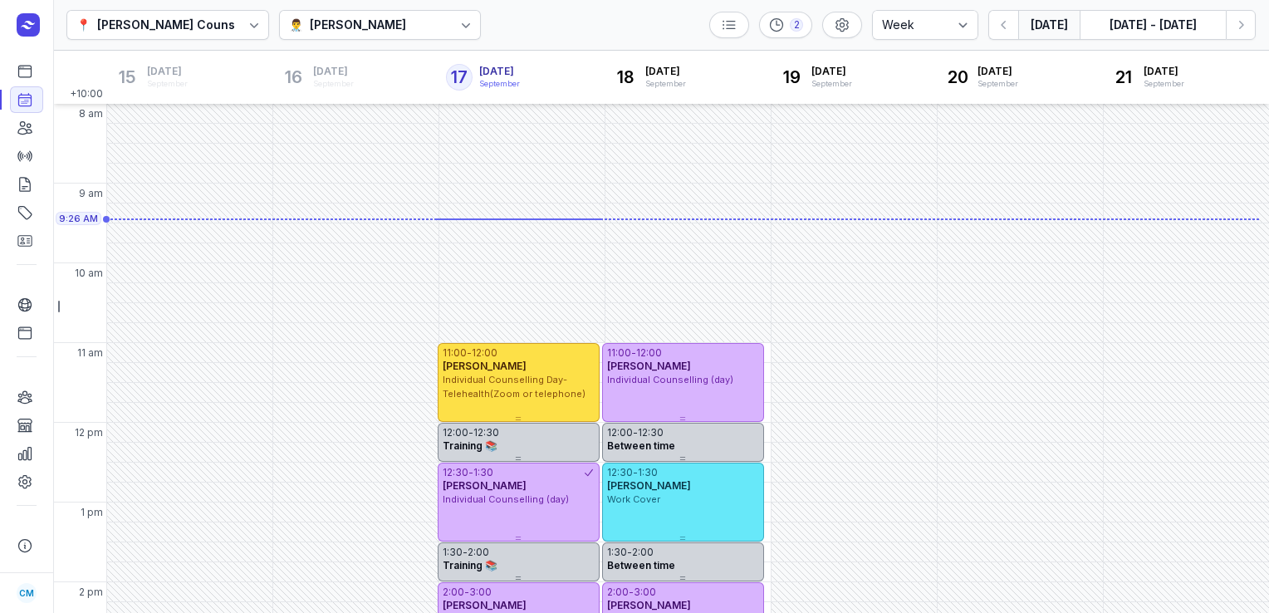
click at [403, 18] on div "👨‍⚕️ [PERSON_NAME]" at bounding box center [380, 25] width 203 height 30
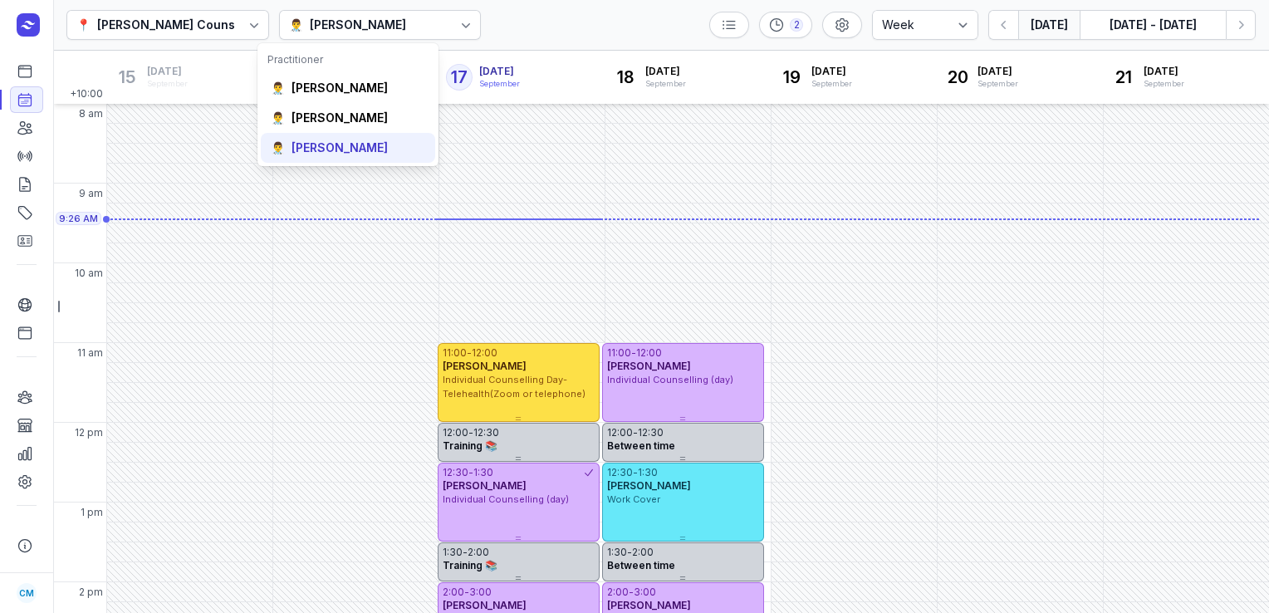
click at [341, 144] on div "[PERSON_NAME]" at bounding box center [340, 148] width 96 height 17
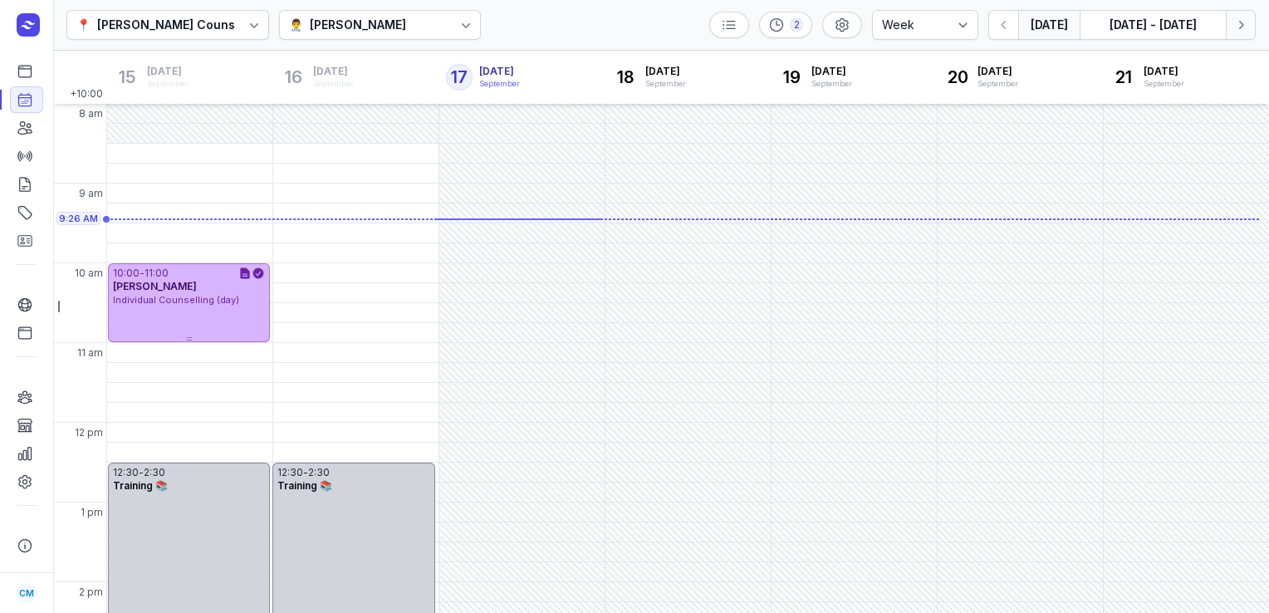
click at [1230, 27] on button "Next week" at bounding box center [1241, 25] width 30 height 30
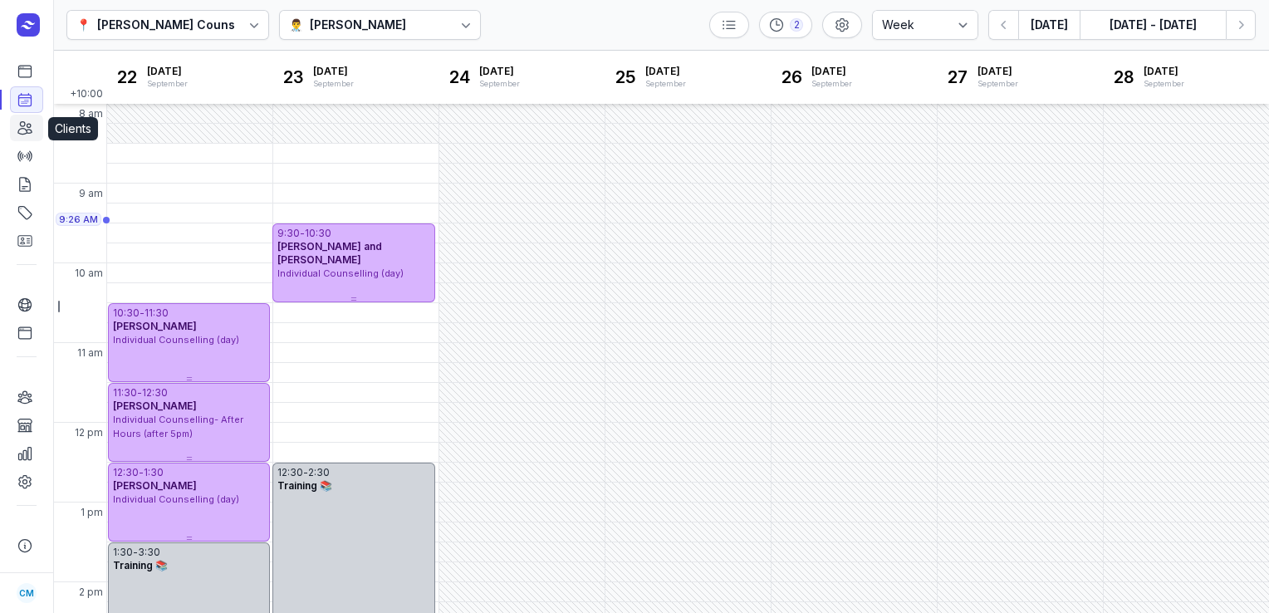
click at [32, 131] on icon at bounding box center [25, 128] width 17 height 17
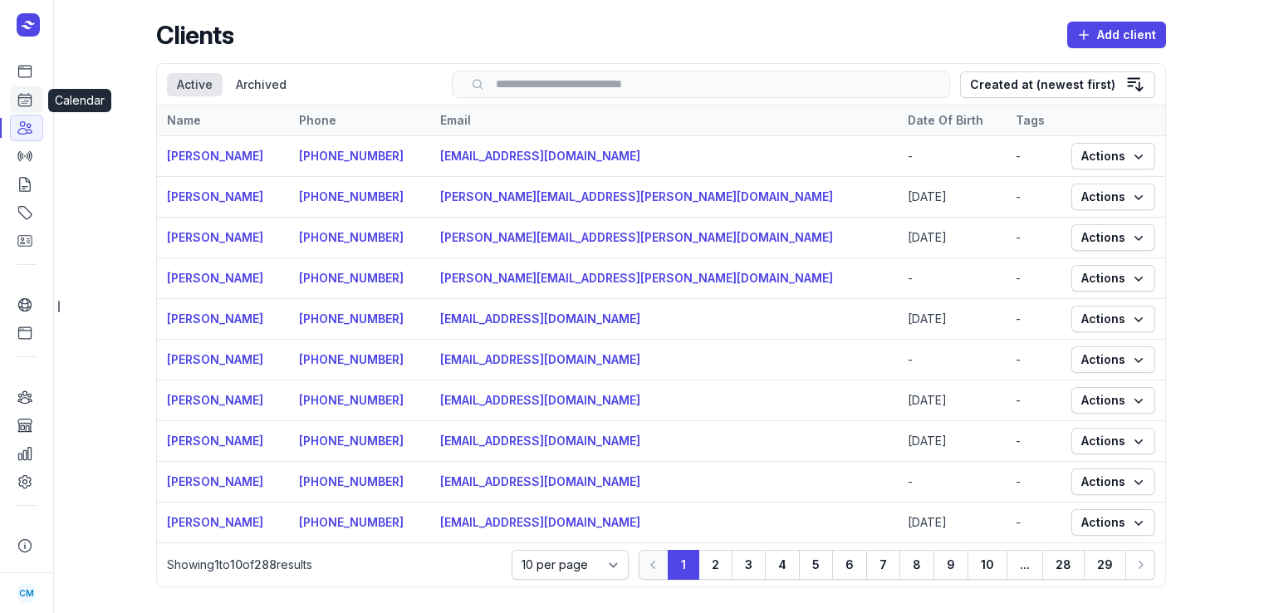
click at [27, 105] on icon at bounding box center [25, 99] width 17 height 17
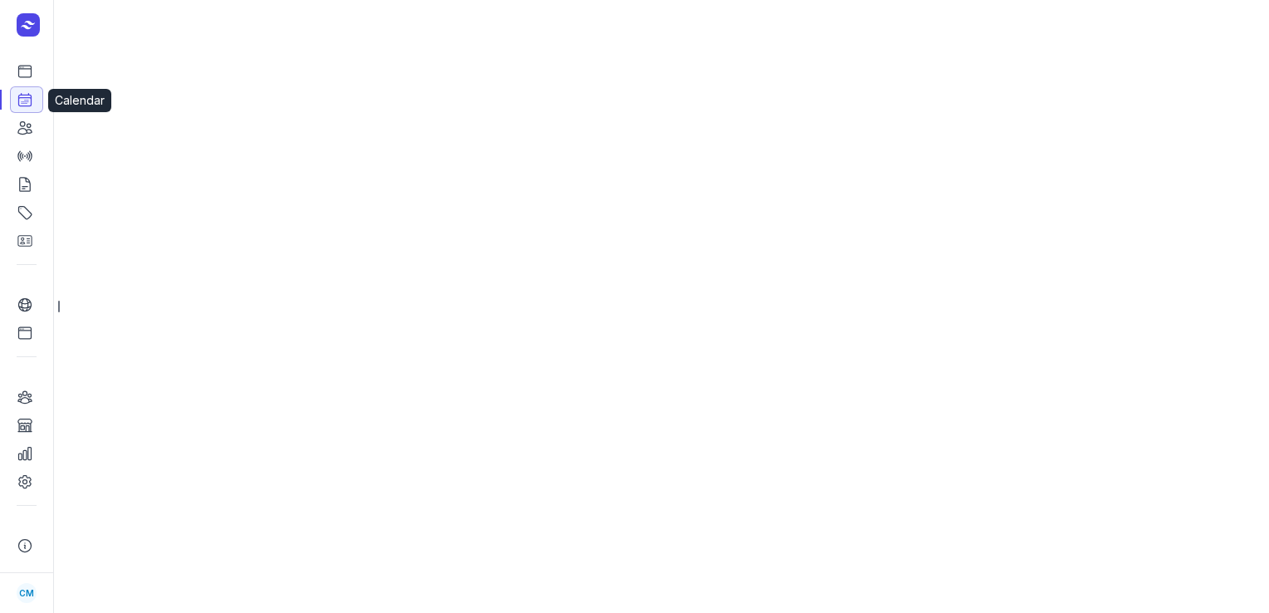
select select "week"
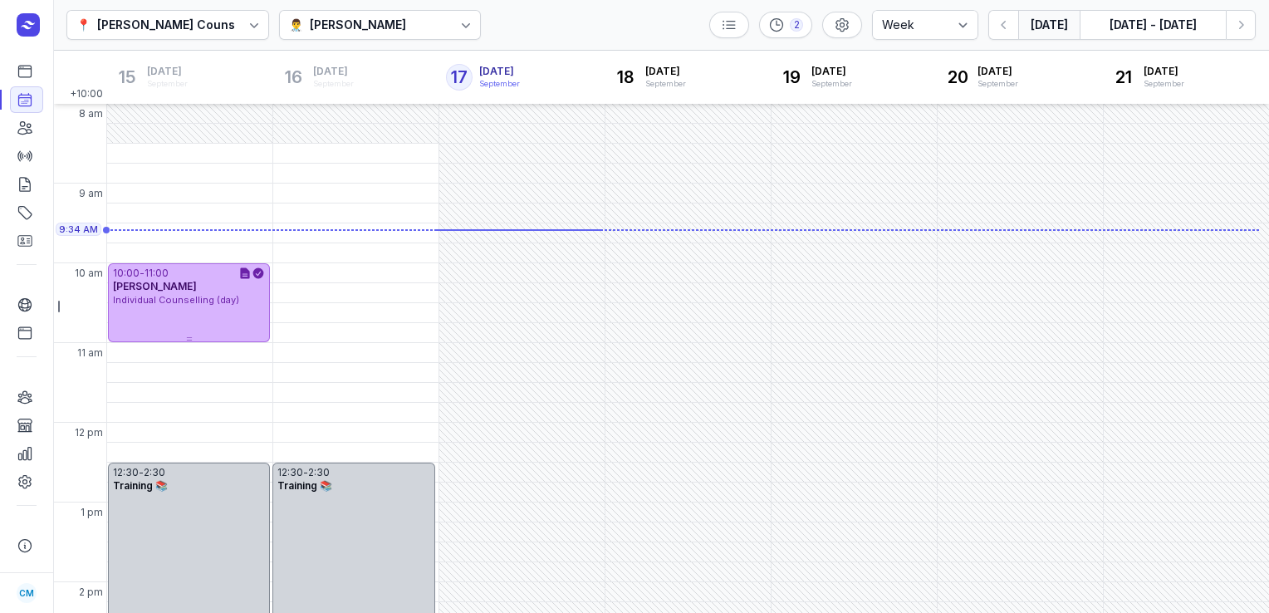
click at [458, 32] on icon at bounding box center [466, 25] width 17 height 17
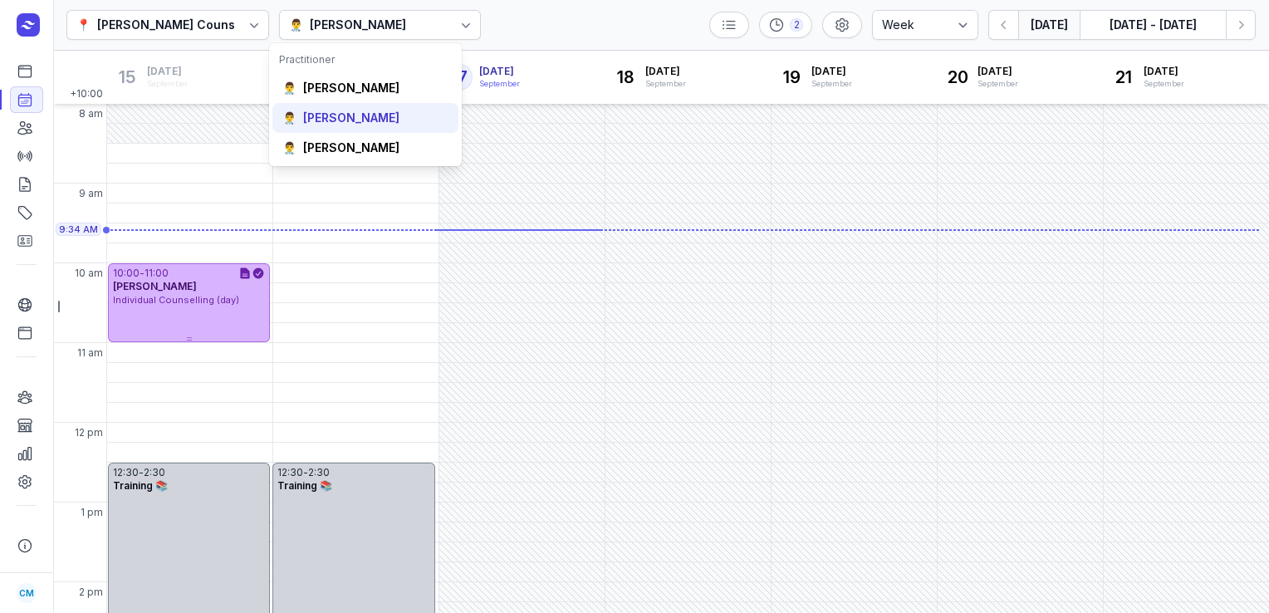
click at [399, 115] on div "👨‍⚕️ [PERSON_NAME]" at bounding box center [365, 118] width 186 height 30
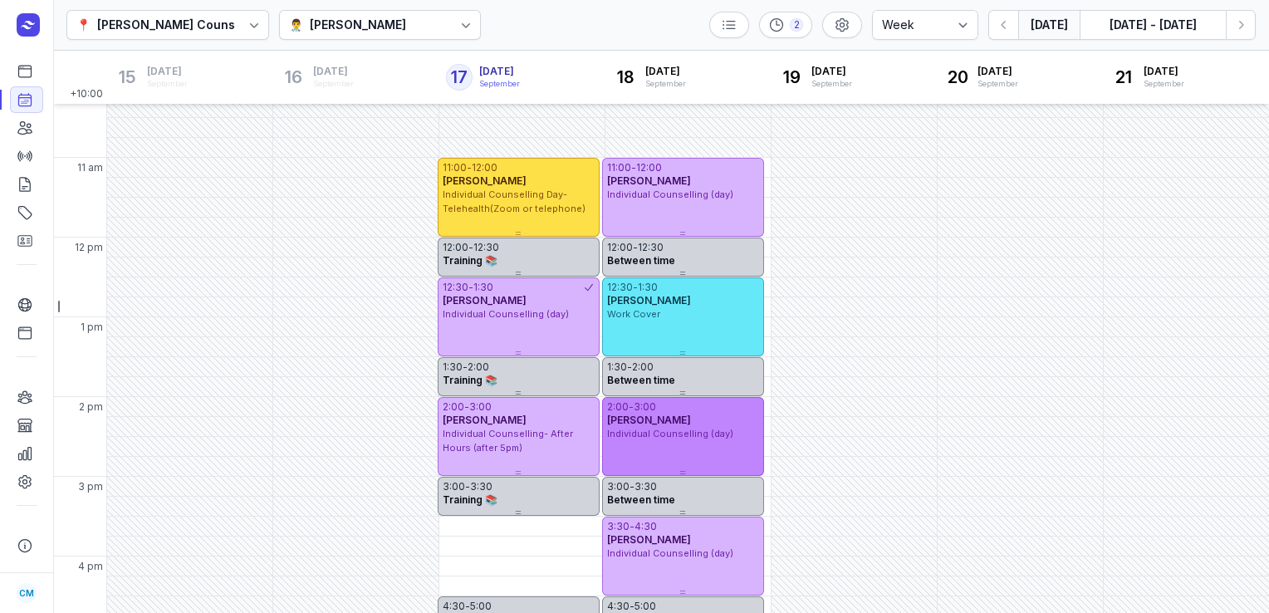
scroll to position [184, 0]
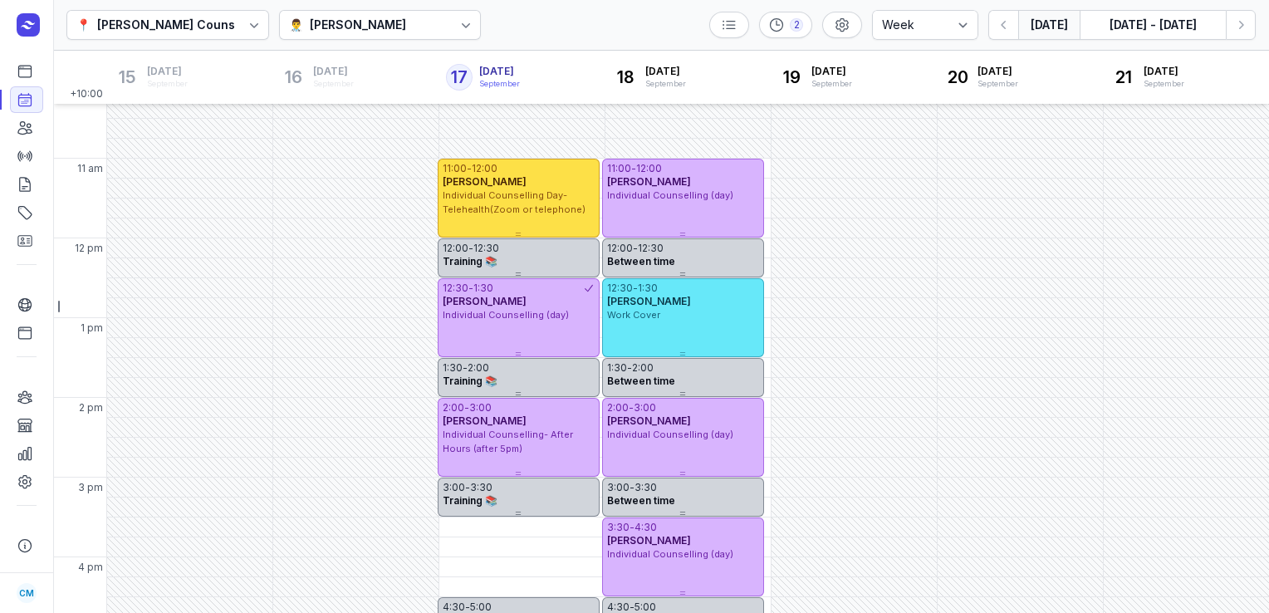
click at [365, 38] on div "👨‍⚕️ [PERSON_NAME]" at bounding box center [380, 25] width 203 height 30
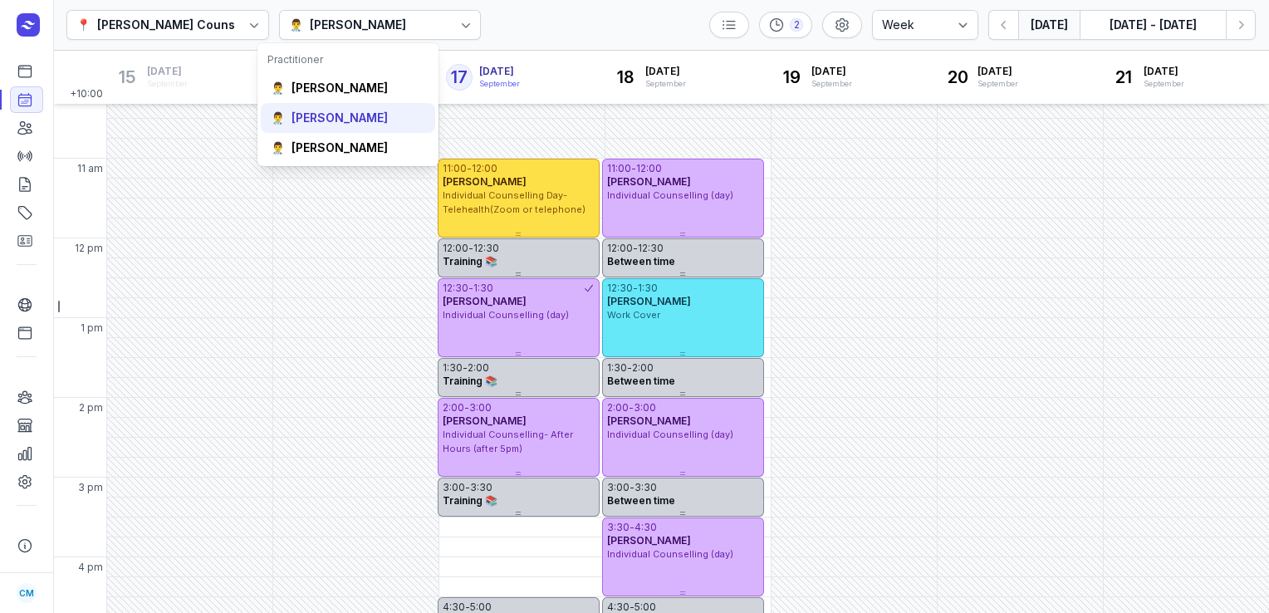
click at [328, 128] on div "👨‍⚕️ [PERSON_NAME]" at bounding box center [348, 118] width 174 height 30
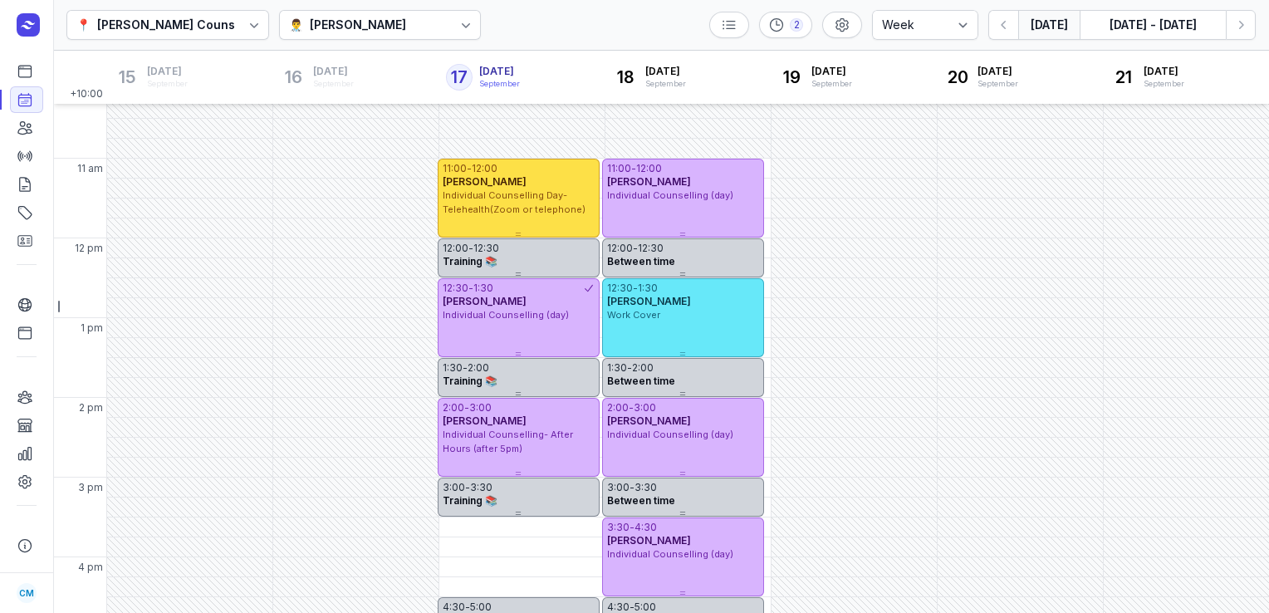
click at [360, 27] on div "[PERSON_NAME]" at bounding box center [358, 25] width 96 height 20
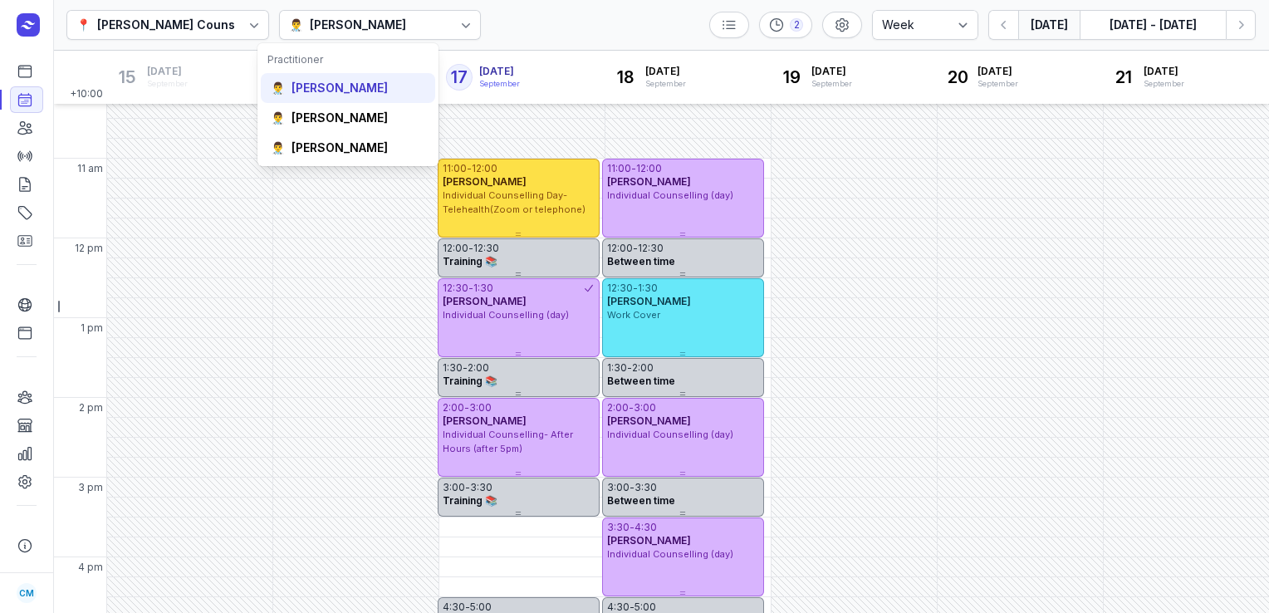
click at [325, 85] on div "[PERSON_NAME]" at bounding box center [340, 88] width 96 height 17
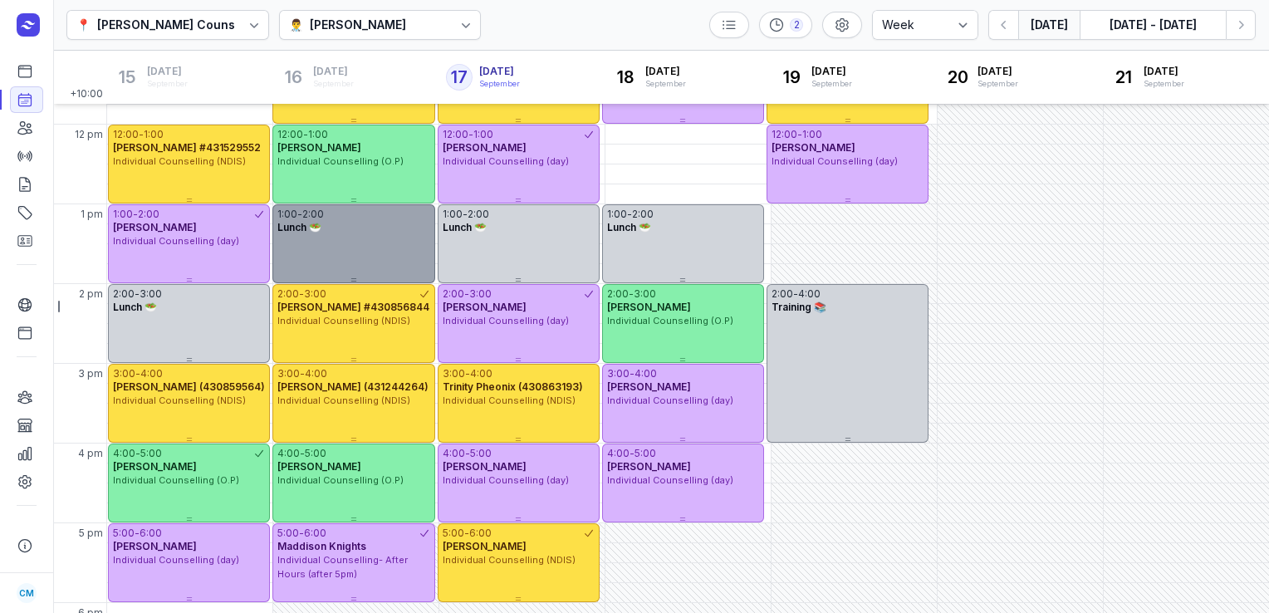
scroll to position [149, 0]
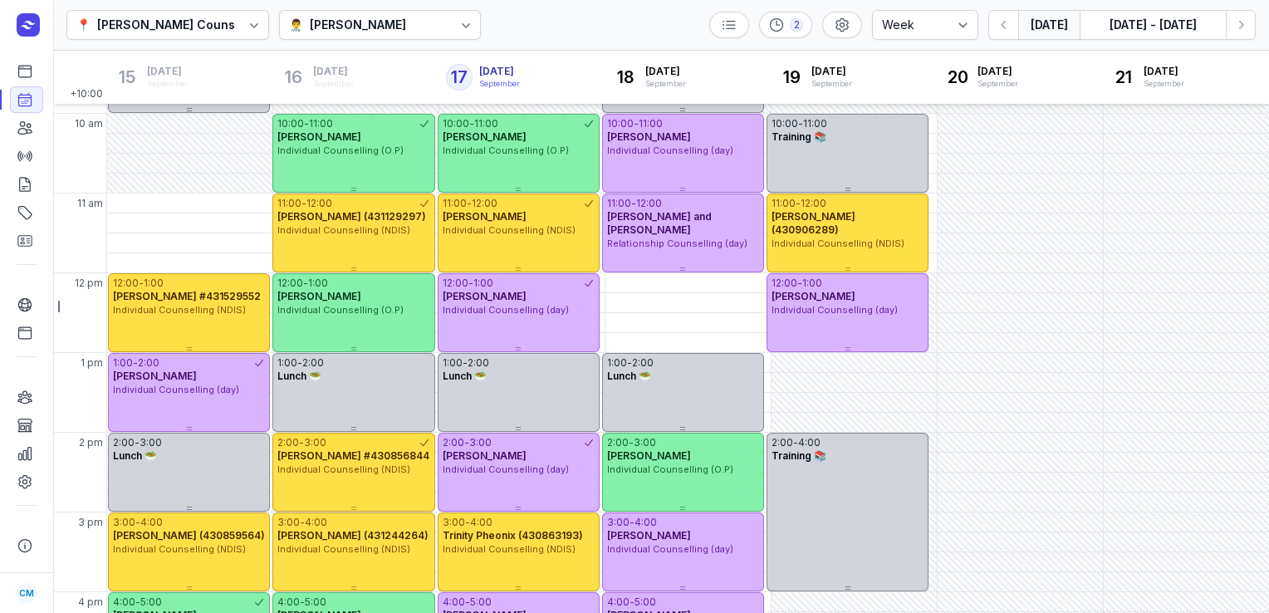
click at [411, 32] on div "👨‍⚕️ [PERSON_NAME]" at bounding box center [350, 25] width 122 height 20
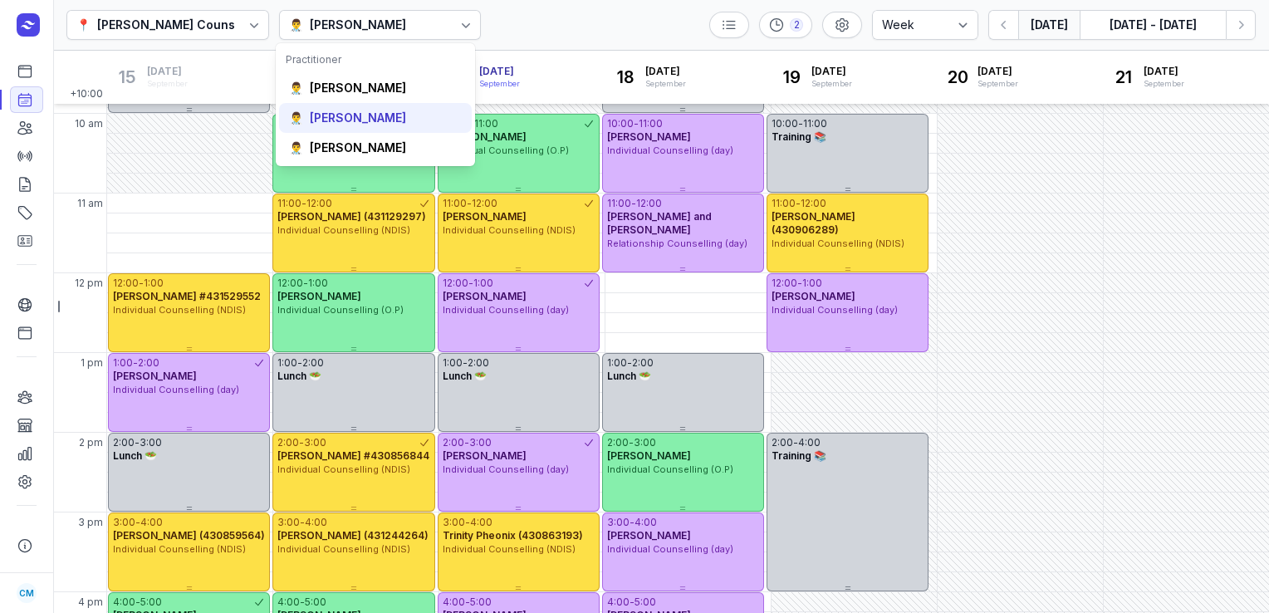
click at [360, 126] on div "👨‍⚕️ [PERSON_NAME]" at bounding box center [375, 118] width 193 height 30
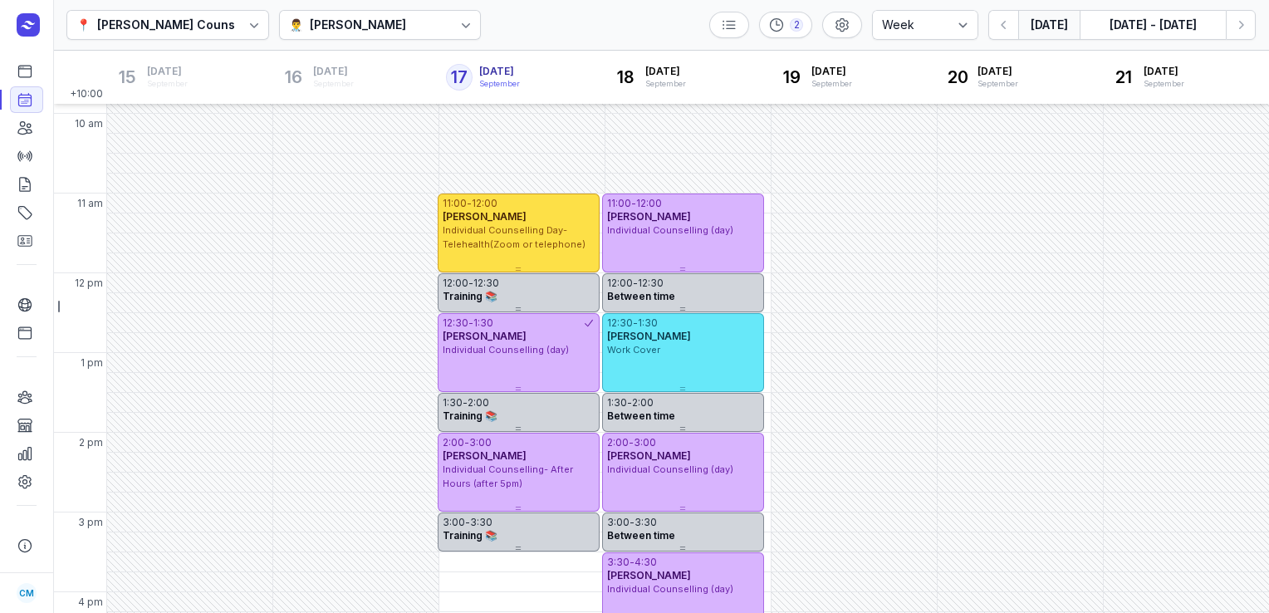
click at [374, 12] on div "👨‍⚕️ [PERSON_NAME]" at bounding box center [380, 25] width 203 height 30
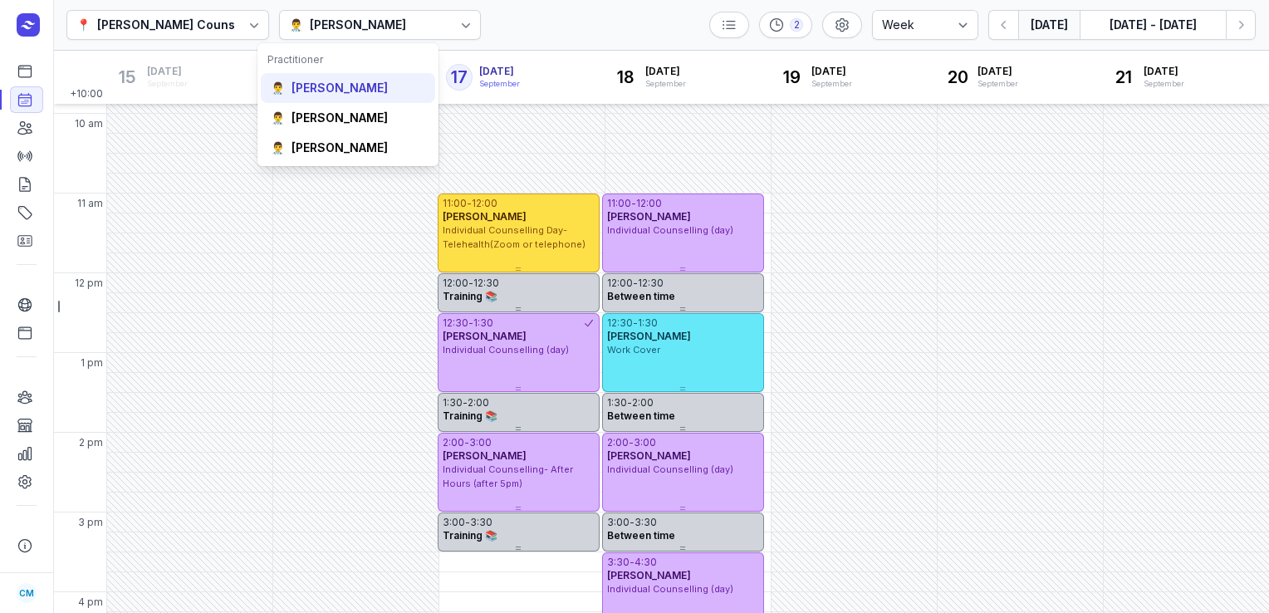
click at [347, 91] on div "[PERSON_NAME]" at bounding box center [340, 88] width 96 height 17
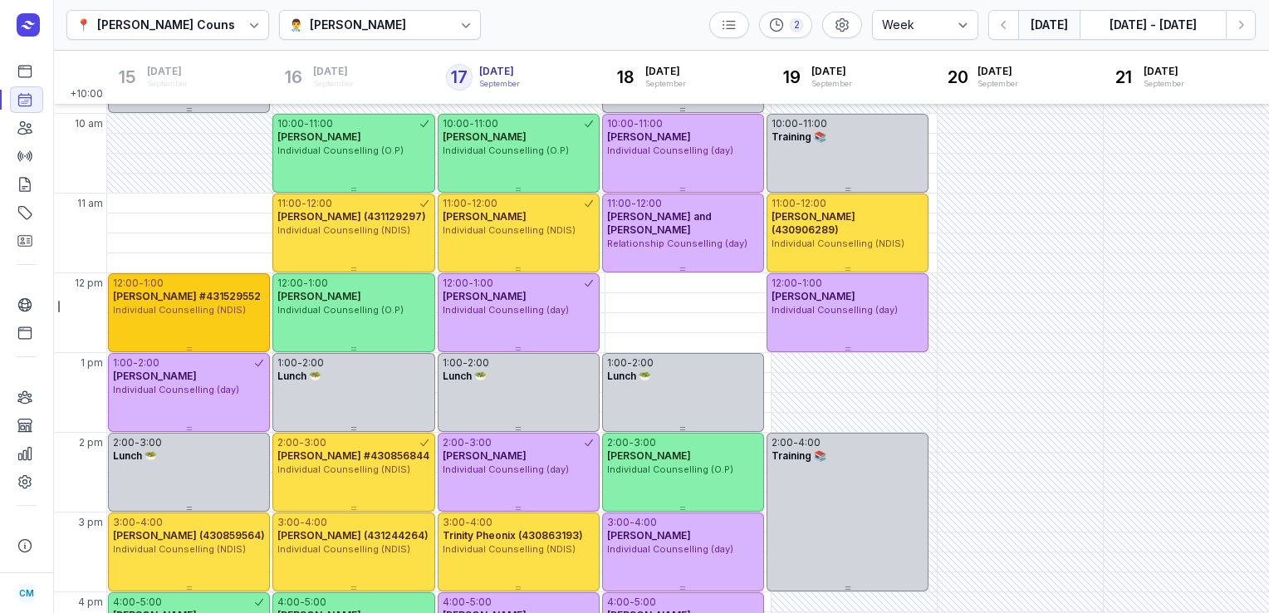
click at [188, 282] on div "12:00 - 1:00" at bounding box center [189, 283] width 152 height 13
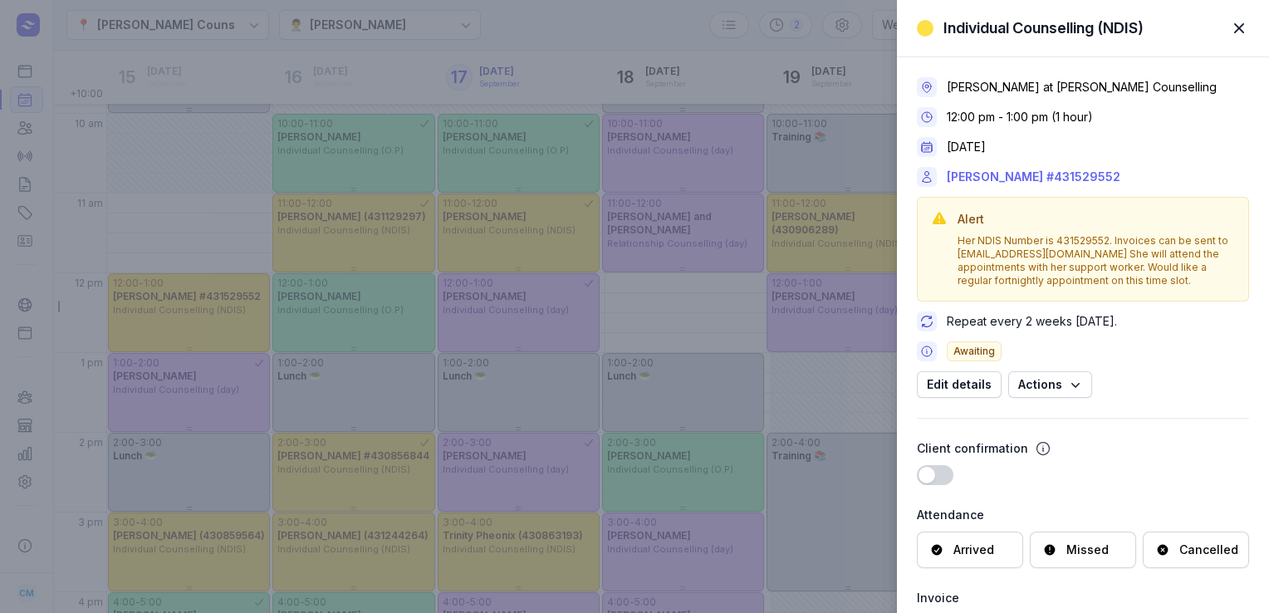
click at [1036, 183] on link "[PERSON_NAME] #431529552" at bounding box center [1034, 177] width 174 height 20
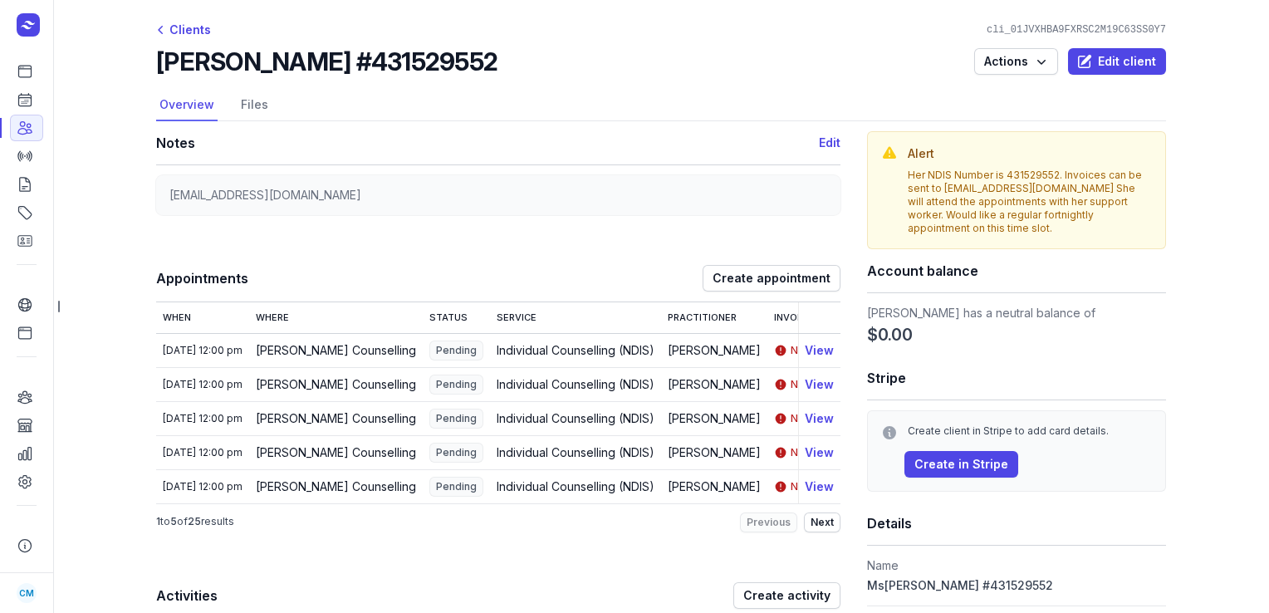
drag, startPoint x: 482, startPoint y: 65, endPoint x: 149, endPoint y: 68, distance: 332.2
copy h2 "[PERSON_NAME] #431529552"
click at [28, 96] on icon at bounding box center [25, 100] width 12 height 12
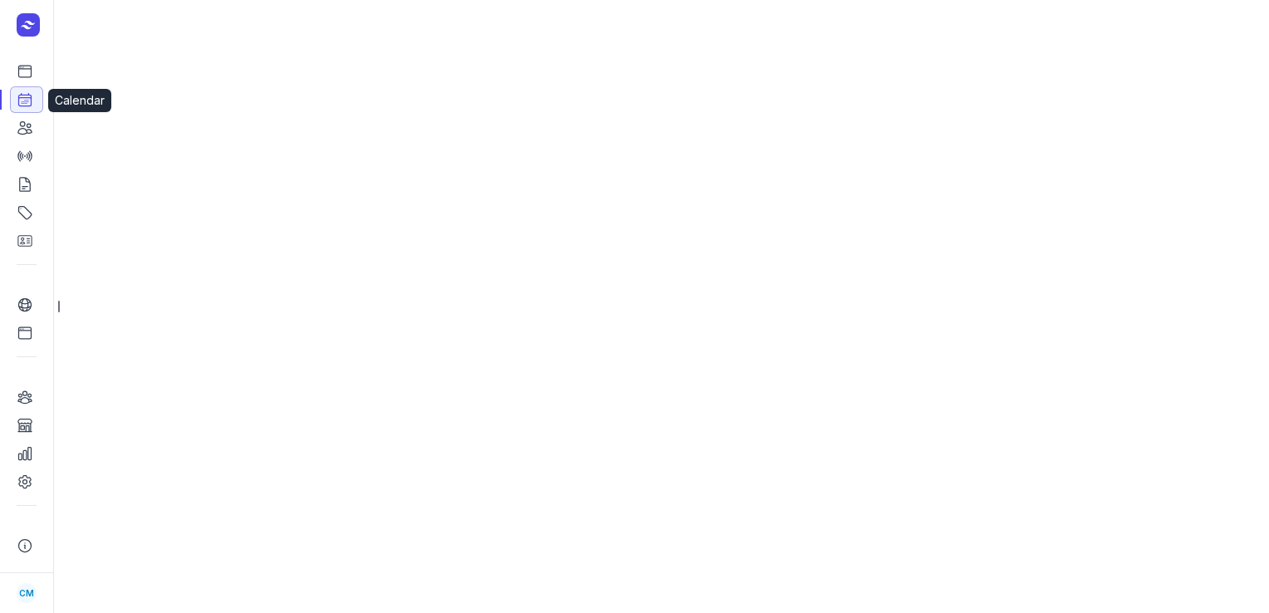
select select "week"
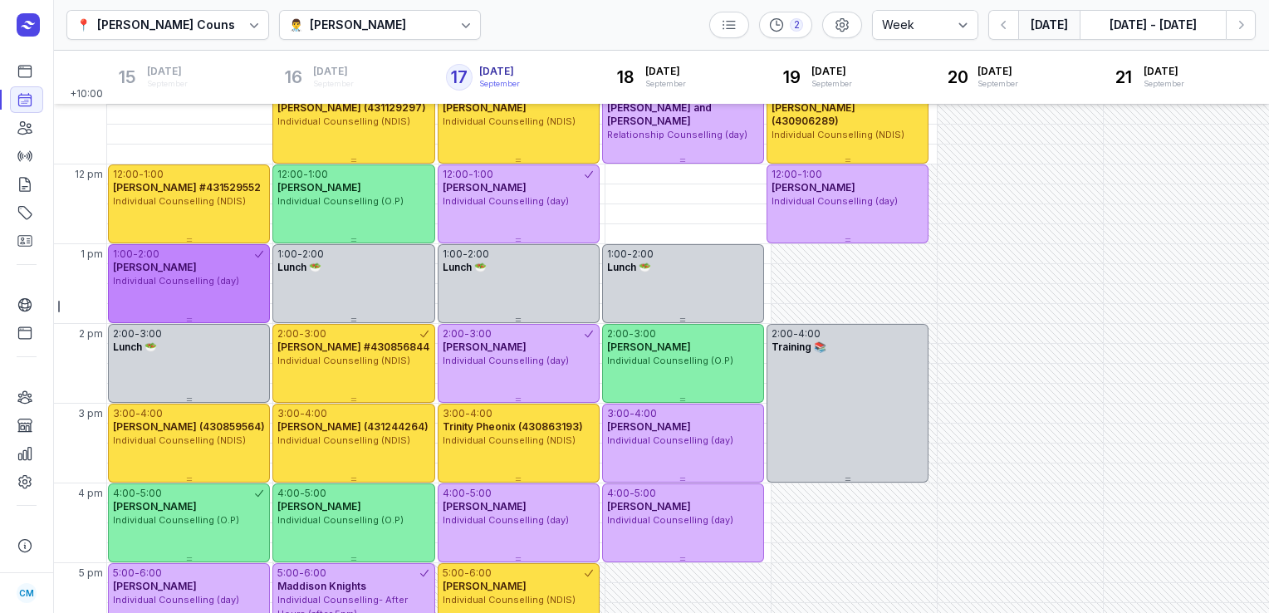
scroll to position [285, 0]
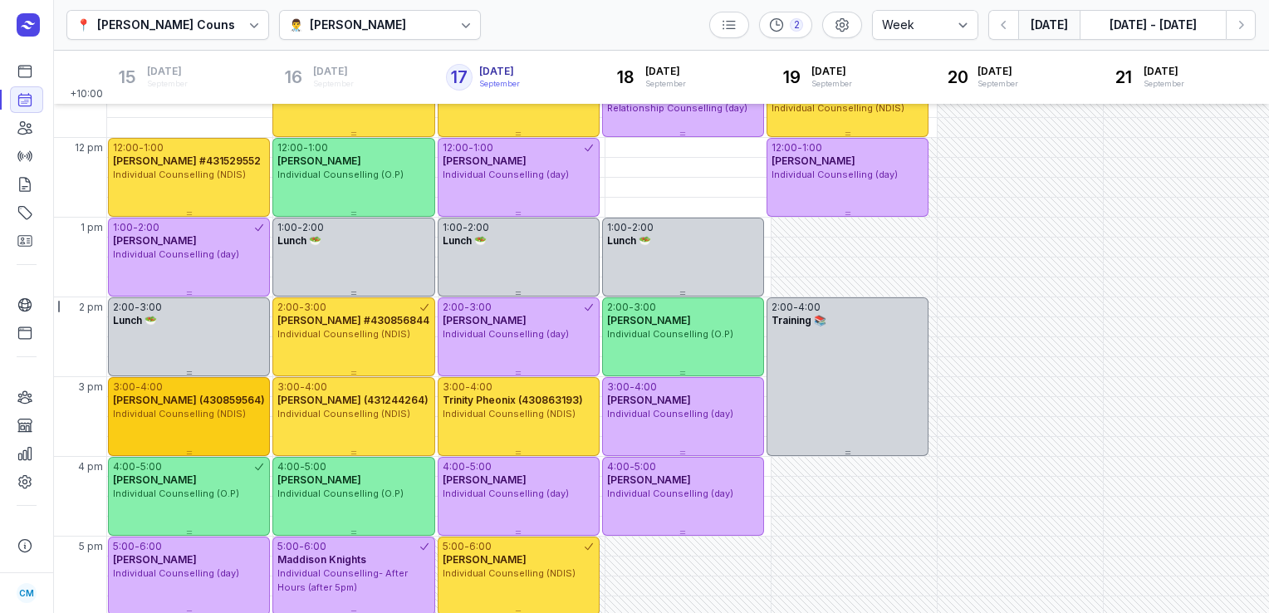
click at [220, 427] on div "3:00 - 4:00 [PERSON_NAME] (430859564) Individual Counselling (NDIS)" at bounding box center [189, 416] width 162 height 79
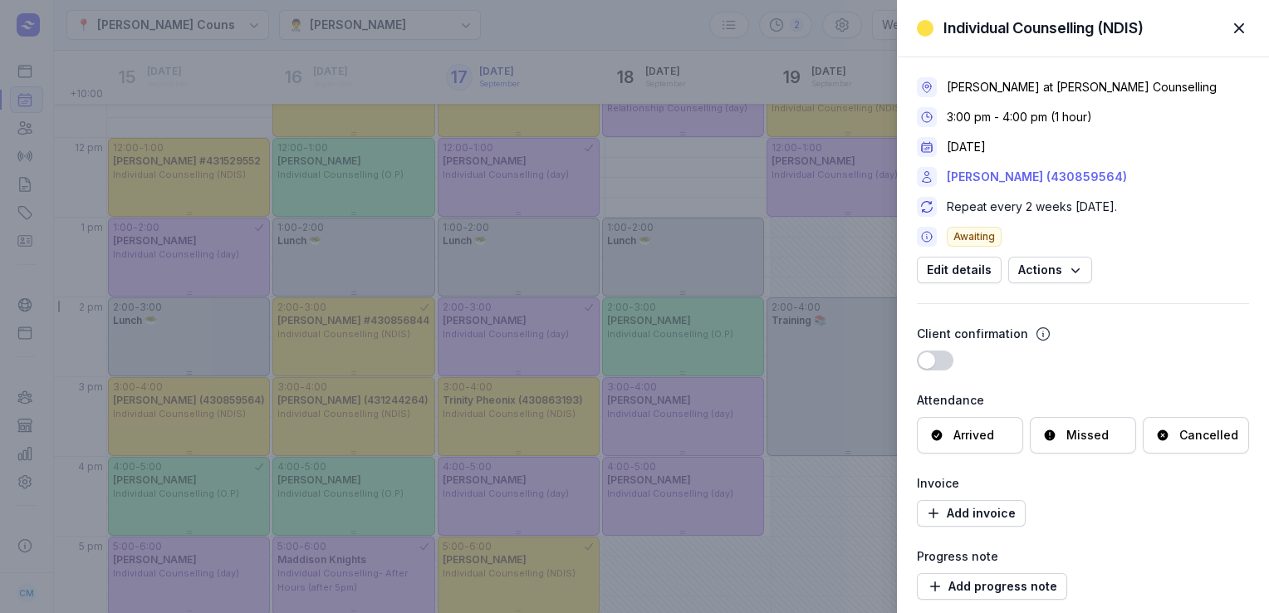
click at [988, 169] on link "[PERSON_NAME] (430859564)" at bounding box center [1037, 177] width 180 height 20
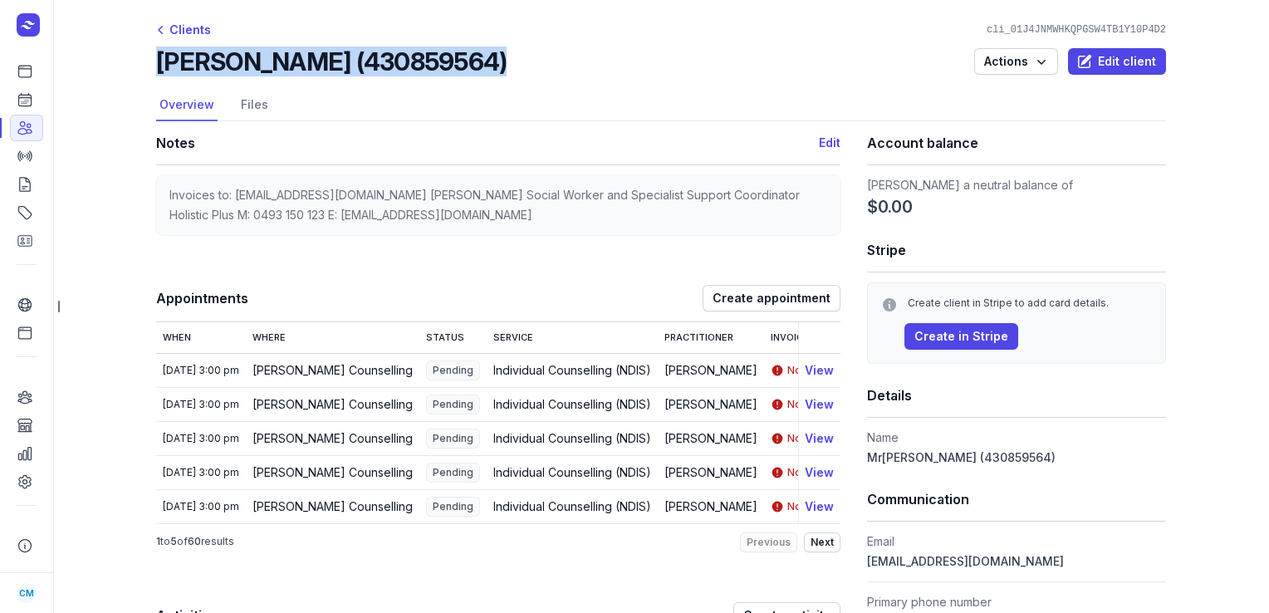
drag, startPoint x: 483, startPoint y: 64, endPoint x: 162, endPoint y: 59, distance: 321.4
click at [162, 59] on div "[PERSON_NAME] (430859564) Actions Edit client" at bounding box center [661, 62] width 1010 height 30
copy h2 "[PERSON_NAME] (430859564)"
click at [29, 106] on icon at bounding box center [25, 100] width 12 height 12
select select "week"
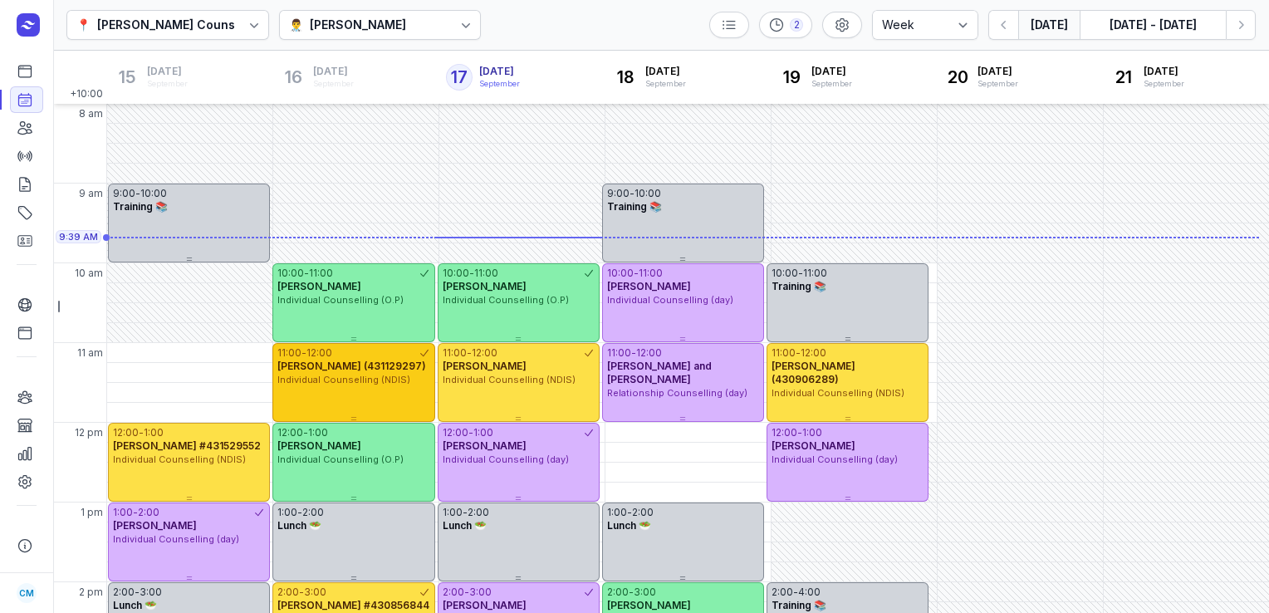
click at [317, 357] on div "12:00" at bounding box center [319, 352] width 26 height 13
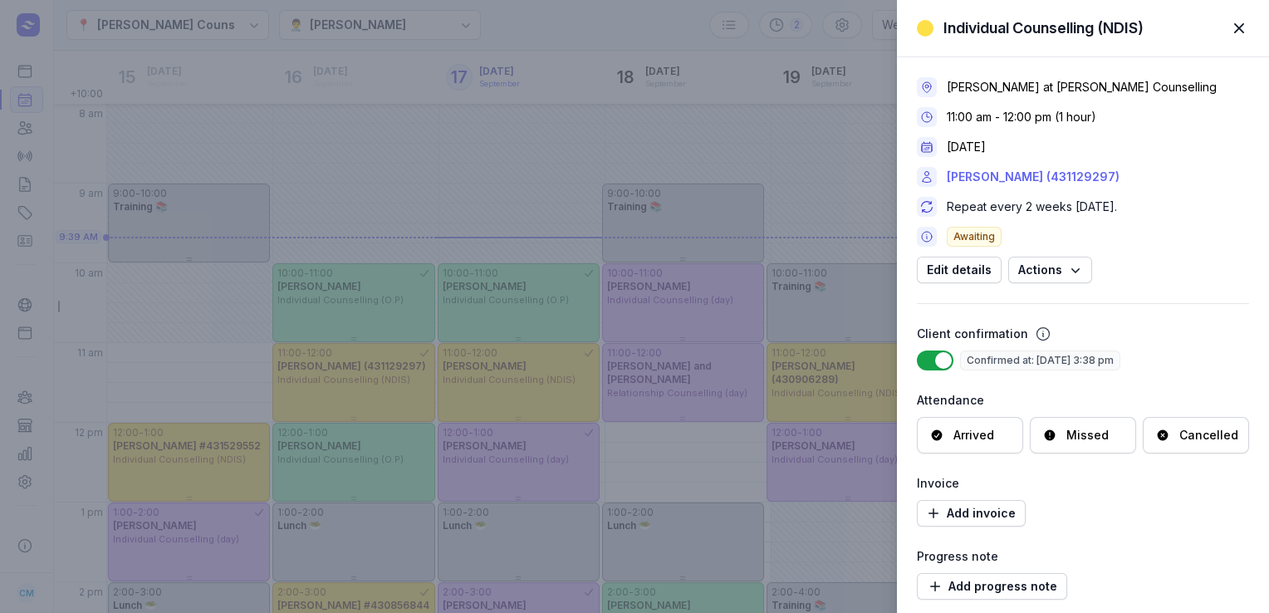
click at [1000, 180] on link "[PERSON_NAME] (431129297)" at bounding box center [1033, 177] width 173 height 20
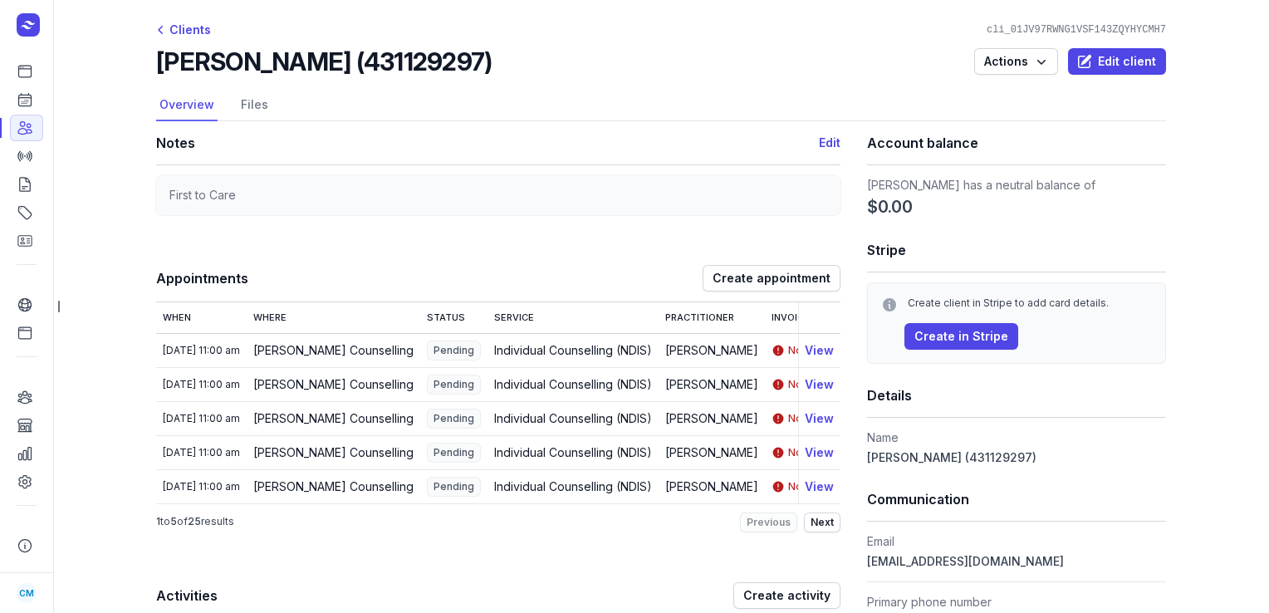
drag, startPoint x: 513, startPoint y: 59, endPoint x: 154, endPoint y: 55, distance: 359.6
click at [156, 55] on div "[PERSON_NAME] (431129297) Actions Edit client" at bounding box center [661, 62] width 1010 height 30
copy h2 "[PERSON_NAME] (431129297)"
click at [30, 95] on icon at bounding box center [25, 99] width 17 height 17
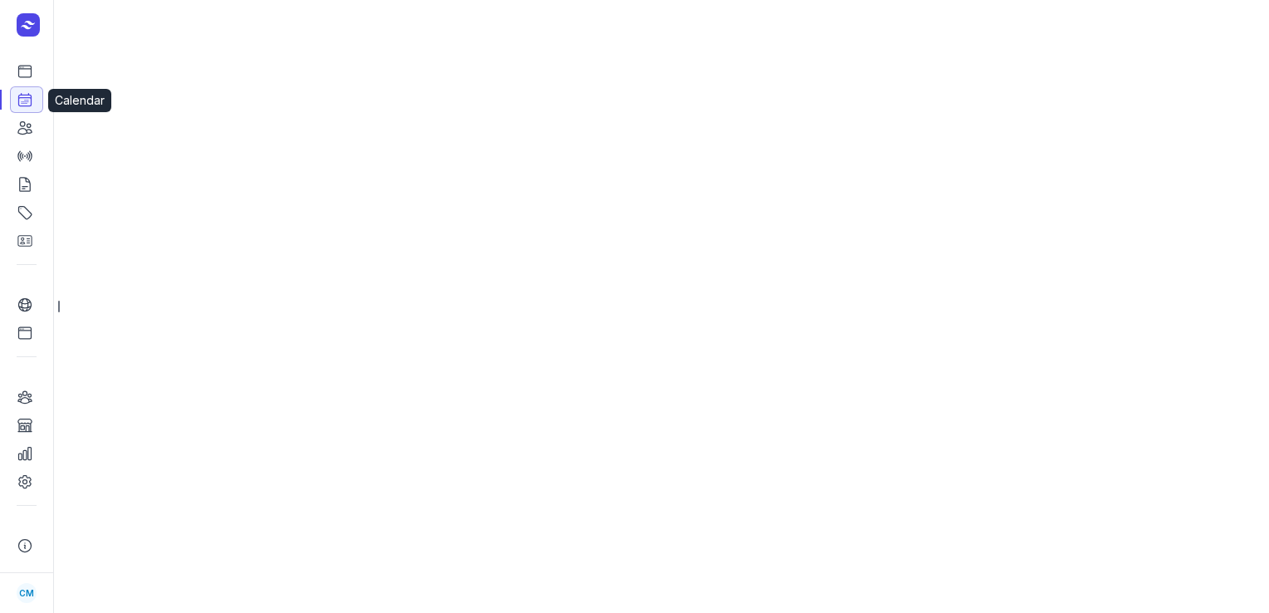
select select "week"
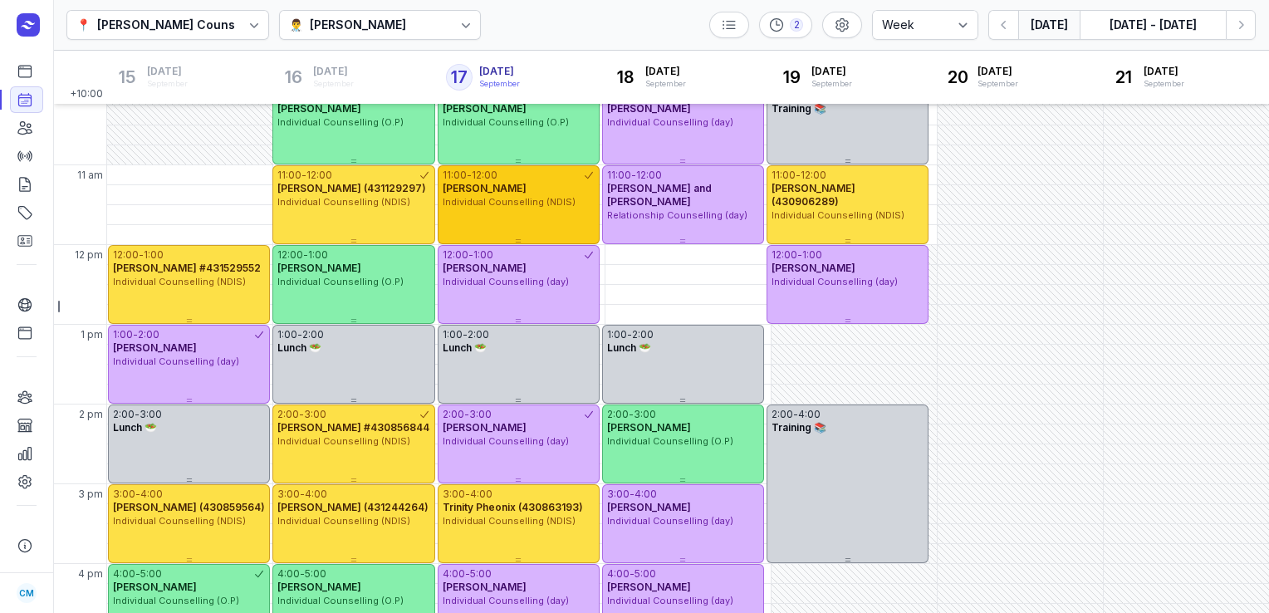
scroll to position [179, 0]
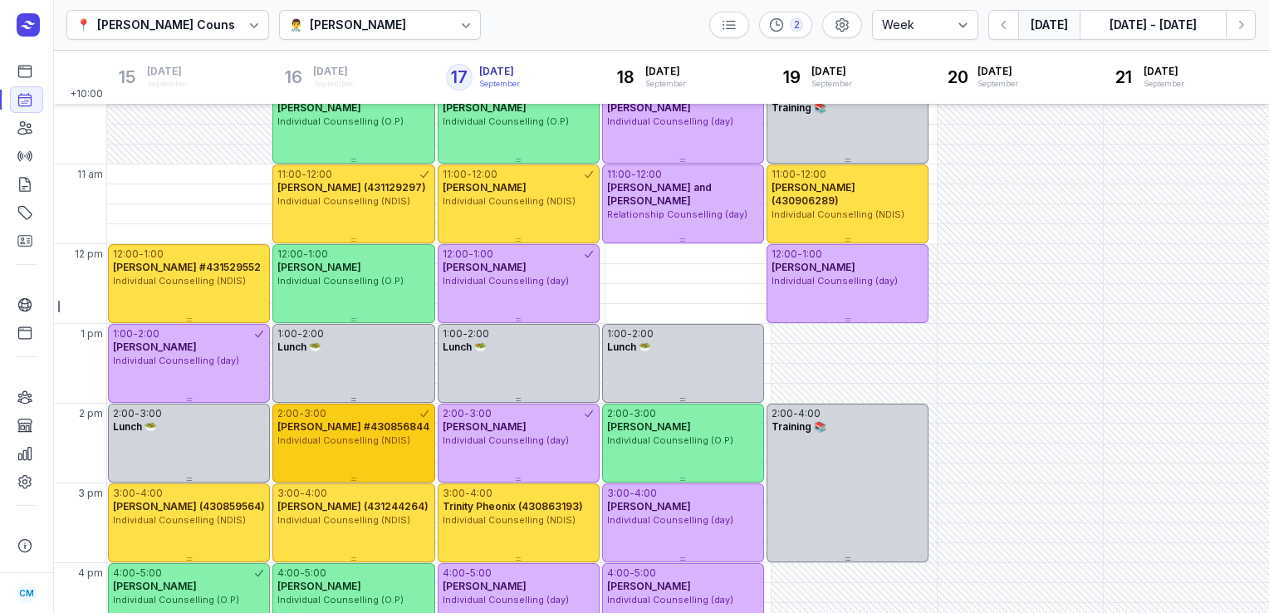
click at [326, 437] on span "Individual Counselling (NDIS)" at bounding box center [343, 440] width 133 height 12
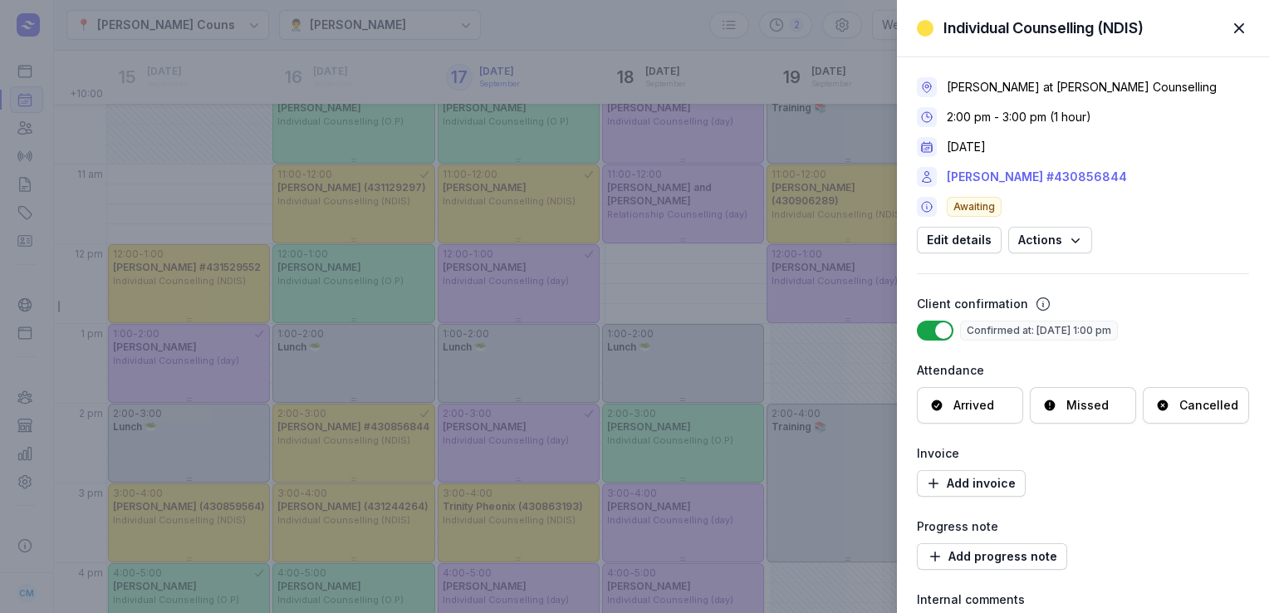
click at [980, 167] on link "[PERSON_NAME] #430856844" at bounding box center [1037, 177] width 180 height 20
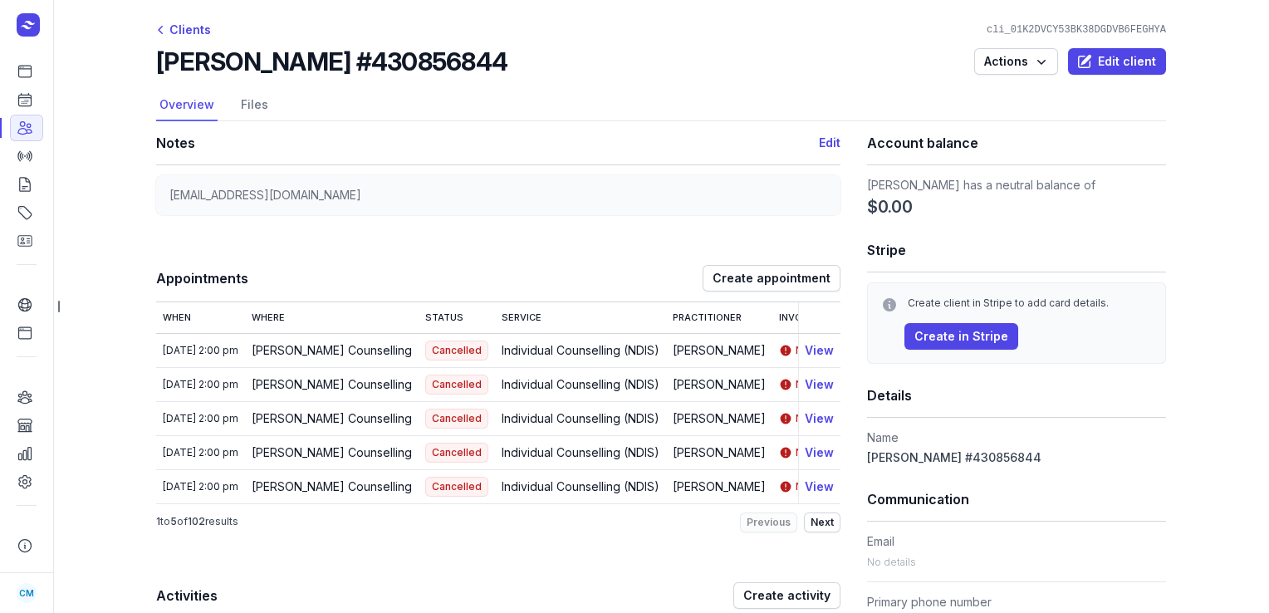
drag, startPoint x: 478, startPoint y: 56, endPoint x: 149, endPoint y: 61, distance: 328.9
copy h2 "[PERSON_NAME] #430856844"
click at [25, 101] on icon at bounding box center [25, 100] width 12 height 12
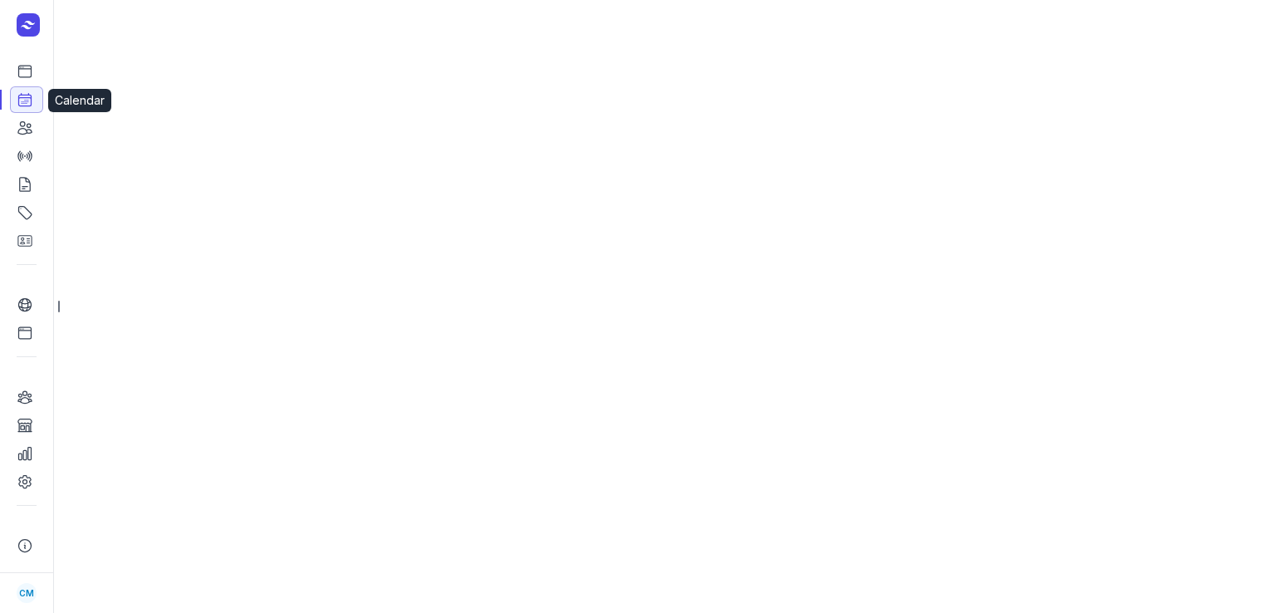
select select "week"
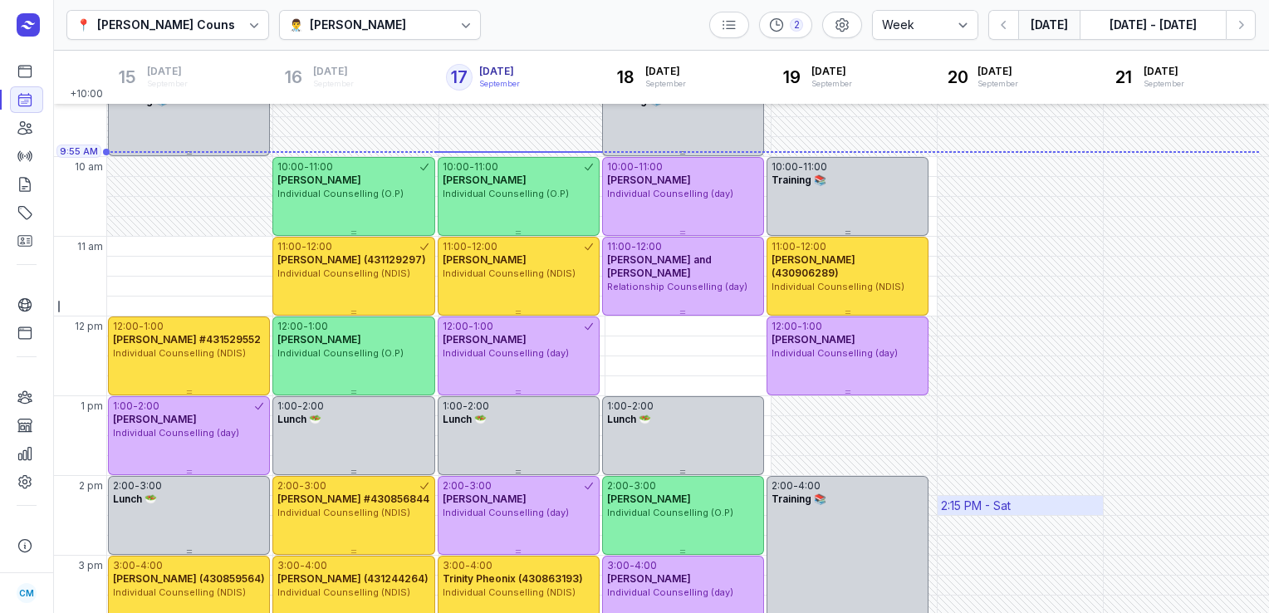
scroll to position [106, 0]
click at [1244, 36] on button "Next week" at bounding box center [1241, 25] width 30 height 30
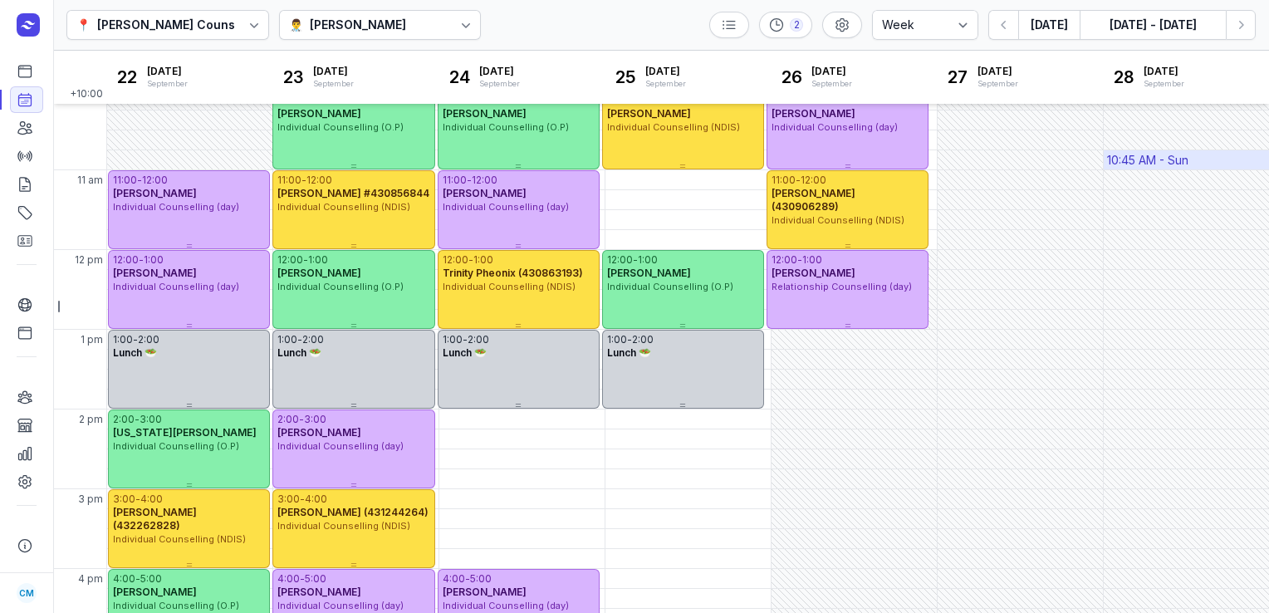
scroll to position [132, 0]
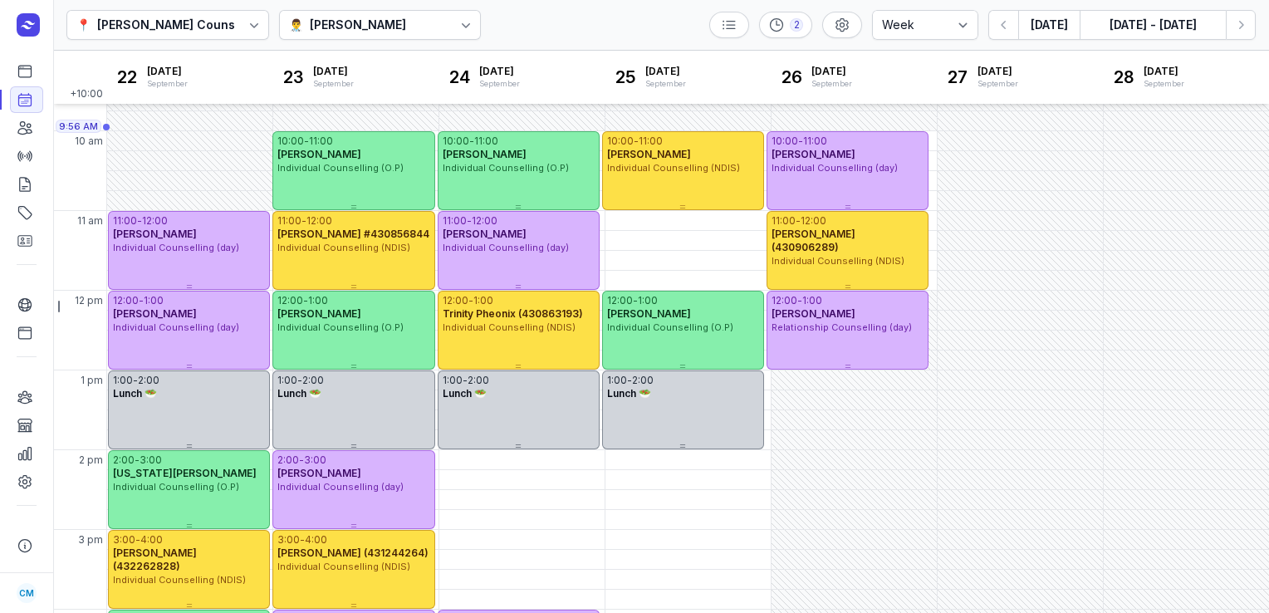
click at [433, 21] on div "👨‍⚕️ [PERSON_NAME]" at bounding box center [380, 25] width 203 height 30
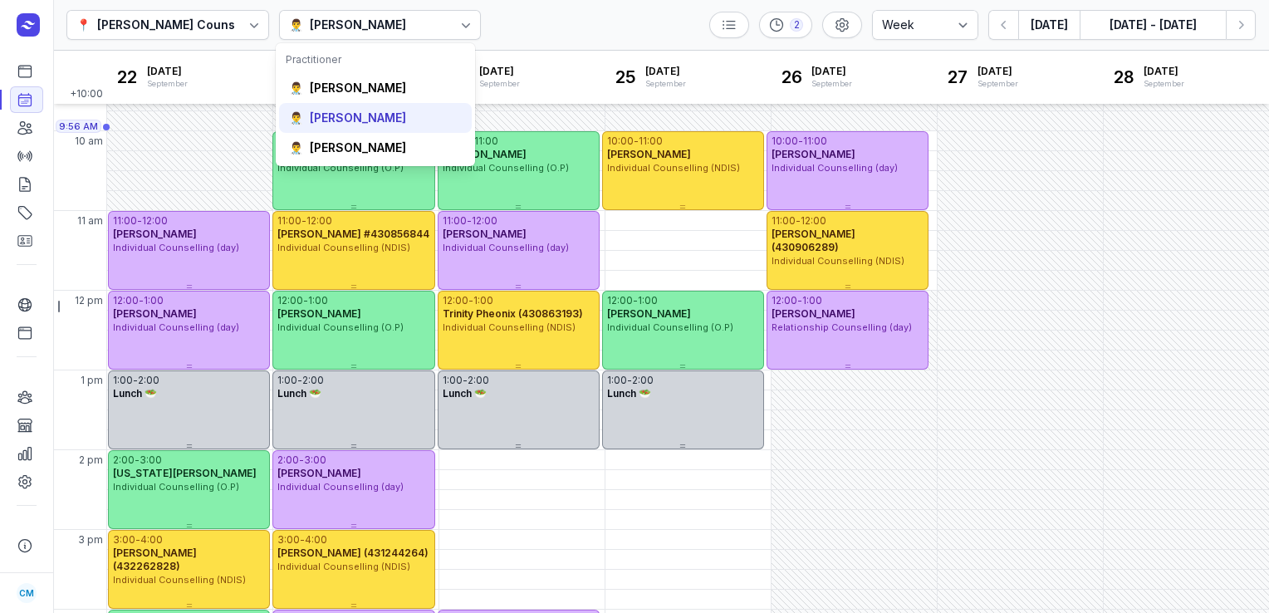
click at [362, 120] on div "[PERSON_NAME]" at bounding box center [358, 118] width 96 height 17
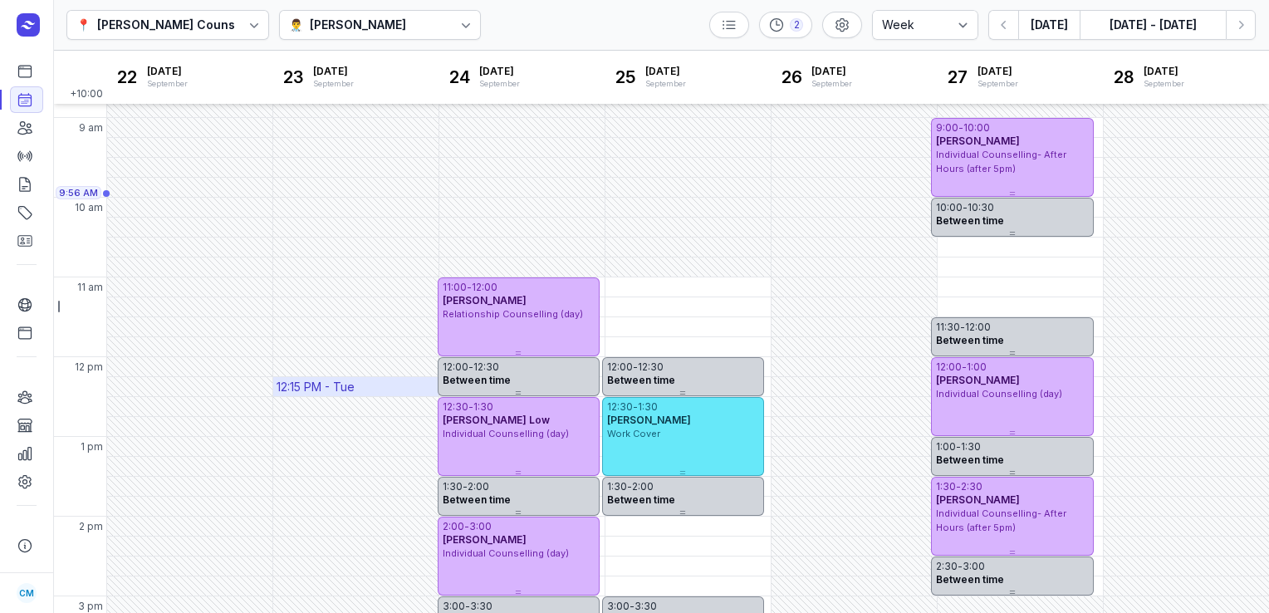
scroll to position [64, 0]
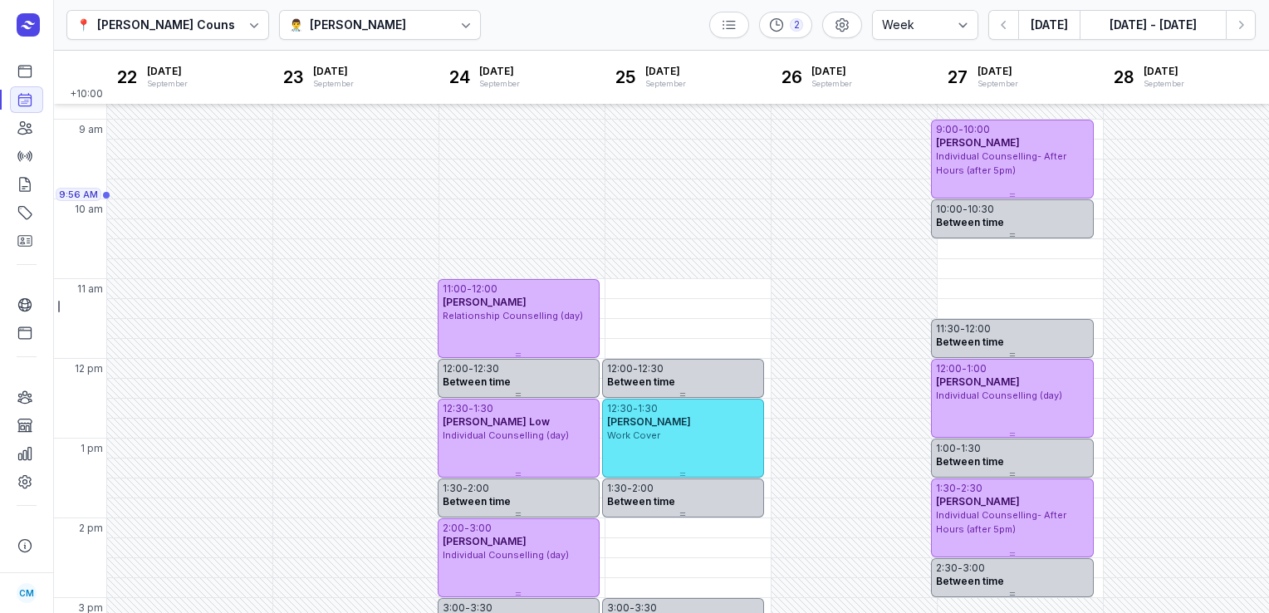
click at [374, 17] on div "👨‍⚕️ [PERSON_NAME]" at bounding box center [380, 25] width 203 height 30
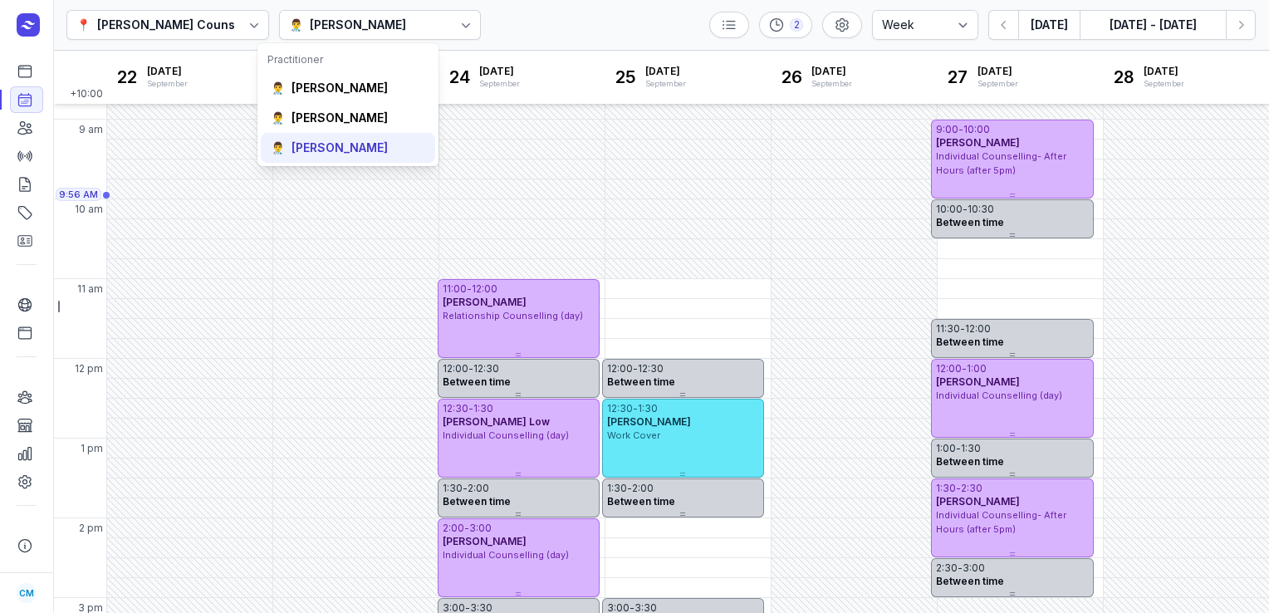
click at [319, 138] on div "👨‍⚕️ [PERSON_NAME]" at bounding box center [348, 148] width 174 height 30
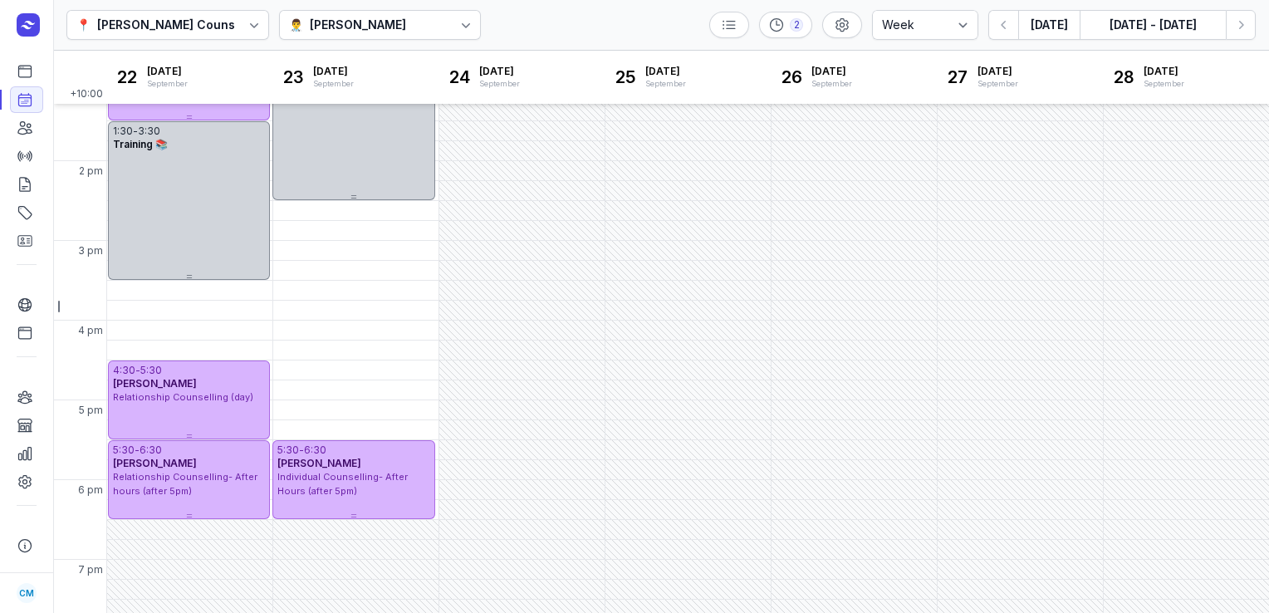
scroll to position [420, 0]
click at [1054, 18] on button "[DATE]" at bounding box center [1048, 25] width 61 height 30
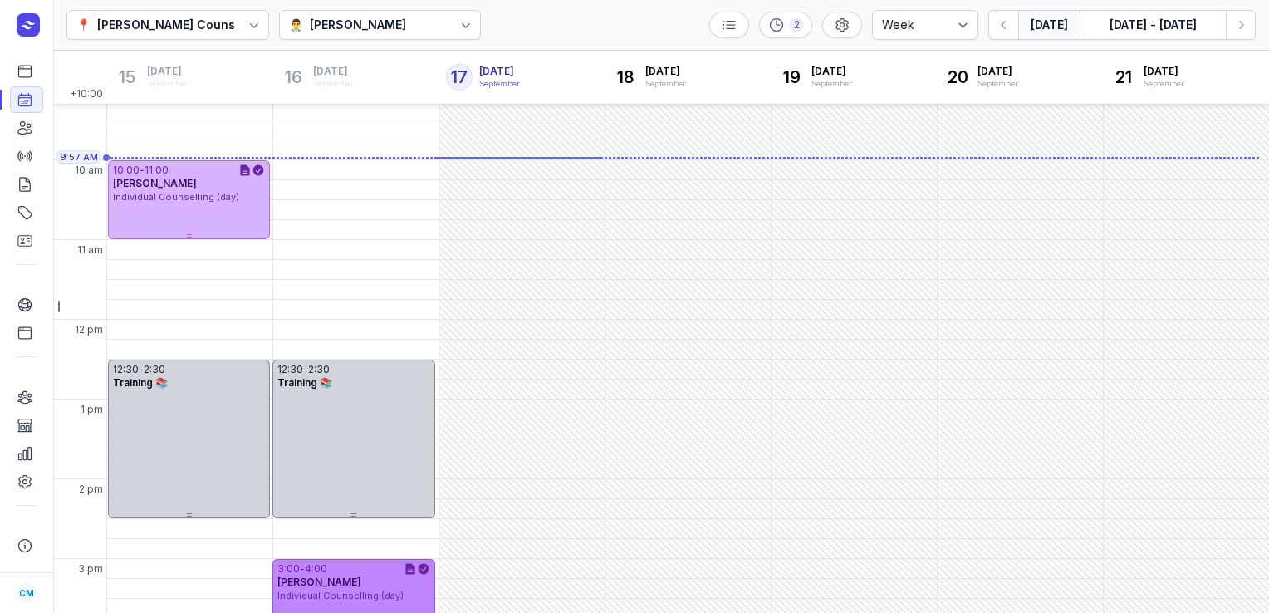
scroll to position [102, 0]
click at [382, 18] on div "[PERSON_NAME]" at bounding box center [358, 25] width 96 height 20
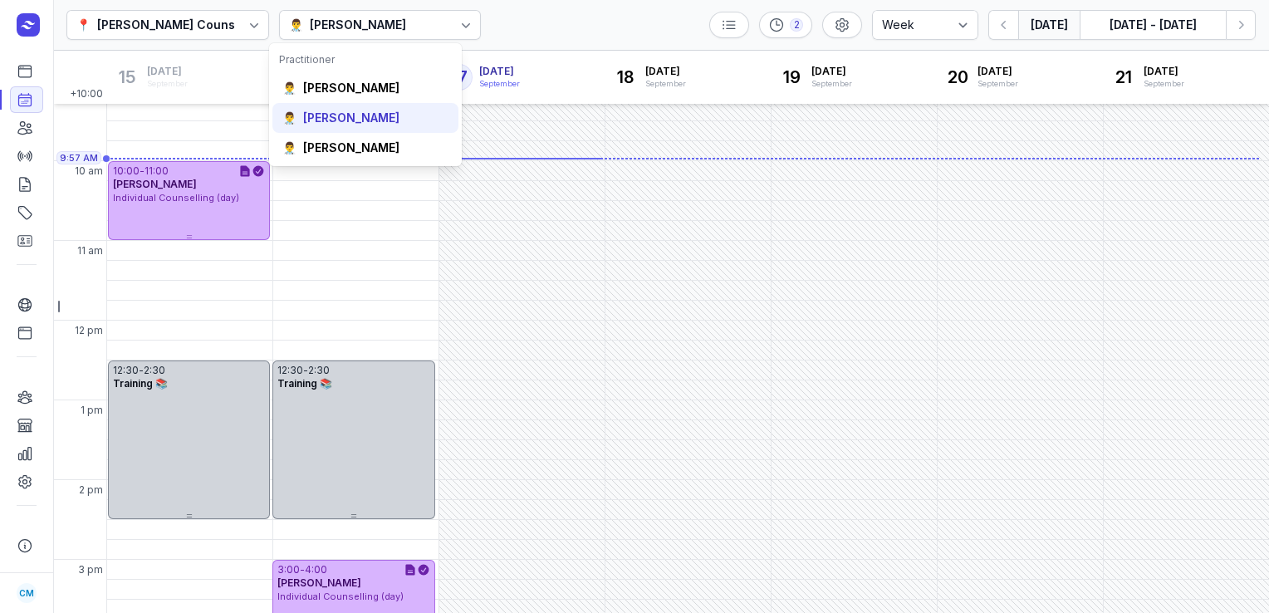
click at [340, 120] on div "[PERSON_NAME]" at bounding box center [351, 118] width 96 height 17
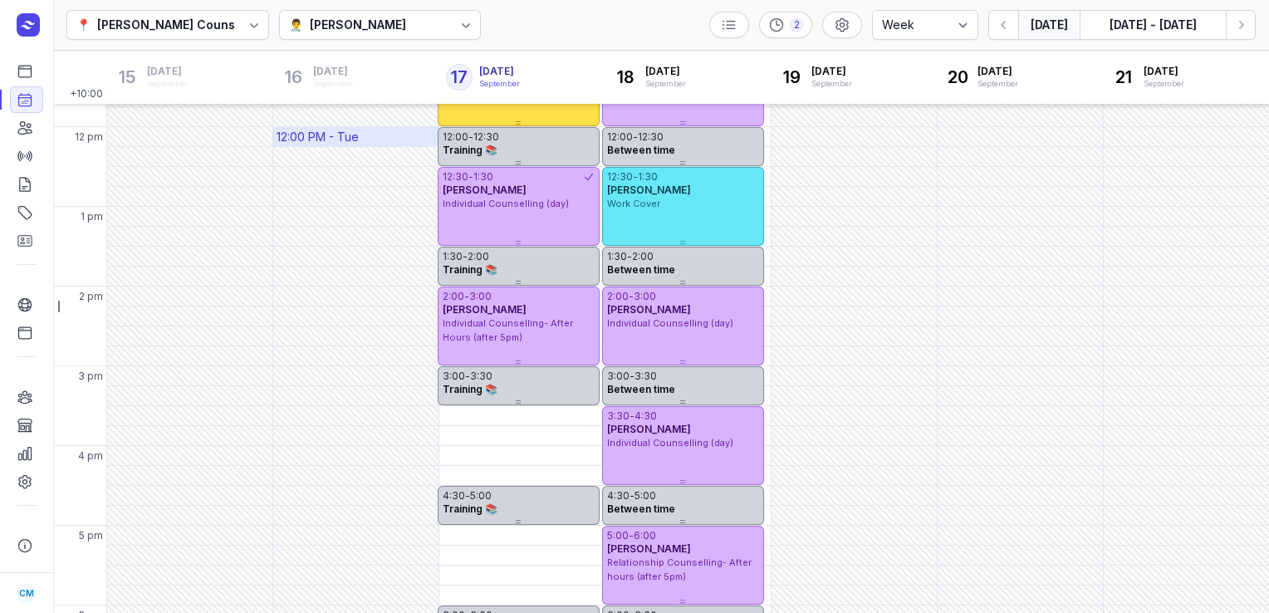
scroll to position [302, 0]
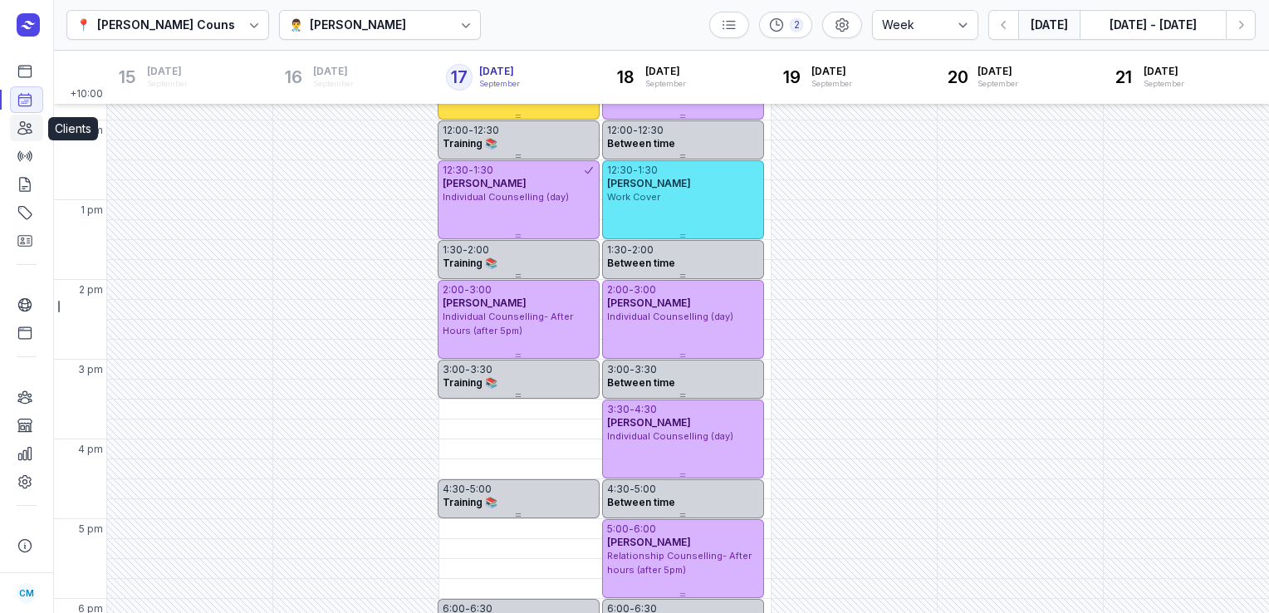
click at [13, 131] on link "Clients" at bounding box center [26, 128] width 33 height 27
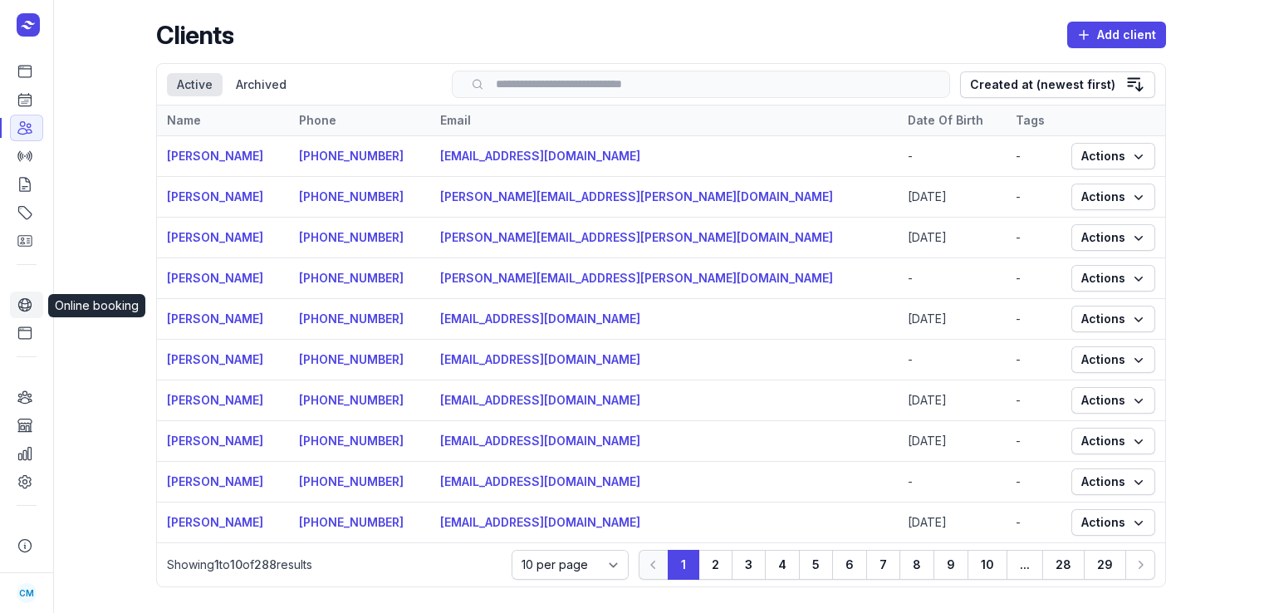
click at [27, 316] on link "Online booking" at bounding box center [26, 305] width 33 height 27
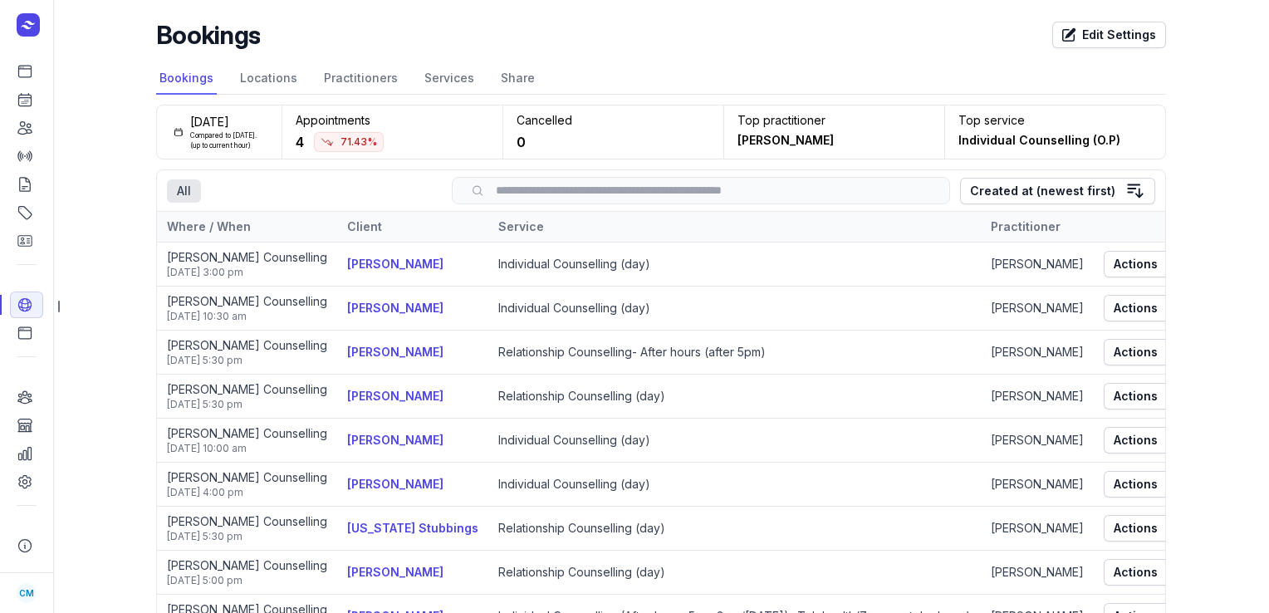
click at [510, 188] on input "search" at bounding box center [700, 190] width 463 height 12
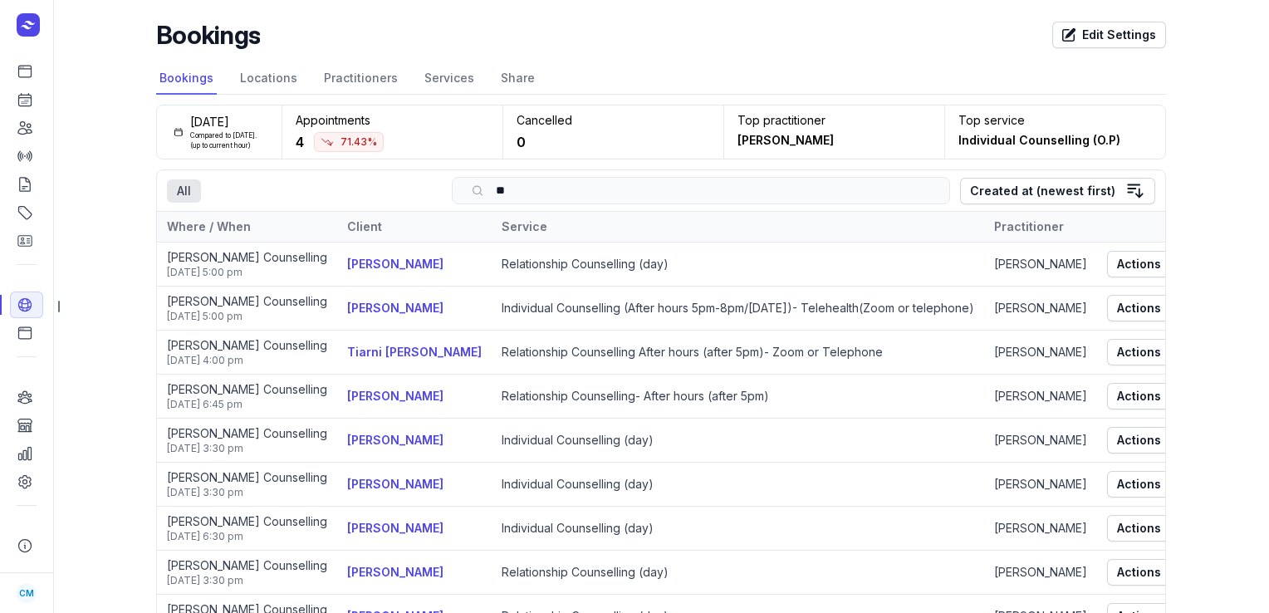
type input "*"
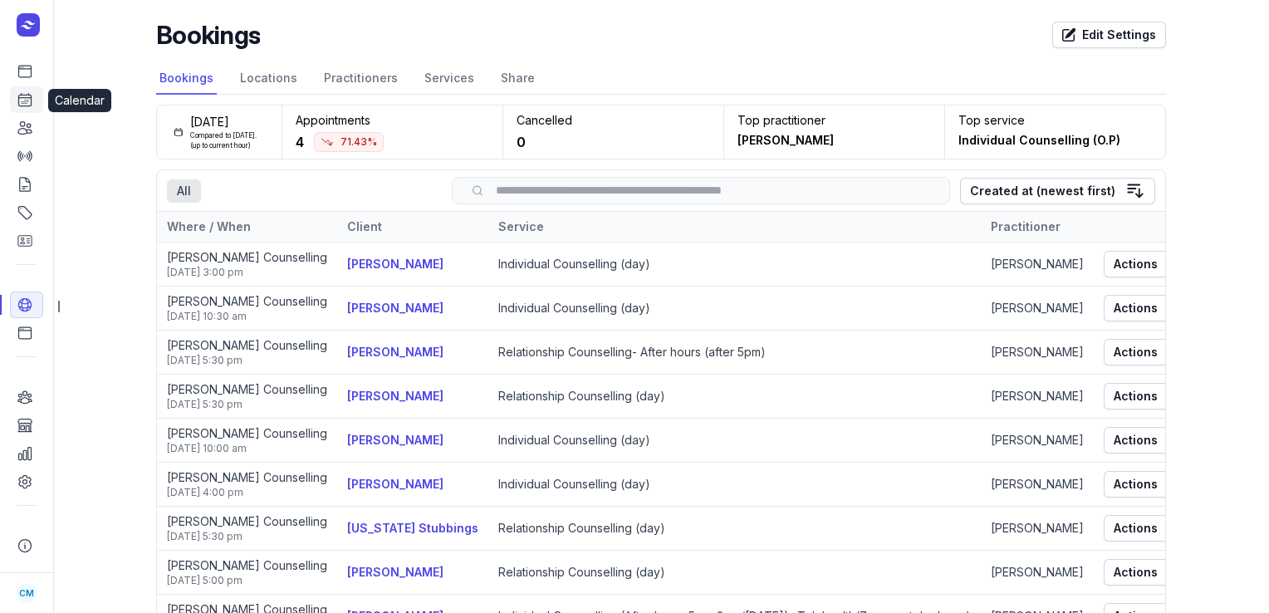
click at [22, 100] on icon at bounding box center [25, 99] width 17 height 17
select select "week"
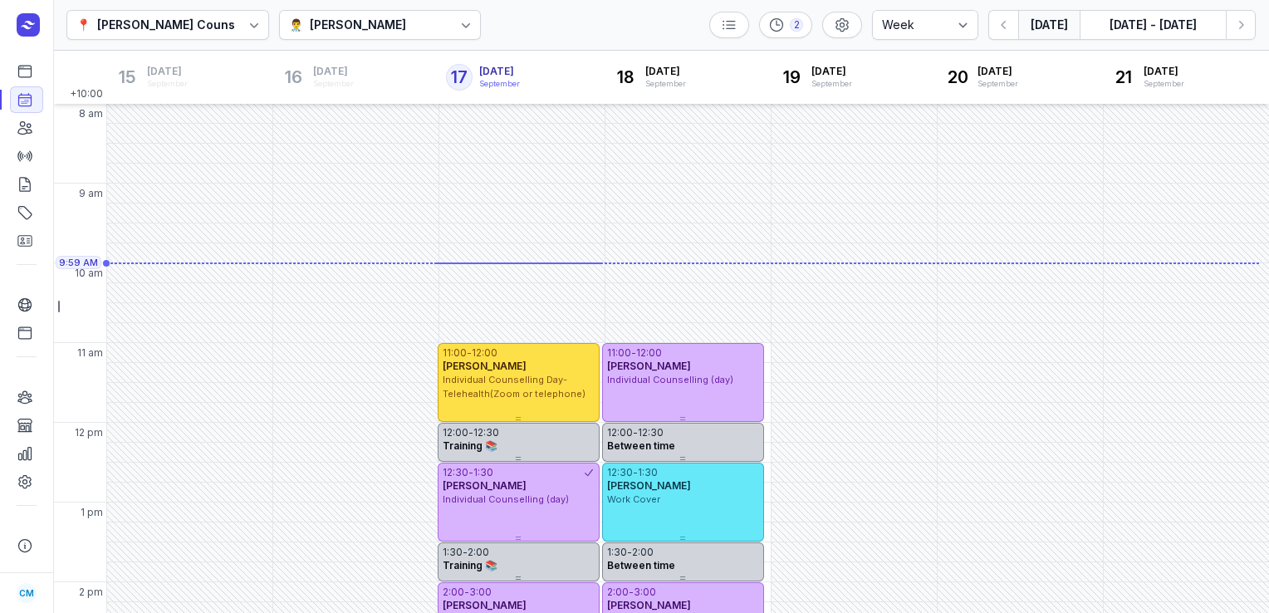
click at [385, 29] on div "👨‍⚕️ [PERSON_NAME]" at bounding box center [380, 25] width 203 height 30
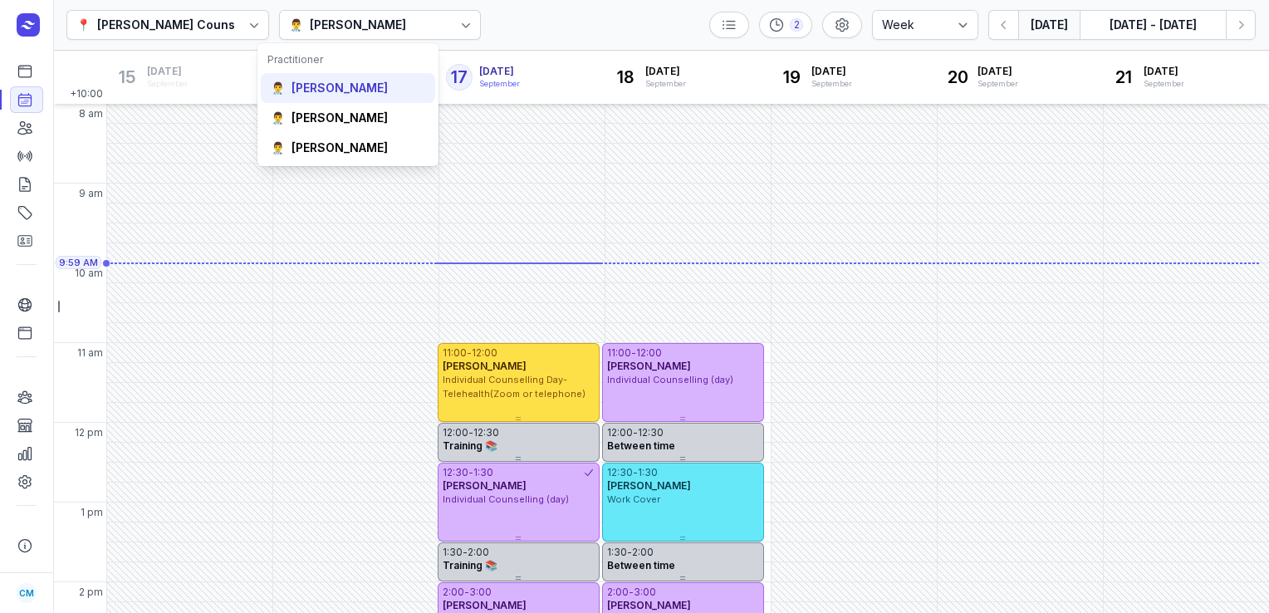
click at [345, 88] on div "[PERSON_NAME]" at bounding box center [340, 88] width 96 height 17
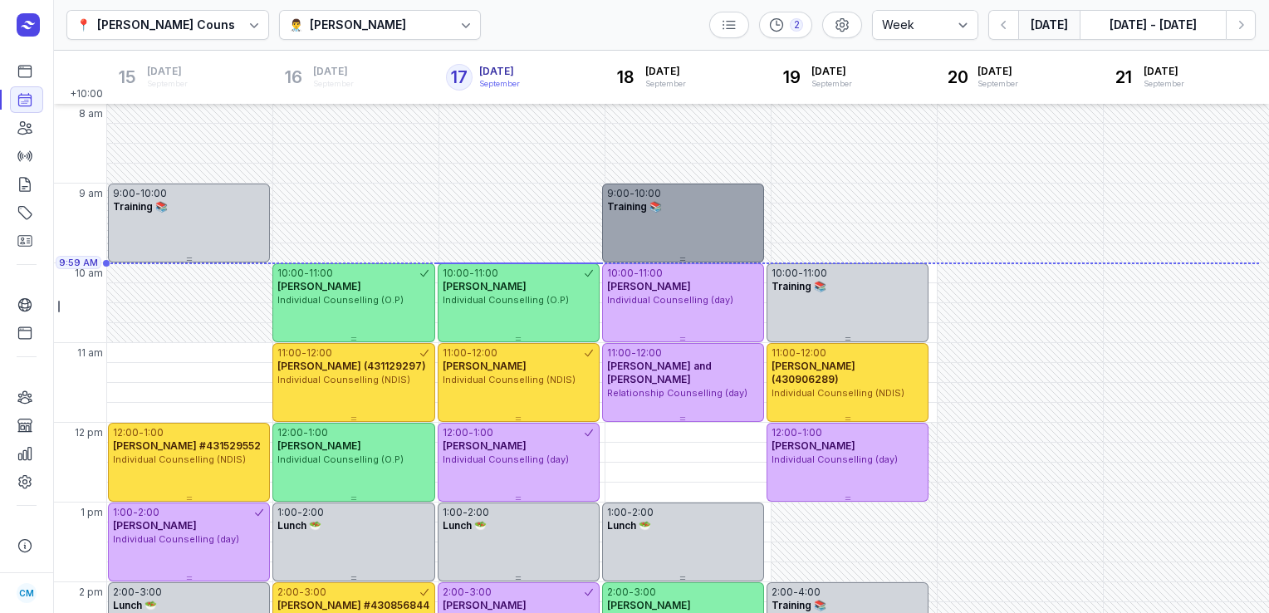
click at [674, 224] on div "9:00 - 10:00 Training 📚" at bounding box center [683, 223] width 162 height 79
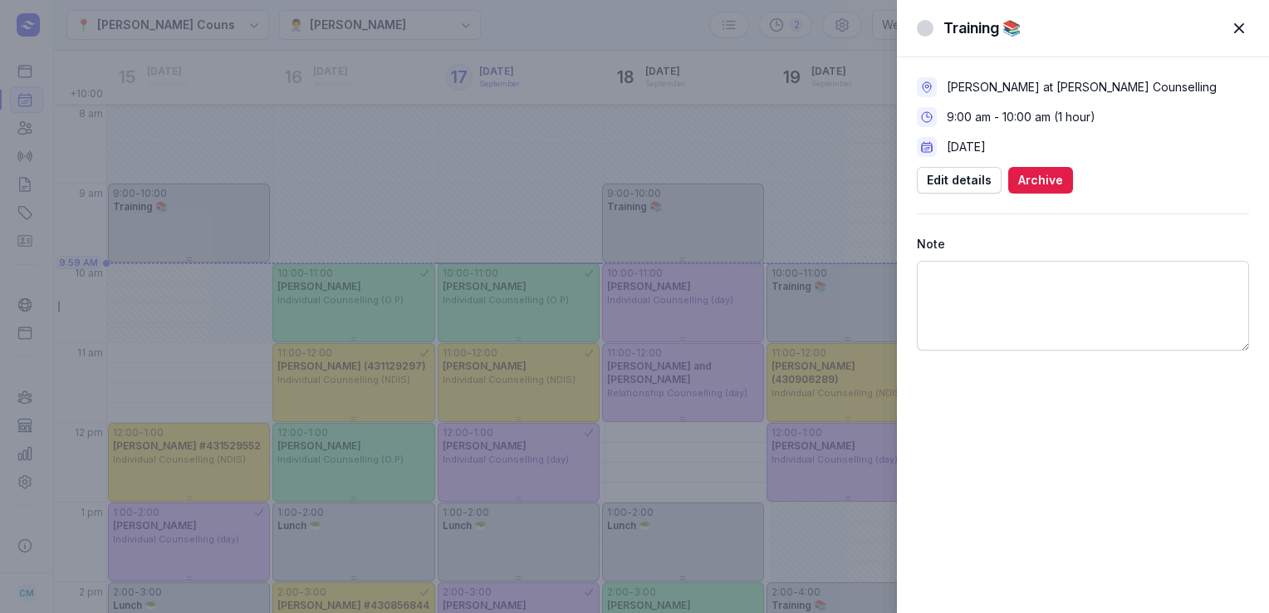
click at [1247, 27] on span "button" at bounding box center [1239, 28] width 37 height 37
